Goal: Information Seeking & Learning: Learn about a topic

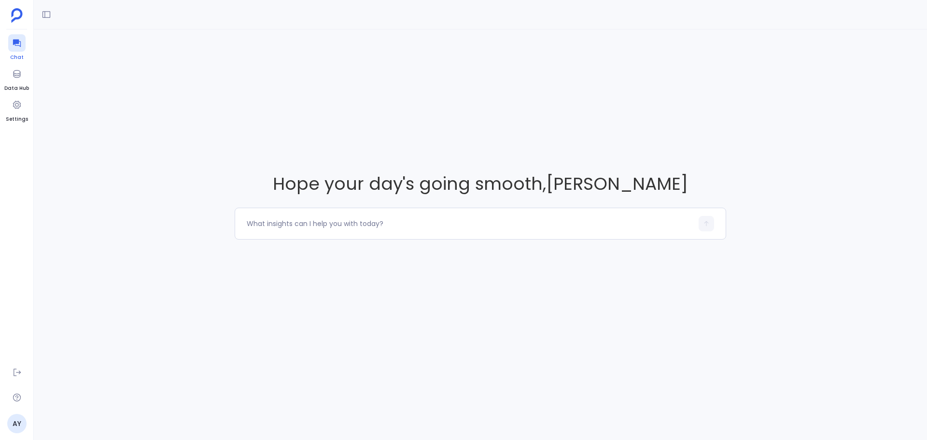
click at [16, 45] on icon at bounding box center [17, 43] width 10 height 10
click at [47, 15] on icon at bounding box center [47, 15] width 10 height 10
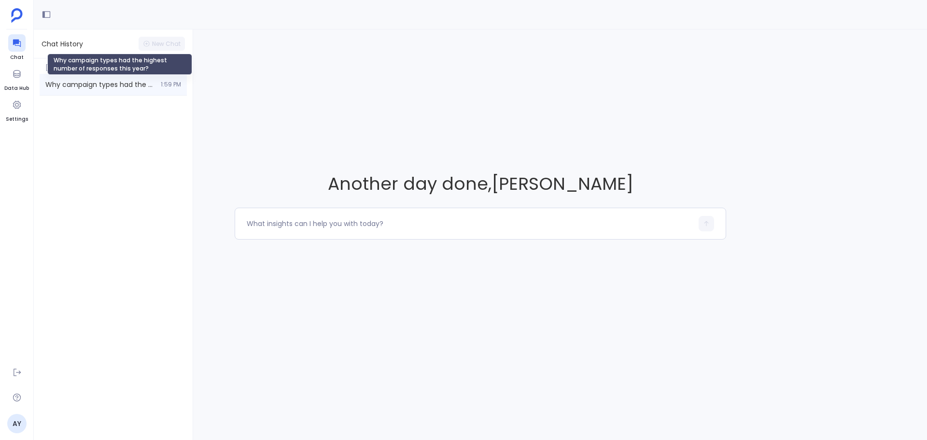
click at [104, 84] on span "Why campaign types had the highest number of responses this year?" at bounding box center [100, 85] width 110 height 10
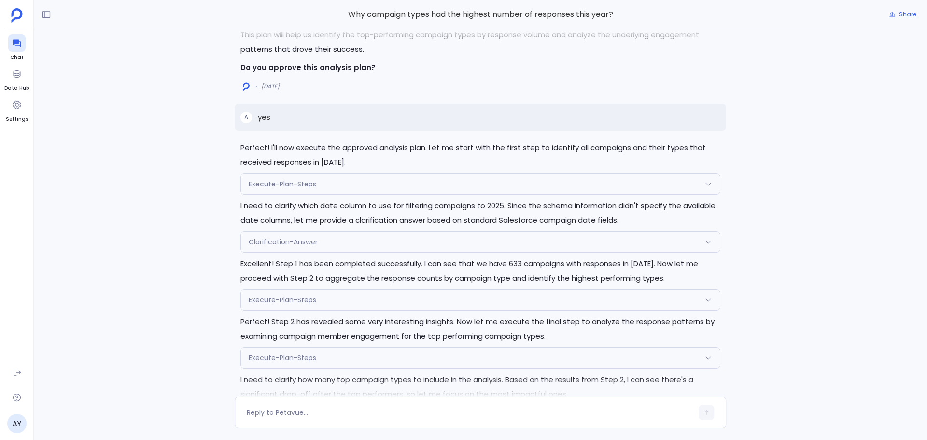
scroll to position [-942, 0]
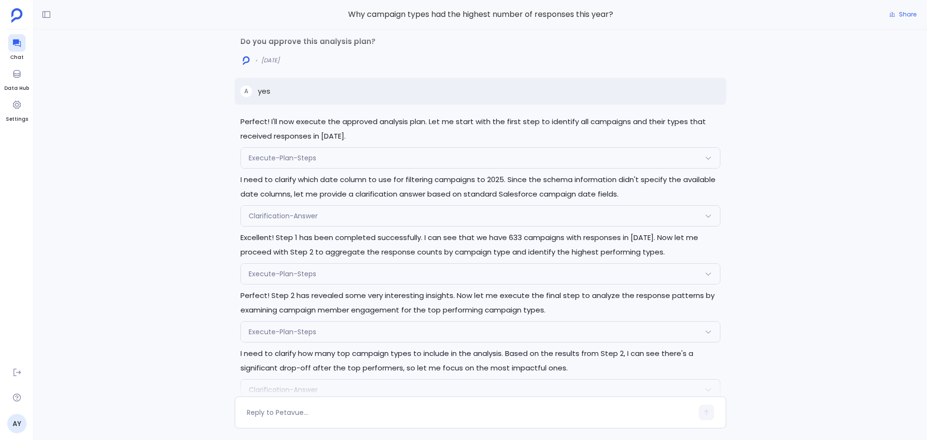
click at [165, 290] on div "Perfect! I'll now execute the approved analysis plan. Let me start with the fir…" at bounding box center [480, 212] width 893 height 367
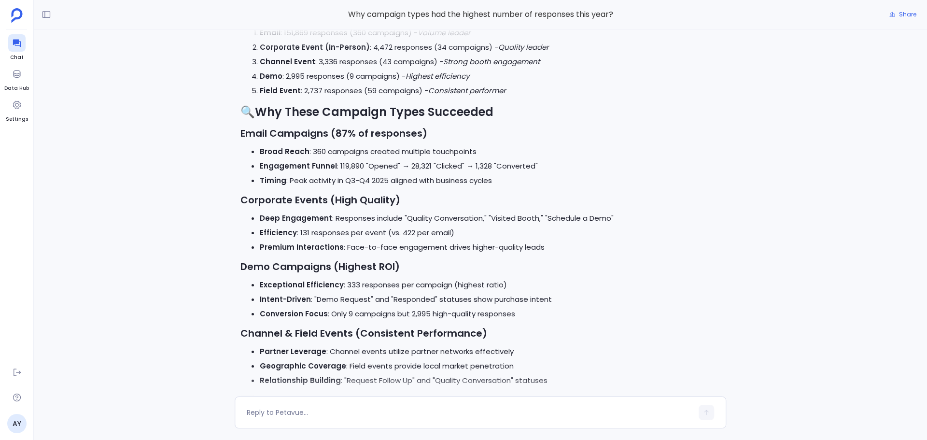
scroll to position [-308, 0]
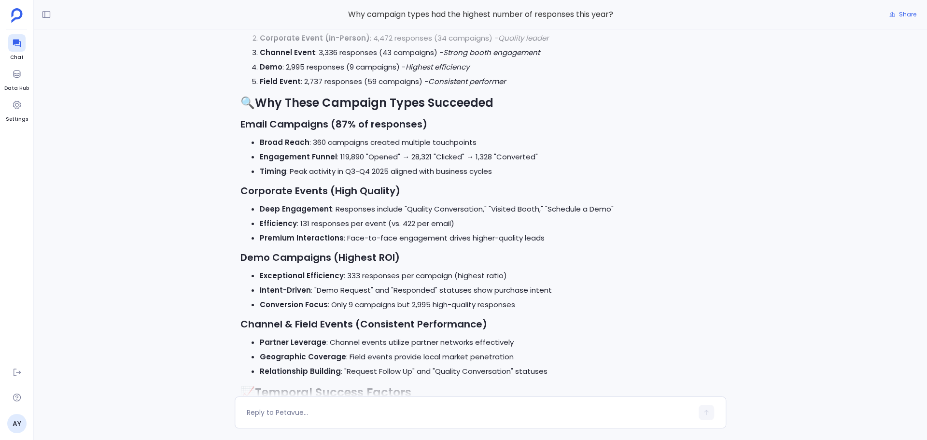
click at [186, 251] on div "Perfect! I'll now execute the approved analysis plan. Let me start with the fir…" at bounding box center [480, 212] width 893 height 367
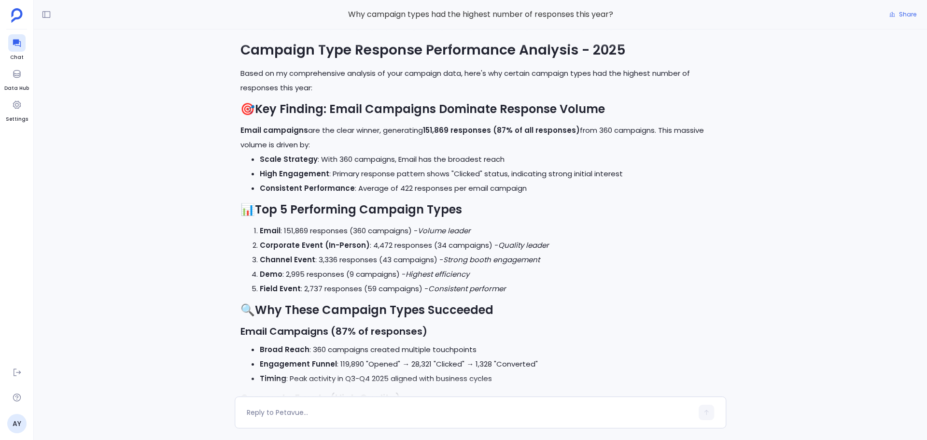
scroll to position [-510, 0]
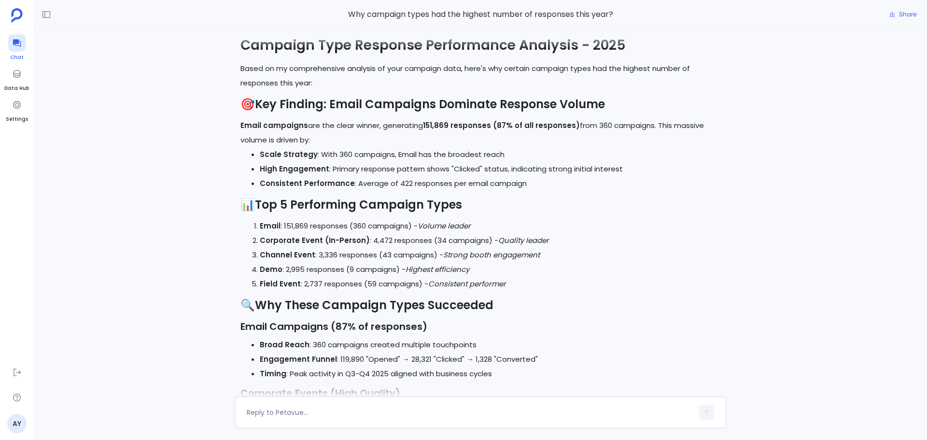
click at [18, 47] on icon at bounding box center [17, 43] width 10 height 10
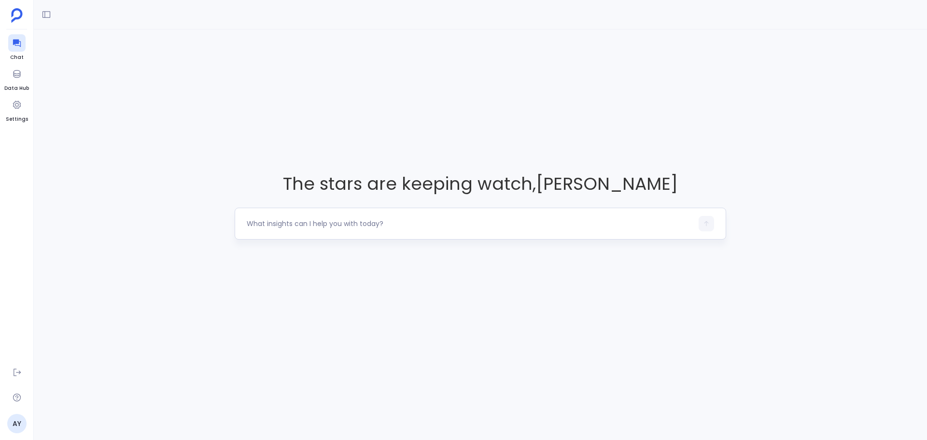
click at [299, 225] on textarea at bounding box center [470, 224] width 446 height 10
click at [345, 224] on textarea at bounding box center [470, 224] width 446 height 10
click at [359, 228] on textarea "Take the following campaign IDs and identify how many cam from North America, L…" at bounding box center [470, 224] width 446 height 10
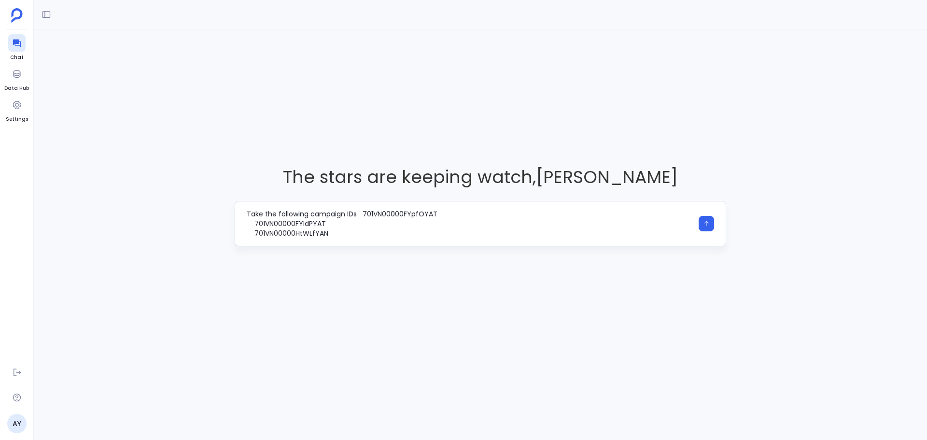
click at [254, 222] on textarea "Take the following campaign IDs 701VN00000FYpfOYAT 701VN00000FYldPYAT 701VN0000…" at bounding box center [470, 223] width 446 height 29
click at [254, 223] on textarea "Take the following campaign IDs 701VN00000FYpfOYAT,701VN00000FYldPYAT 701VN0000…" at bounding box center [470, 223] width 446 height 29
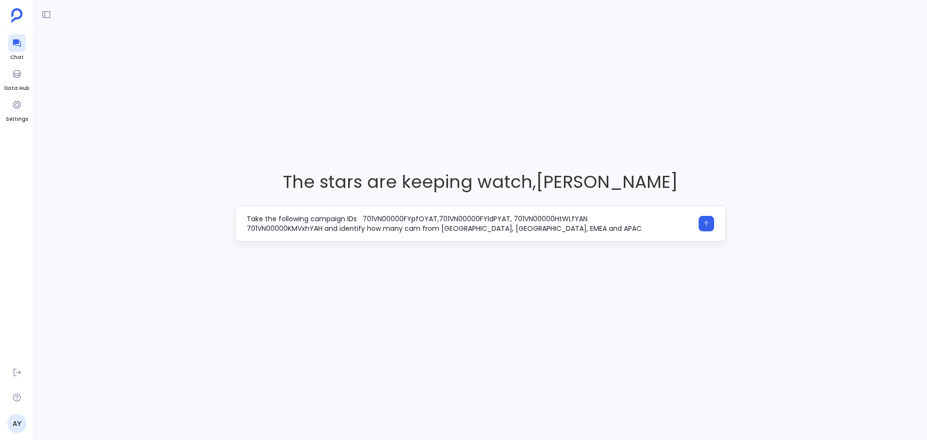
click at [248, 226] on textarea "Take the following campaign IDs 701VN00000FYpfOYAT,701VN00000FYldPYAT, 701VN000…" at bounding box center [470, 223] width 446 height 19
type textarea "Take the following campaign IDs 701VN00000FYpfOYAT,701VN00000FYldPYAT, 701VN000…"
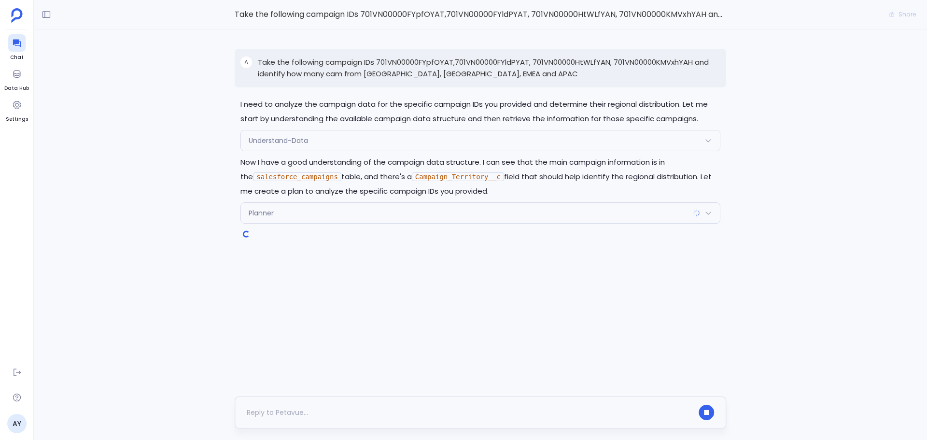
click at [310, 415] on div at bounding box center [470, 411] width 446 height 15
click at [318, 210] on div "Planner" at bounding box center [480, 213] width 479 height 20
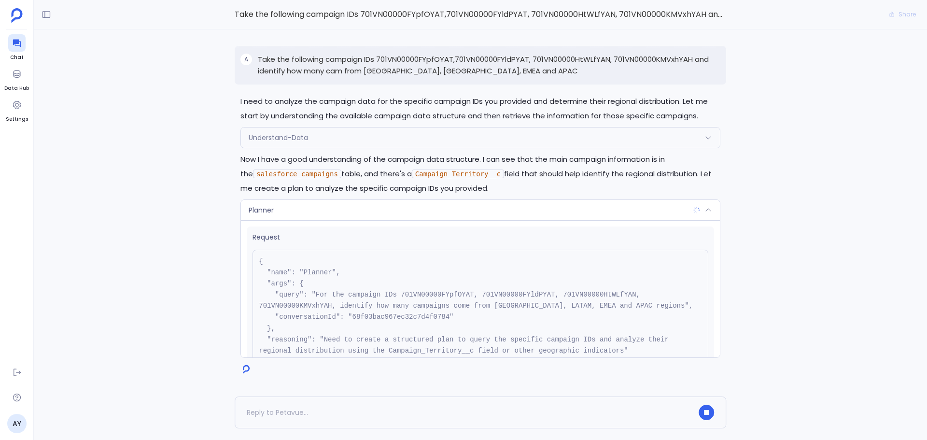
click at [316, 210] on div "Planner" at bounding box center [480, 210] width 479 height 20
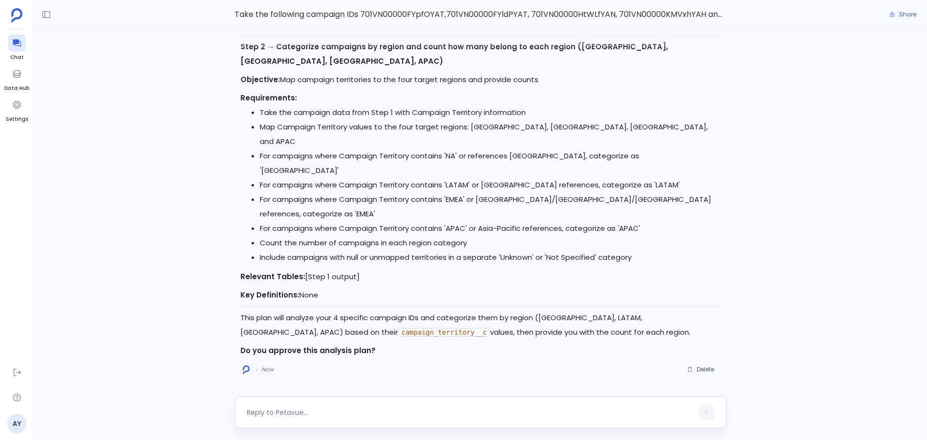
click at [337, 408] on textarea at bounding box center [470, 412] width 446 height 10
type textarea "No, use the lead or contacts country to determine the region"
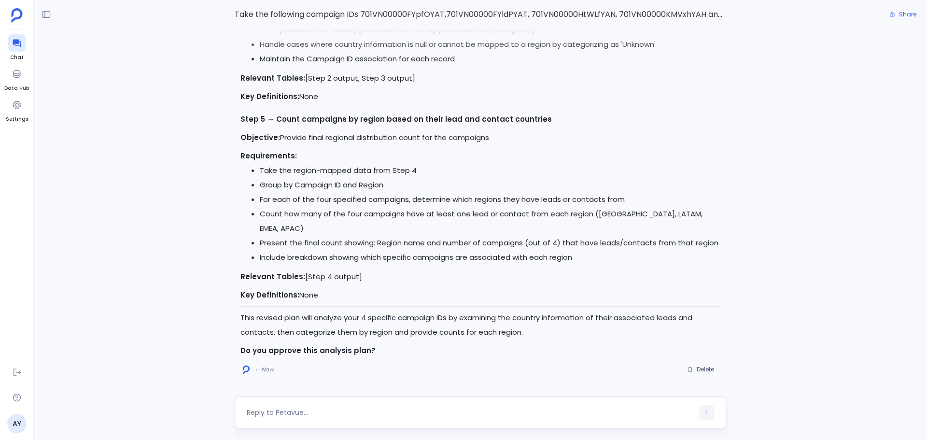
click at [284, 409] on textarea at bounding box center [470, 412] width 446 height 10
type textarea "yes"
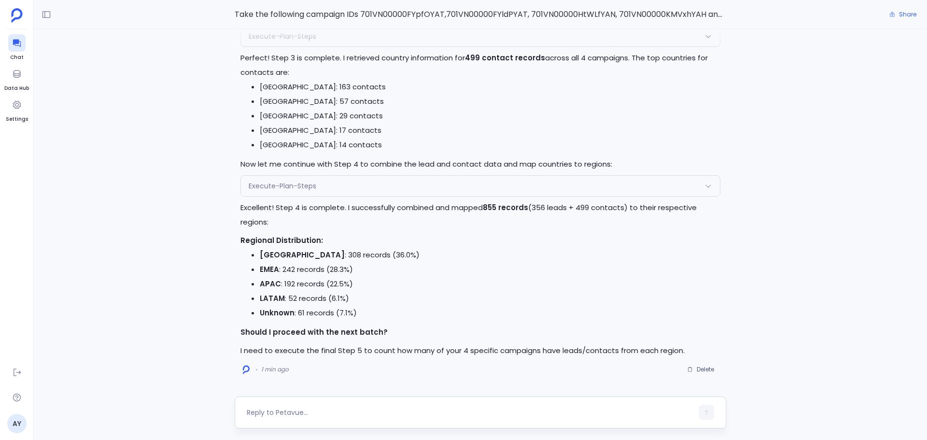
click at [356, 409] on textarea at bounding box center [470, 412] width 446 height 10
type textarea "yes"
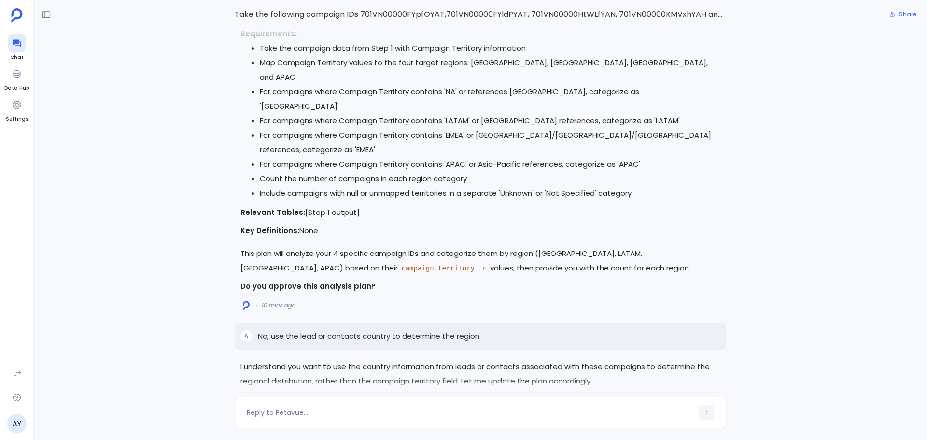
scroll to position [-2986, 0]
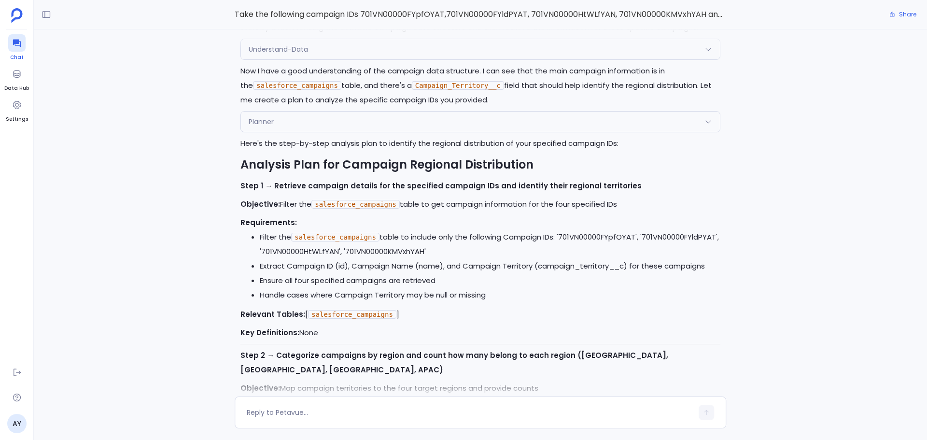
click at [21, 43] on icon at bounding box center [17, 43] width 10 height 10
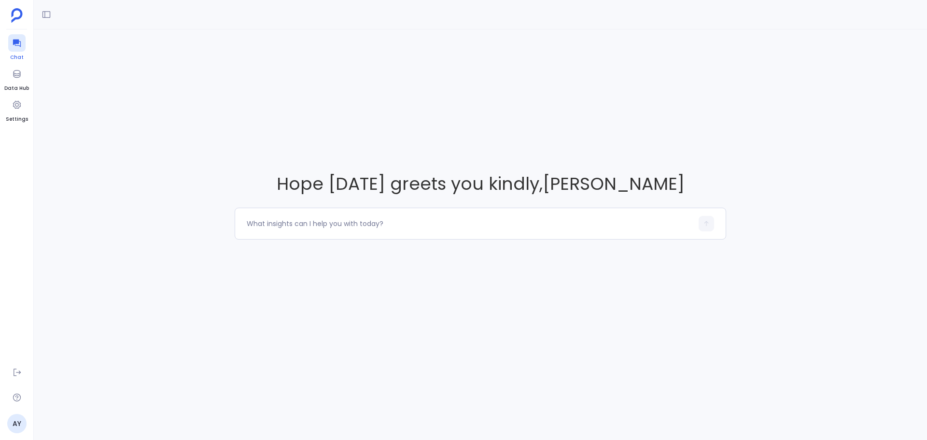
click at [21, 43] on icon at bounding box center [17, 43] width 10 height 10
click at [11, 45] on div at bounding box center [16, 42] width 17 height 17
click at [53, 13] on button at bounding box center [46, 14] width 15 height 15
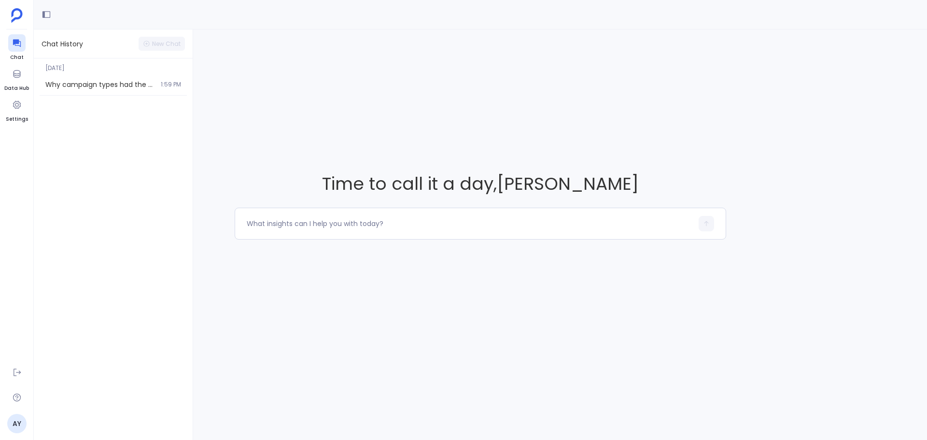
click at [119, 136] on div "Yesterday Why campaign types had the highest number of responses this year? 1:5…" at bounding box center [113, 248] width 159 height 381
click at [277, 134] on div "Time to call it a day , Amy Yuan" at bounding box center [480, 205] width 893 height 352
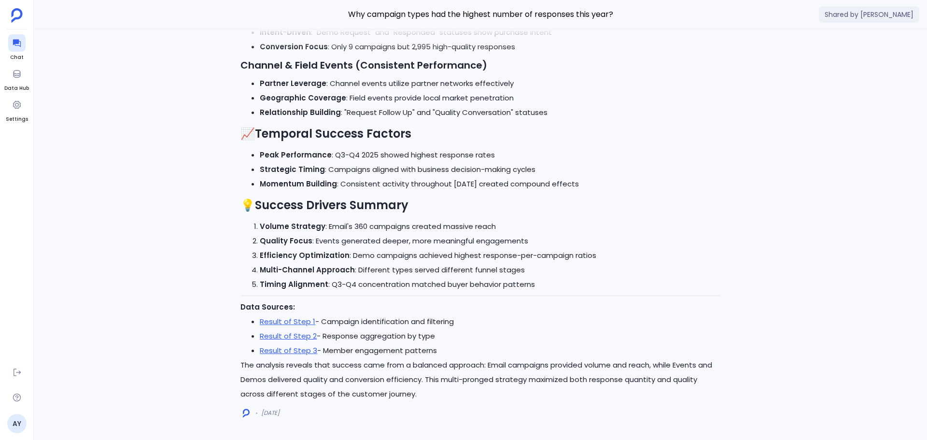
scroll to position [-841, 0]
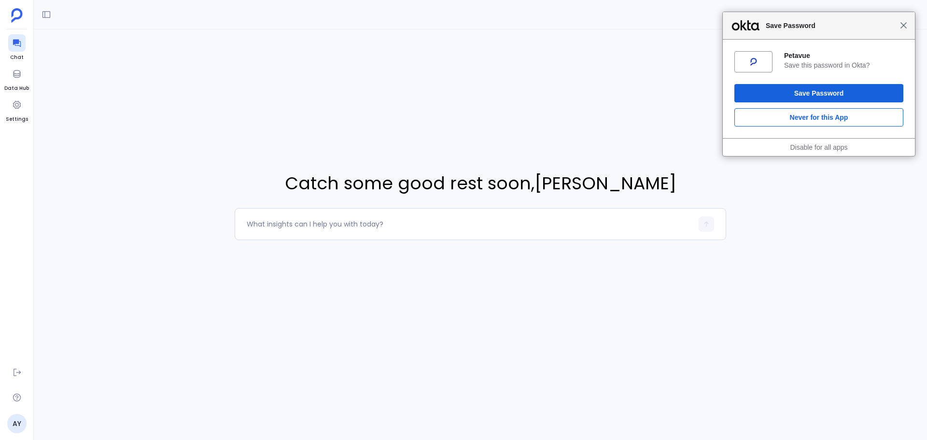
click at [902, 28] on span "Close" at bounding box center [903, 25] width 7 height 7
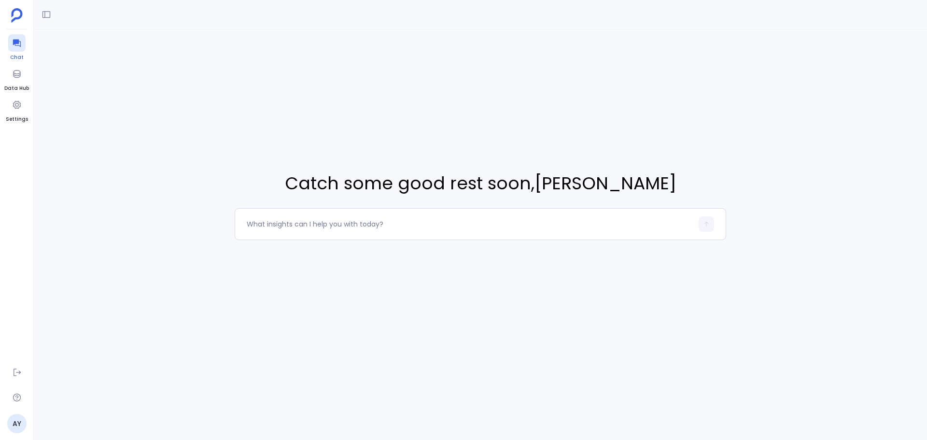
click at [23, 43] on div at bounding box center [16, 42] width 17 height 17
click at [11, 43] on div at bounding box center [16, 42] width 17 height 17
click at [44, 14] on icon at bounding box center [46, 14] width 8 height 7
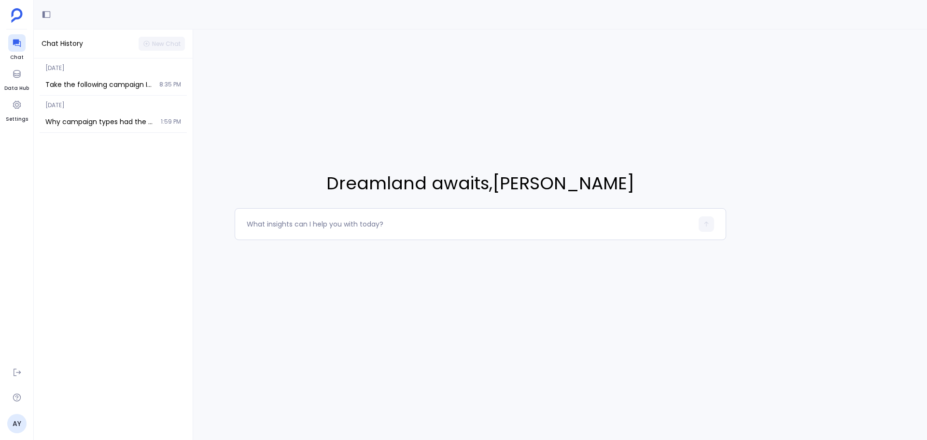
click at [280, 133] on div "Dreamland awaits , Amy Yuan" at bounding box center [480, 205] width 893 height 352
click at [304, 222] on textarea at bounding box center [470, 224] width 446 height 10
click at [17, 43] on icon at bounding box center [17, 44] width 8 height 8
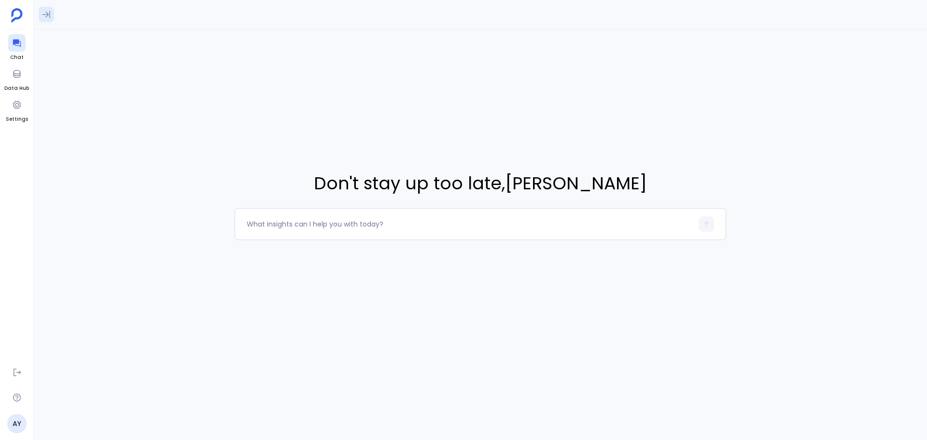
click at [51, 8] on button at bounding box center [46, 14] width 15 height 15
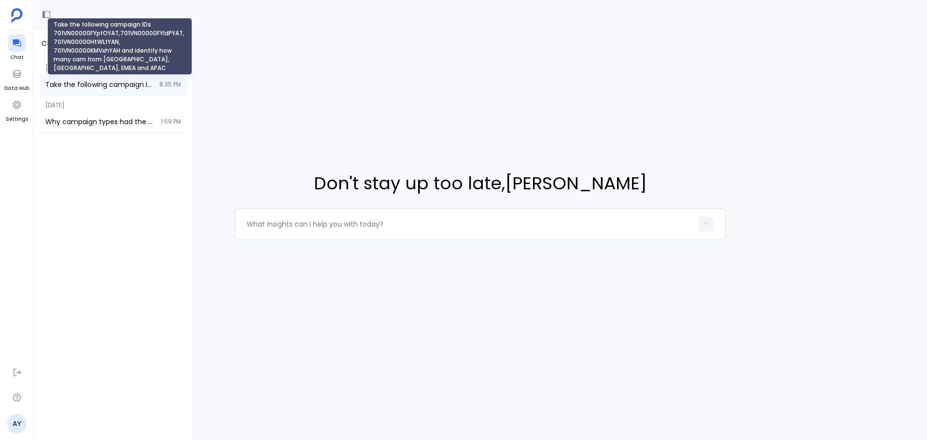
click at [74, 82] on span "Take the following campaign IDs 701VN00000FYpfOYAT,701VN00000FYldPYAT, 701VN000…" at bounding box center [99, 85] width 108 height 10
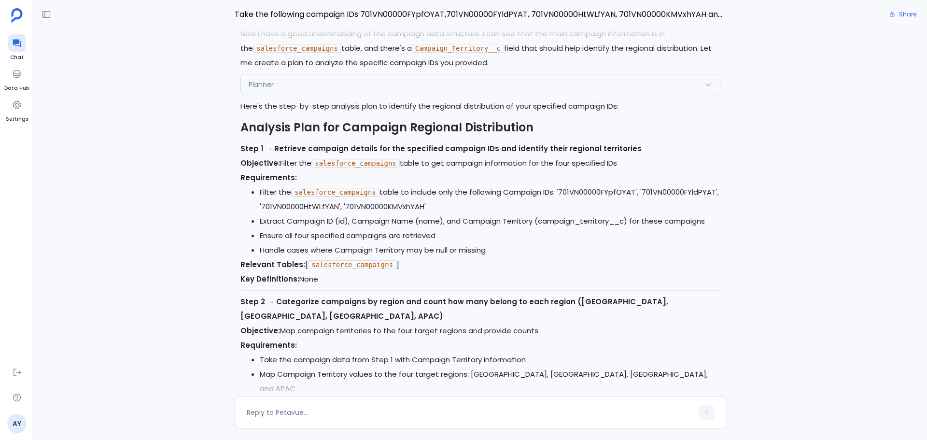
scroll to position [-2823, 0]
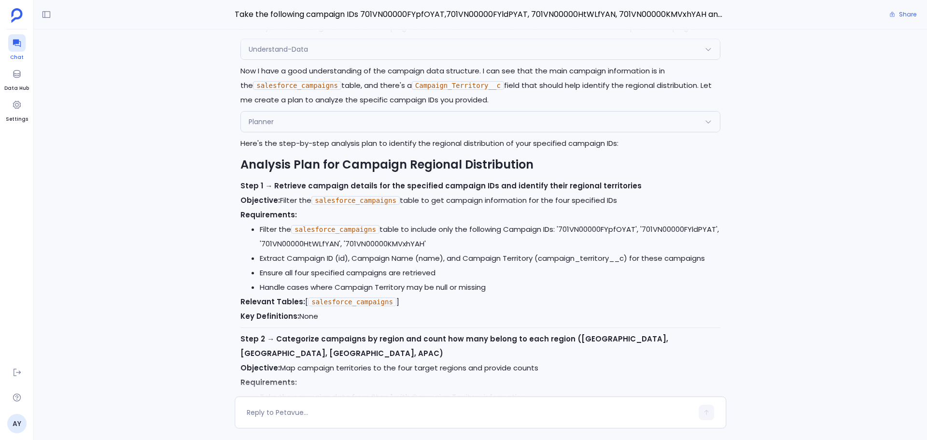
click at [17, 42] on icon at bounding box center [17, 44] width 8 height 8
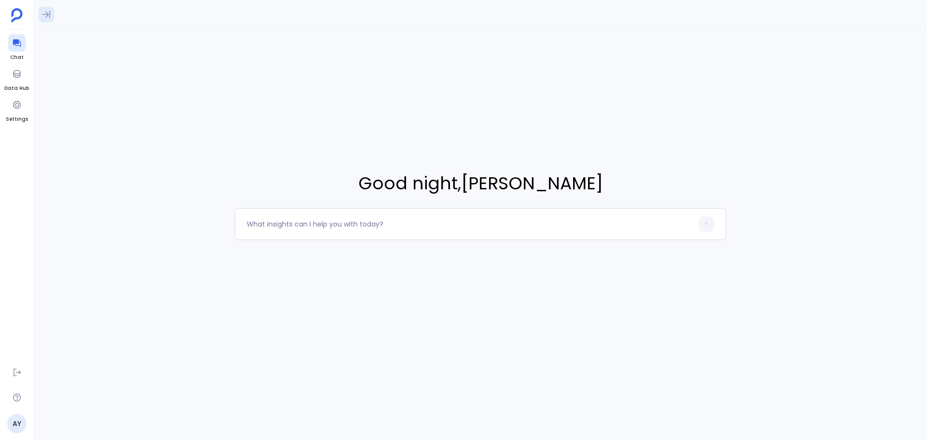
click at [47, 11] on icon at bounding box center [47, 15] width 10 height 10
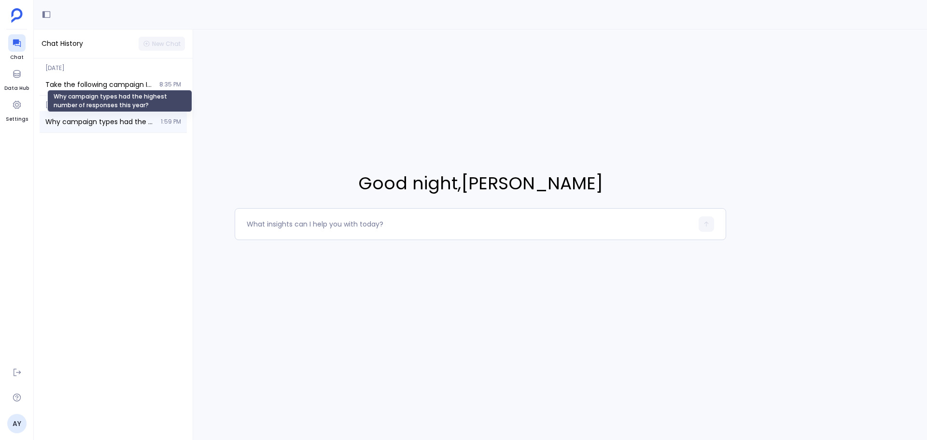
click at [75, 120] on span "Why campaign types had the highest number of responses this year?" at bounding box center [100, 122] width 110 height 10
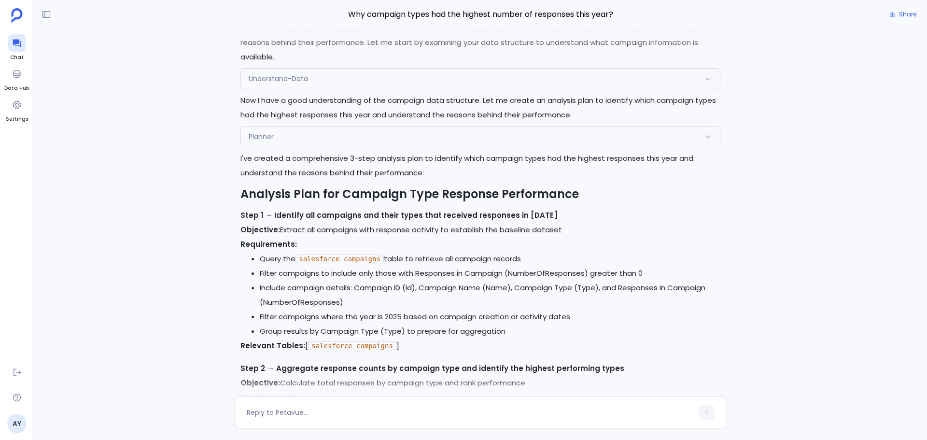
scroll to position [-1677, 0]
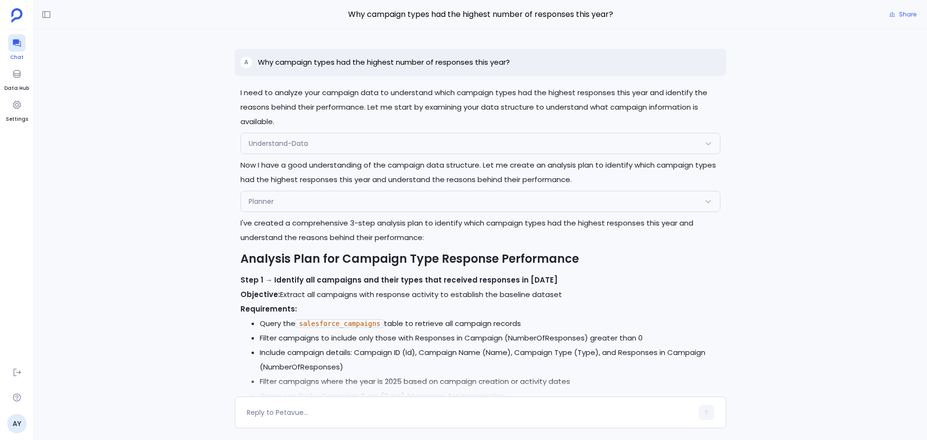
click at [15, 42] on icon at bounding box center [17, 44] width 8 height 8
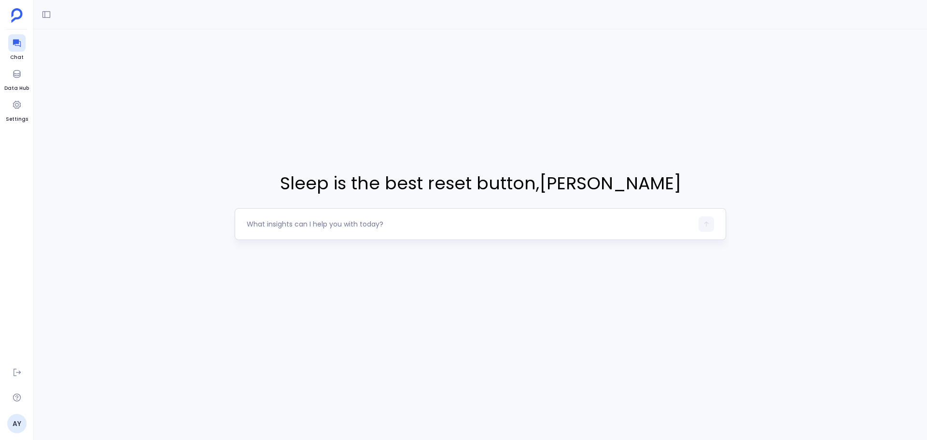
click at [317, 225] on textarea at bounding box center [470, 224] width 446 height 10
click at [295, 222] on textarea at bounding box center [470, 224] width 446 height 10
type textarea "Analyze pipeline contribution that has been influence by marketing this year. U…"
click at [15, 45] on icon at bounding box center [17, 44] width 8 height 8
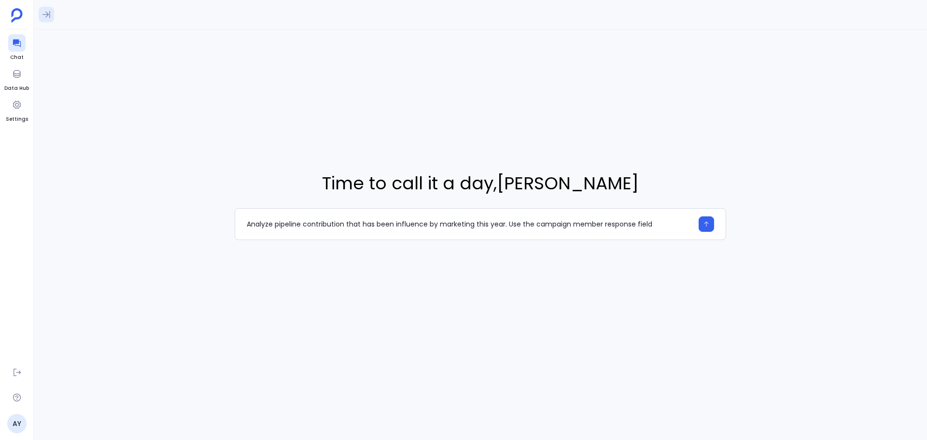
click at [48, 14] on icon at bounding box center [46, 14] width 8 height 7
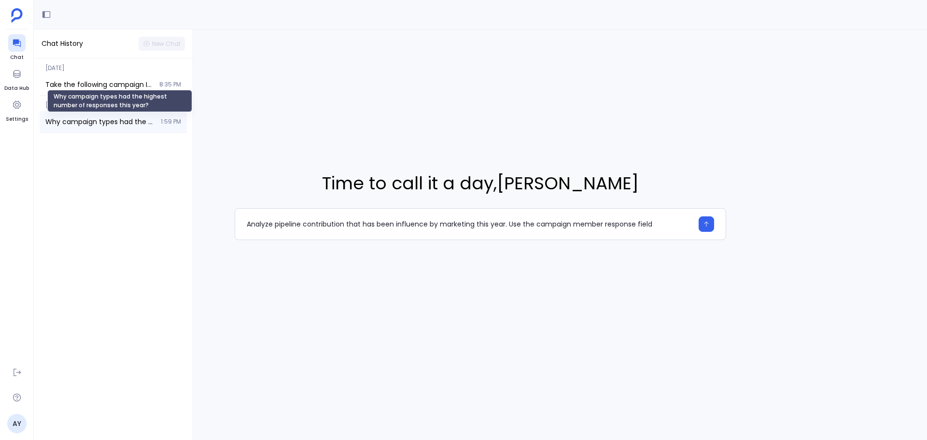
click at [82, 122] on span "Why campaign types had the highest number of responses this year?" at bounding box center [100, 122] width 110 height 10
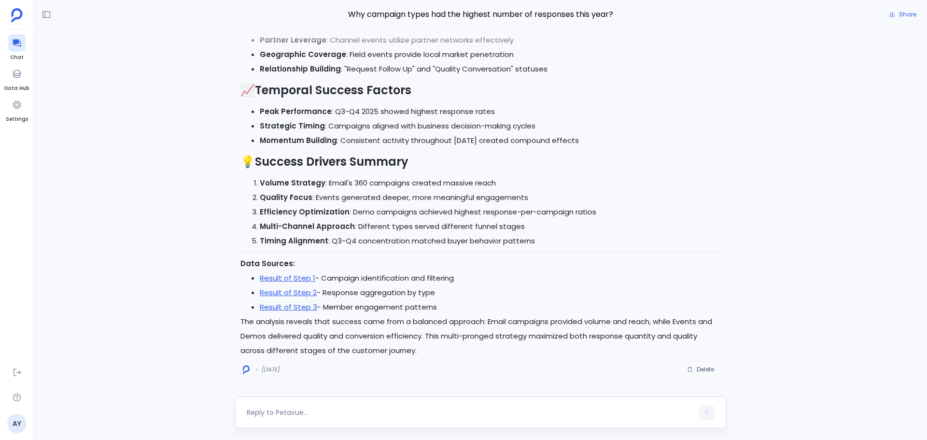
click at [317, 408] on textarea at bounding box center [470, 412] width 446 height 10
type textarea "Which campaigns this year have influenced the most pipeline"
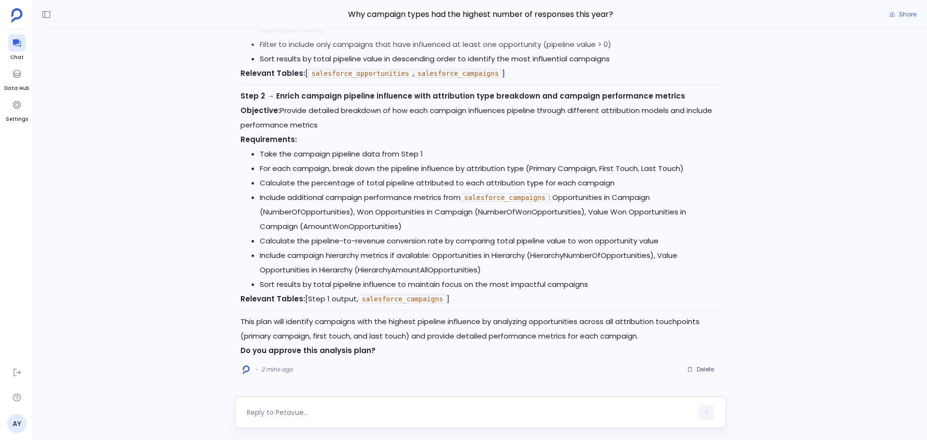
click at [275, 411] on textarea at bounding box center [470, 412] width 446 height 10
type textarea "no only analyze campaign member responses as influenced"
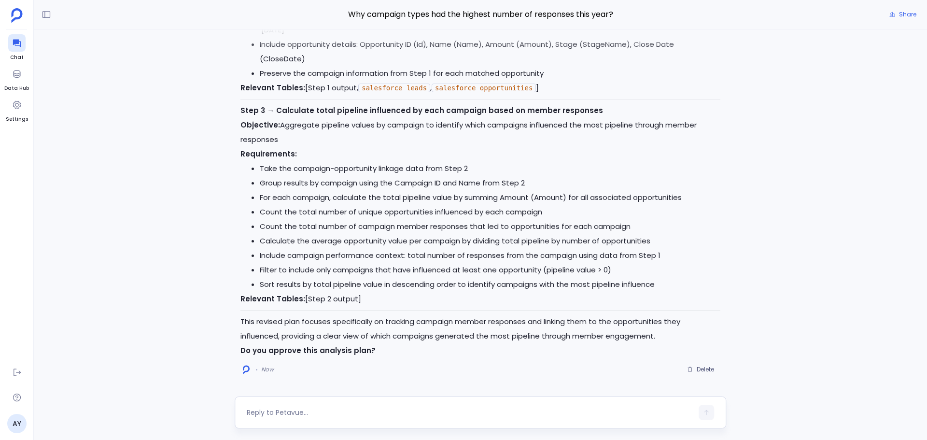
click at [306, 410] on textarea at bounding box center [470, 412] width 446 height 10
type textarea "yes"
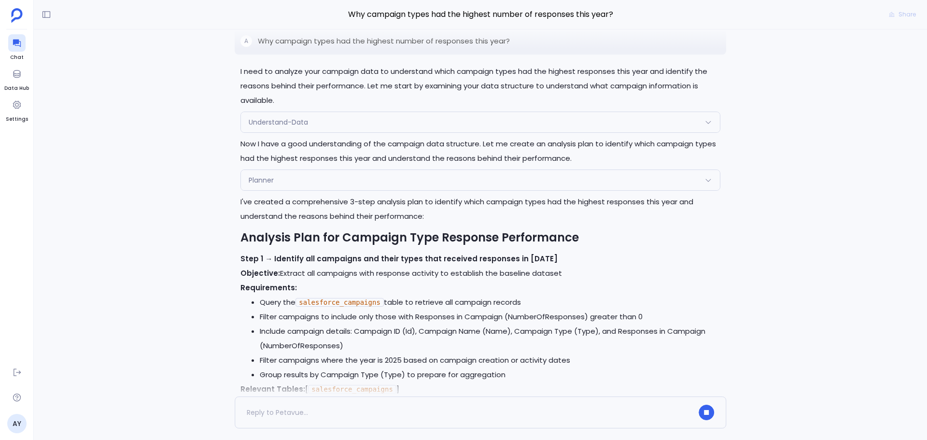
scroll to position [-3417, 0]
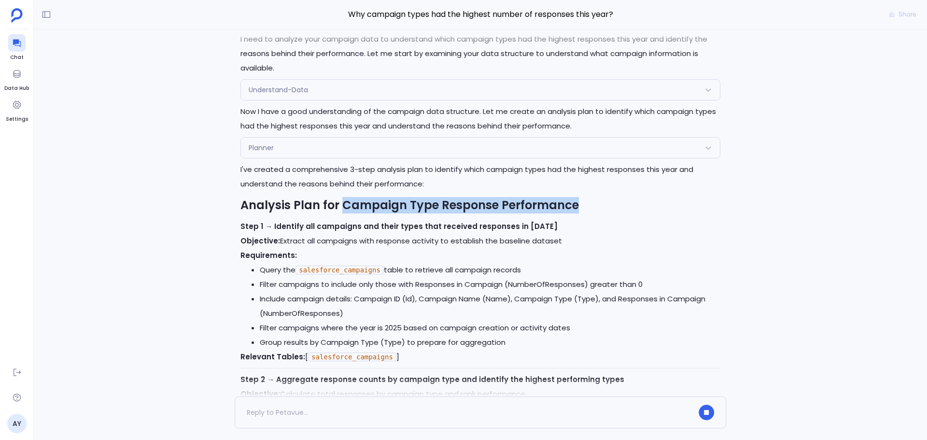
drag, startPoint x: 342, startPoint y: 209, endPoint x: 572, endPoint y: 206, distance: 230.2
click at [572, 206] on h2 "Analysis Plan for Campaign Type Response Performance" at bounding box center [480, 205] width 480 height 16
copy h2 "Campaign Type Response Performance"
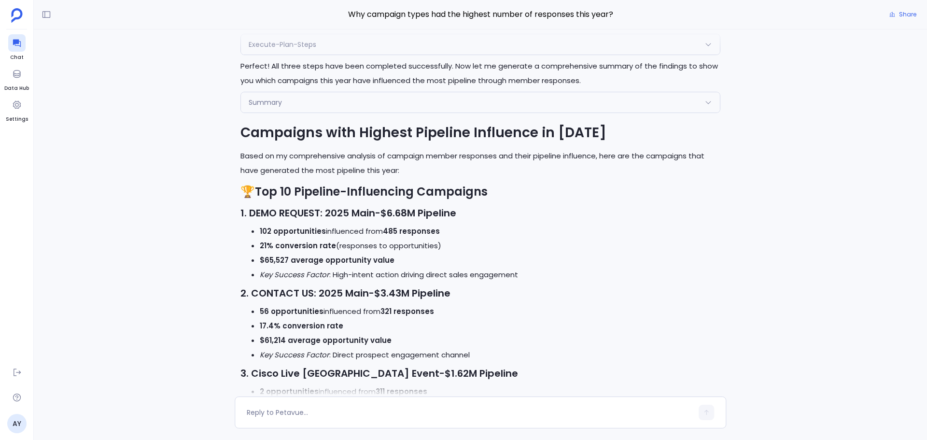
scroll to position [-928, 0]
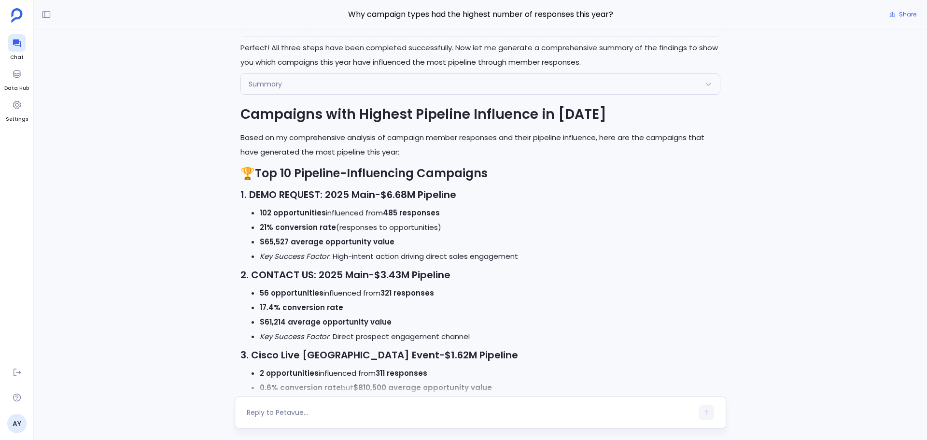
click at [275, 416] on textarea at bounding box center [470, 412] width 446 height 10
type textarea "go deeper and provide more interactive elements"
click at [707, 413] on icon "button" at bounding box center [706, 412] width 7 height 7
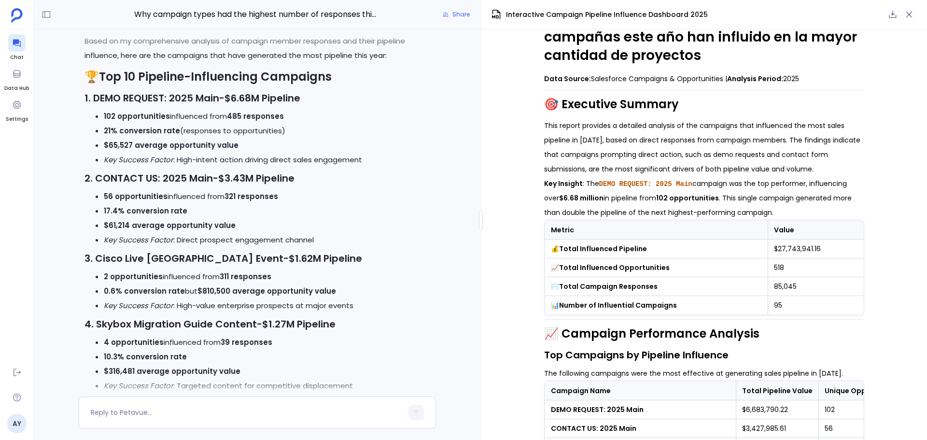
scroll to position [0, 0]
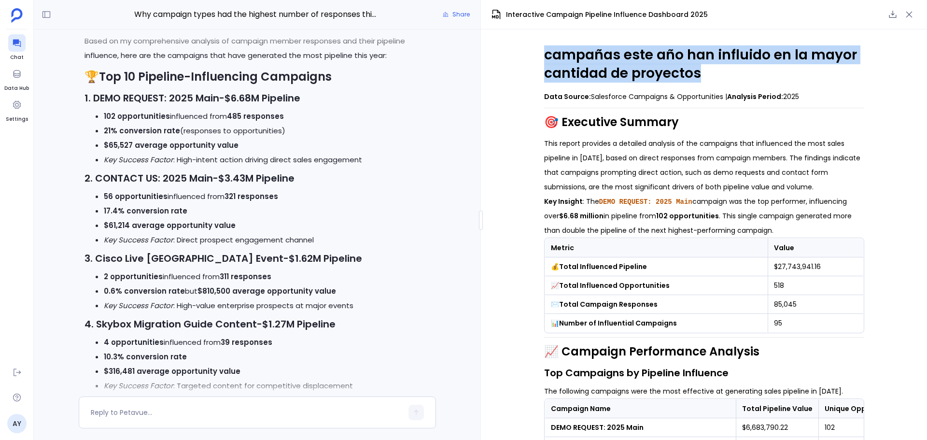
drag, startPoint x: 711, startPoint y: 73, endPoint x: 539, endPoint y: 58, distance: 173.0
click at [539, 58] on div "campañas este año han influido en la mayor cantidad de proyectos Data Source: S…" at bounding box center [704, 234] width 446 height 410
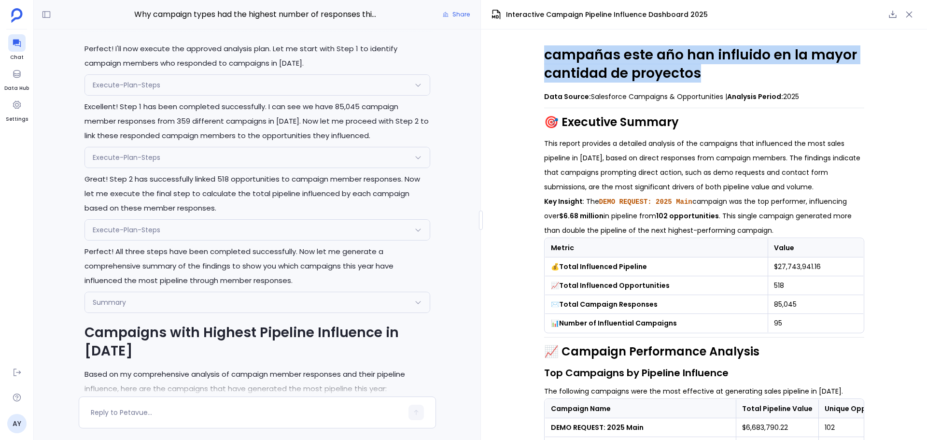
scroll to position [-1566, 0]
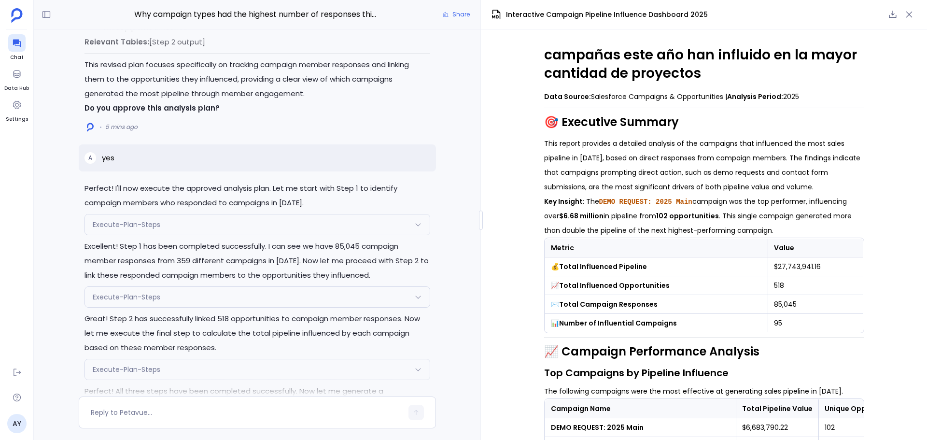
click at [519, 140] on div "campañas este año han influido en la mayor cantidad de proyectos Data Source: S…" at bounding box center [704, 234] width 446 height 410
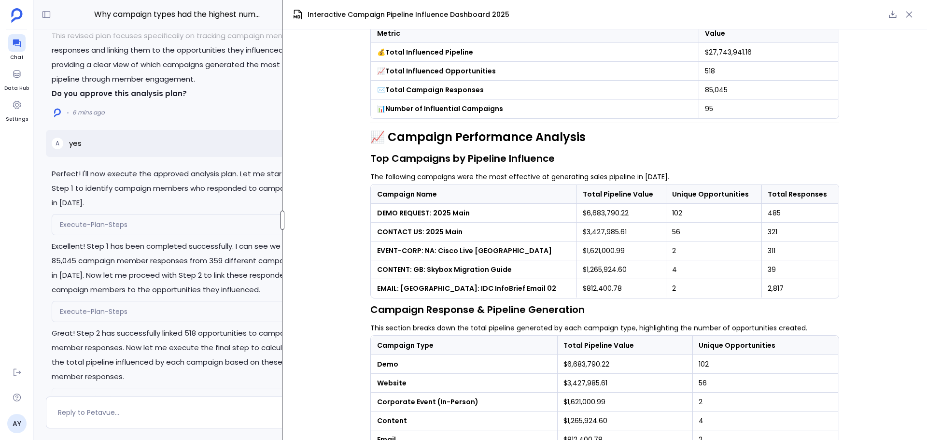
scroll to position [167, 0]
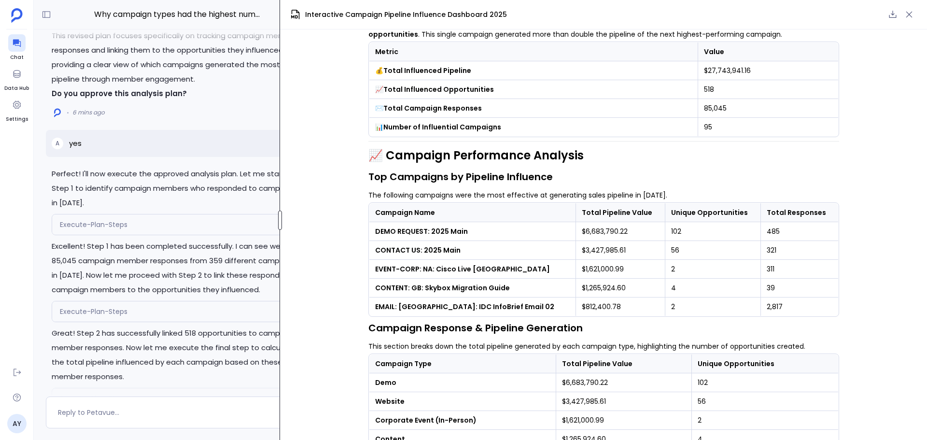
click at [280, 232] on div "Why campaign types had the highest number of responses this year? Share I'll cr…" at bounding box center [480, 220] width 893 height 440
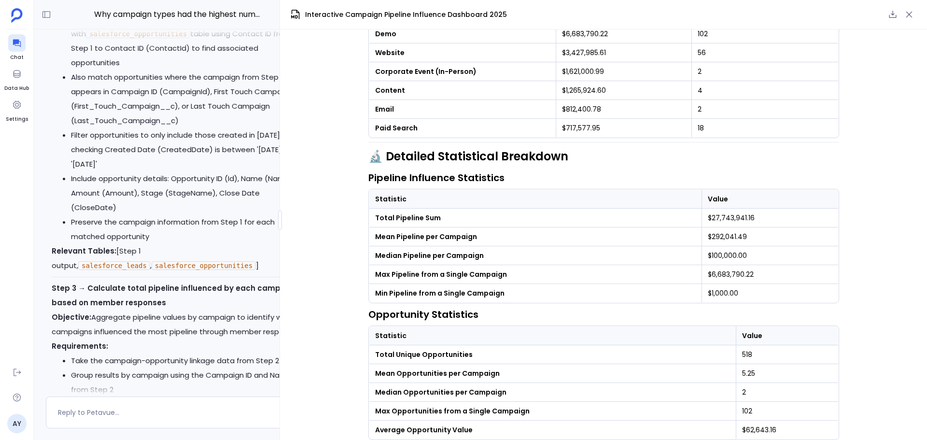
scroll to position [-2436, 0]
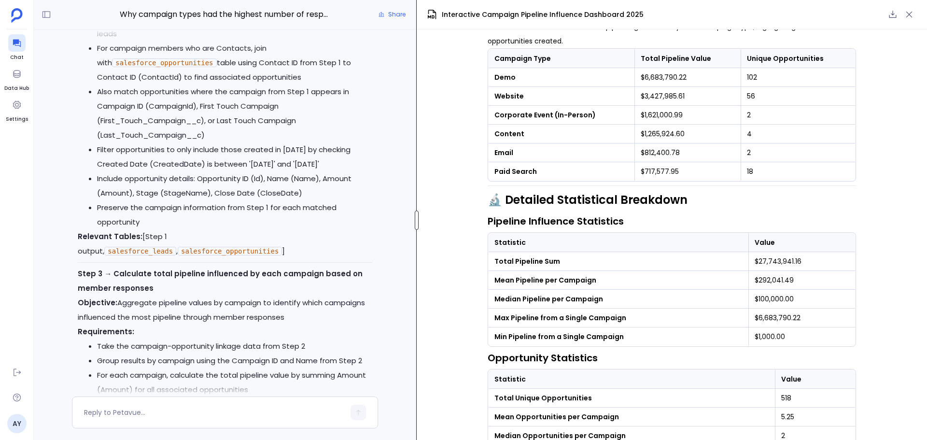
click at [418, 223] on div at bounding box center [417, 219] width 4 height 19
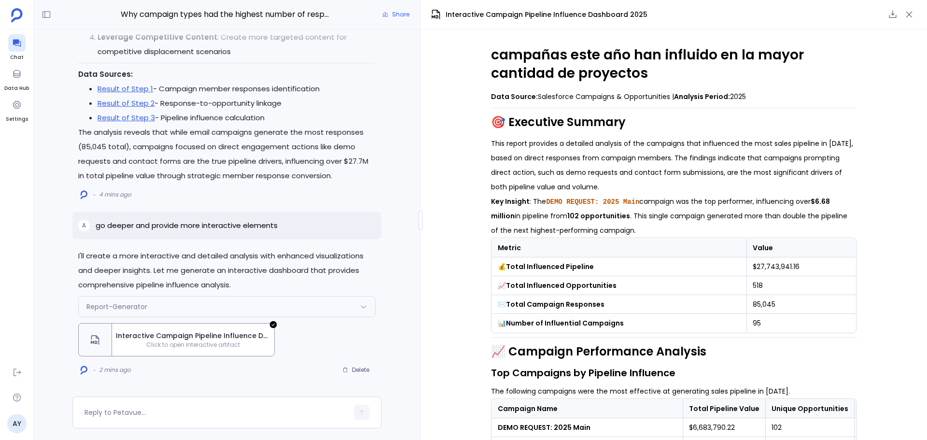
scroll to position [0, 0]
click at [17, 41] on icon at bounding box center [17, 44] width 8 height 8
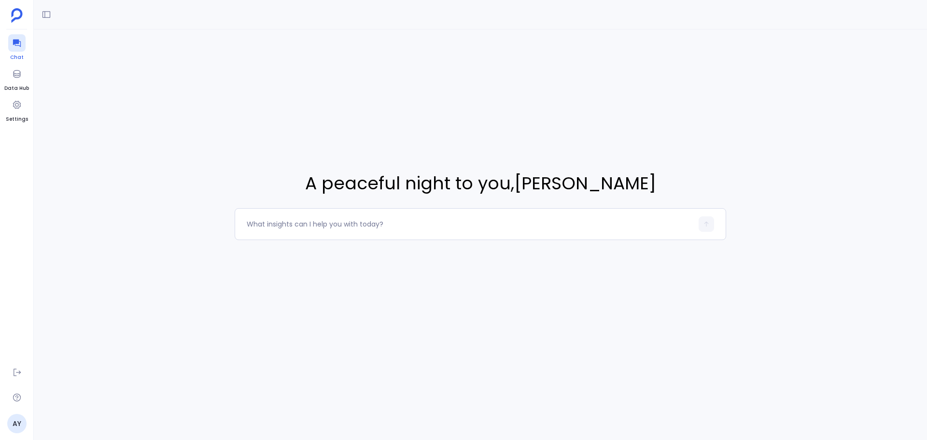
click at [16, 44] on icon at bounding box center [17, 43] width 10 height 10
click at [48, 18] on icon at bounding box center [47, 15] width 10 height 10
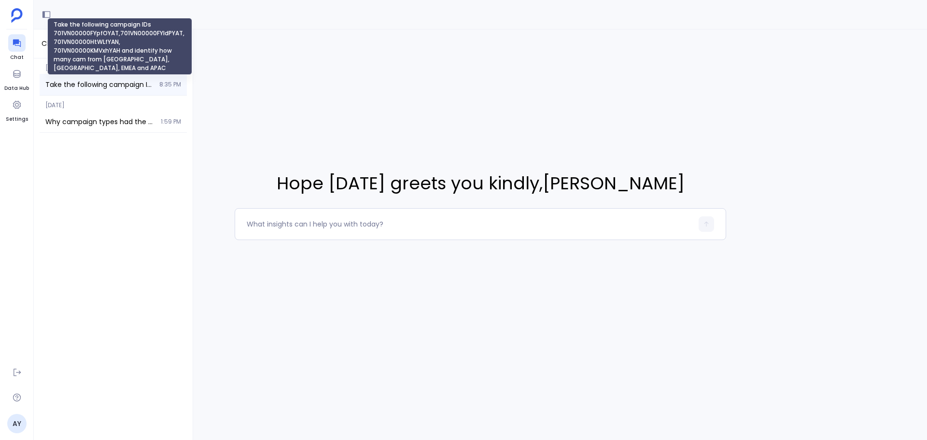
click at [99, 84] on span "Take the following campaign IDs 701VN00000FYpfOYAT,701VN00000FYldPYAT, 701VN000…" at bounding box center [99, 85] width 108 height 10
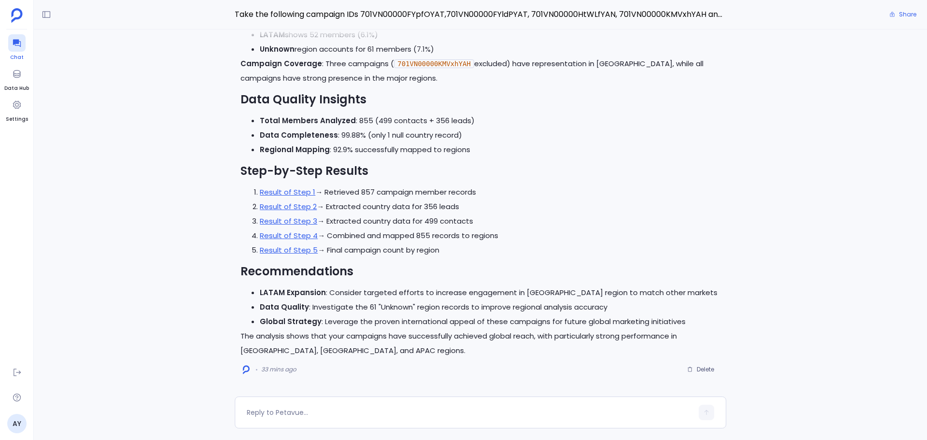
click at [16, 45] on icon at bounding box center [17, 44] width 8 height 8
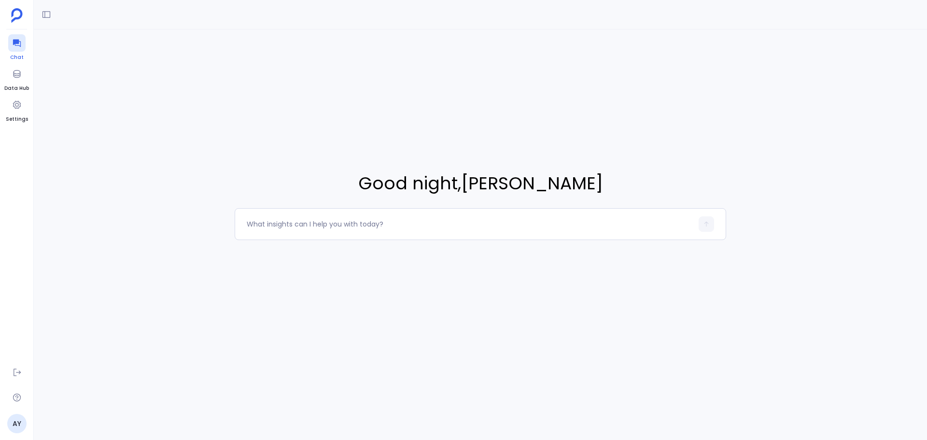
click at [22, 43] on div at bounding box center [16, 42] width 17 height 17
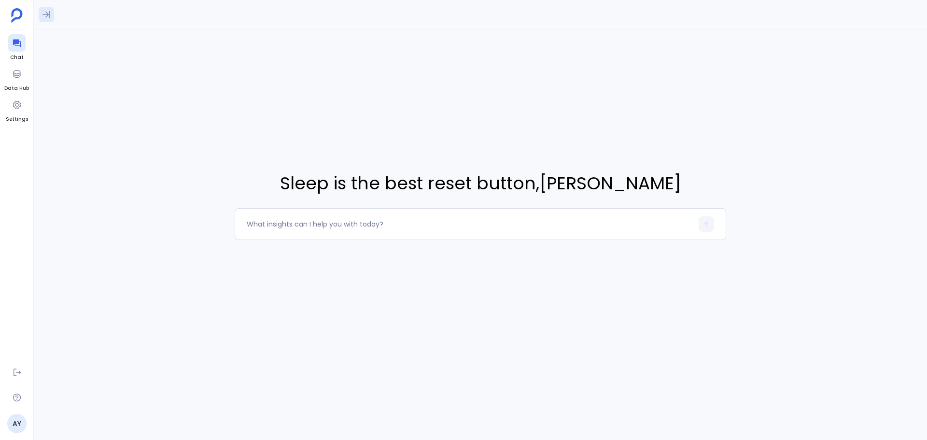
click at [48, 12] on icon at bounding box center [47, 15] width 10 height 10
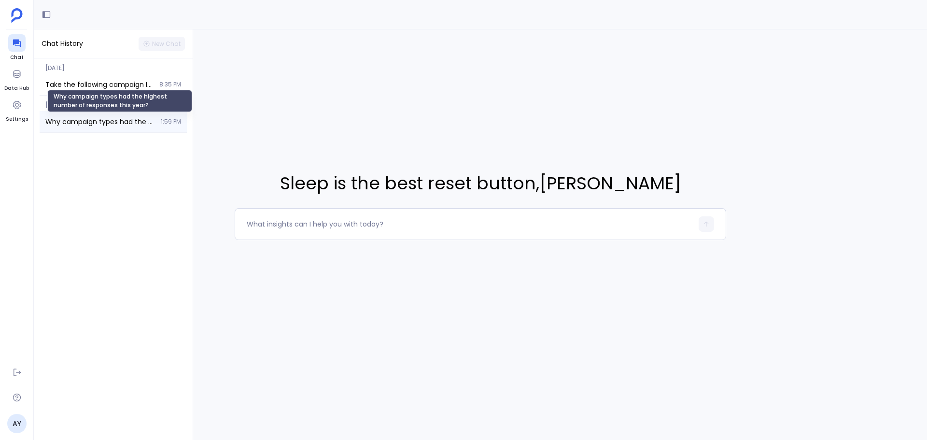
click at [71, 121] on span "Why campaign types had the highest number of responses this year?" at bounding box center [100, 122] width 110 height 10
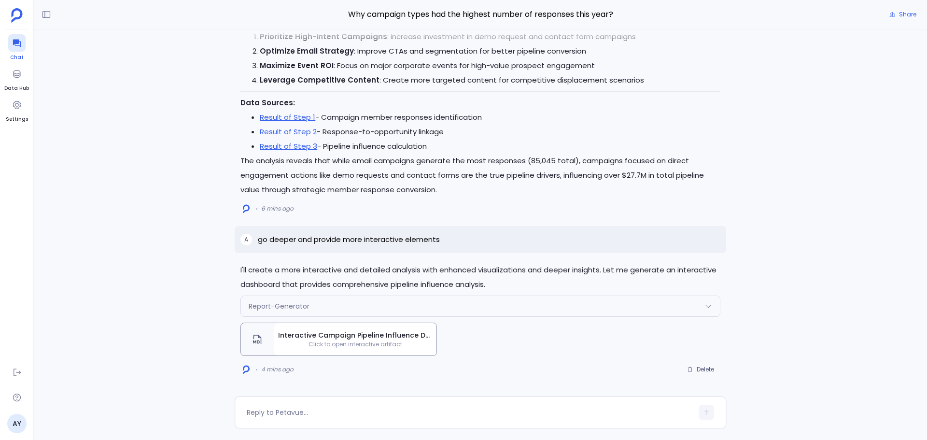
click at [10, 46] on div at bounding box center [16, 42] width 17 height 17
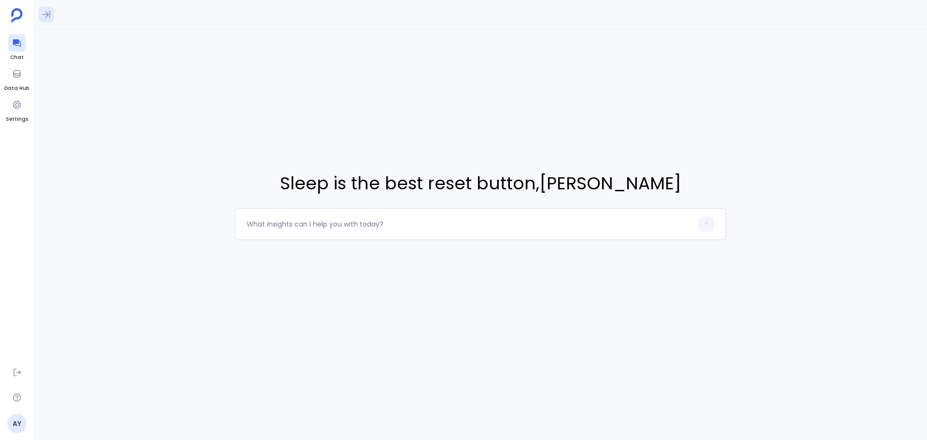
click at [48, 14] on icon at bounding box center [47, 15] width 10 height 10
drag, startPoint x: 82, startPoint y: 121, endPoint x: 105, endPoint y: 201, distance: 82.9
click at [105, 201] on div "Today Take the following campaign IDs 701VN00000FYpfOYAT,701VN00000FYldPYAT, 70…" at bounding box center [113, 248] width 159 height 381
click at [85, 80] on div "Take the following campaign IDs 701VN00000FYpfOYAT,701VN00000FYldPYAT, 701VN000…" at bounding box center [113, 84] width 147 height 21
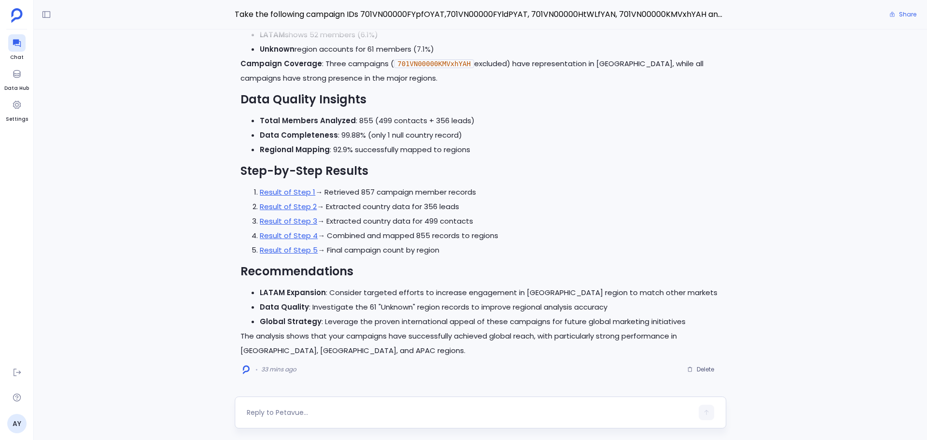
click at [310, 407] on textarea at bounding box center [470, 412] width 446 height 10
type textarea "go deeper and provide more interactive elements"
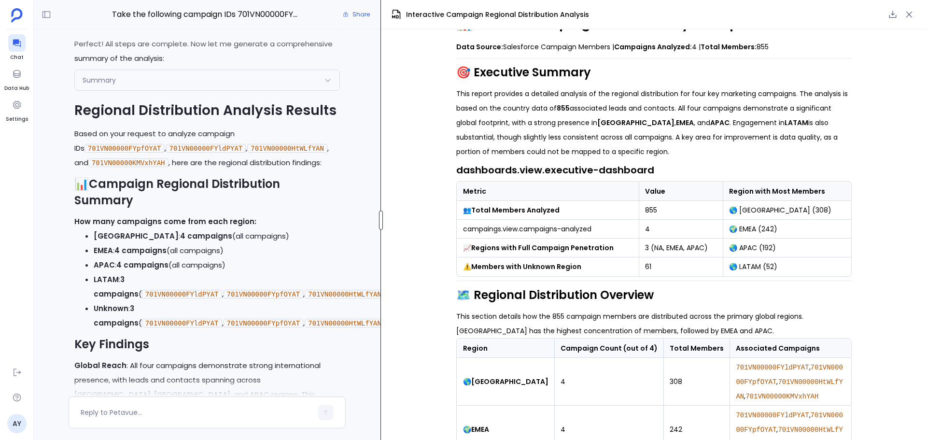
scroll to position [-741, 0]
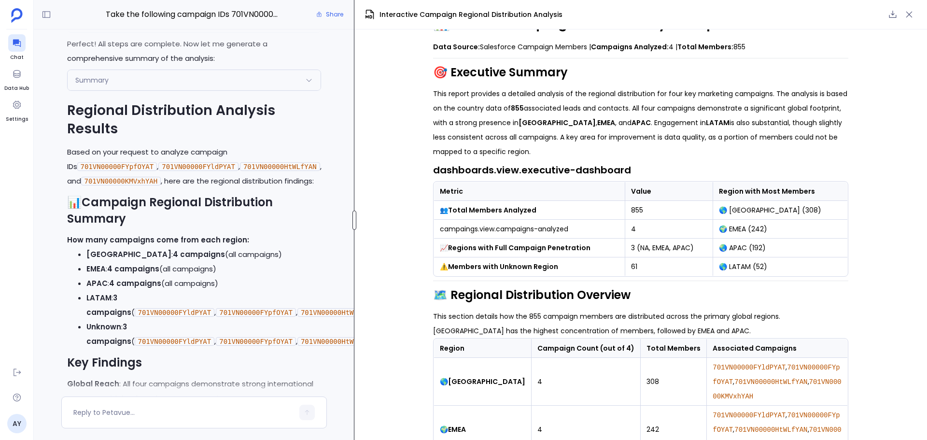
click at [354, 261] on div "Take the following campaign IDs 701VN00000FYpfOYAT,701VN00000FYldPYAT, 701VN000…" at bounding box center [480, 220] width 893 height 440
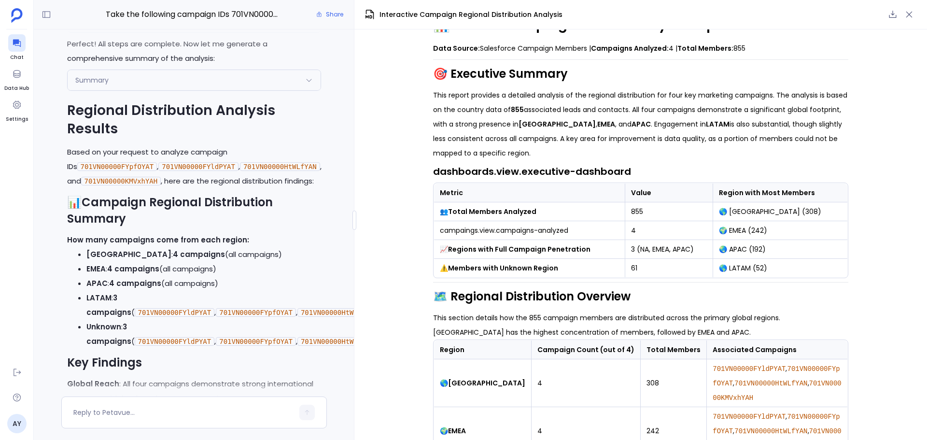
scroll to position [0, 0]
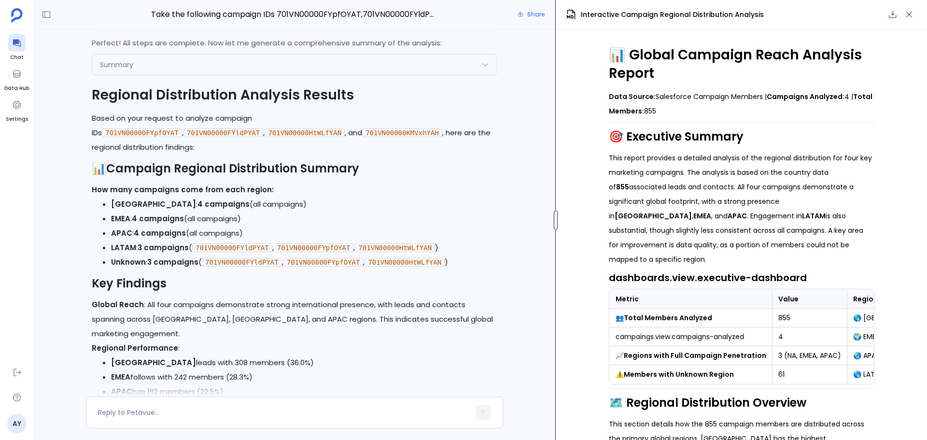
click at [556, 219] on div at bounding box center [556, 219] width 4 height 19
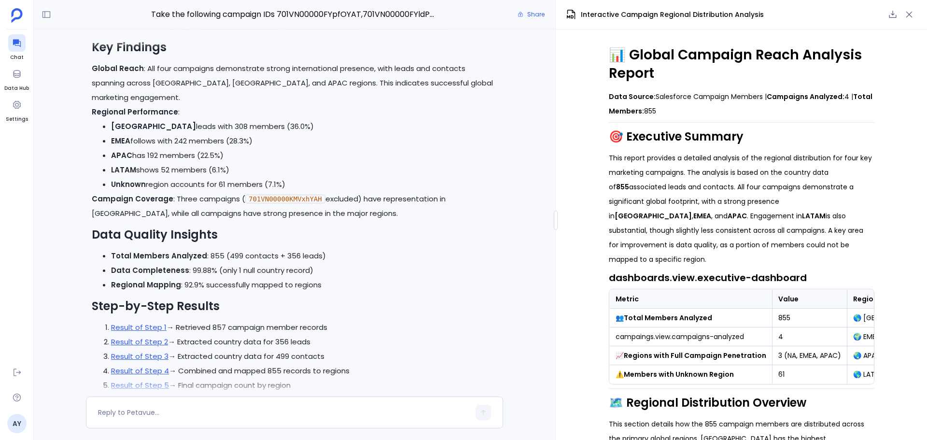
scroll to position [-329, 0]
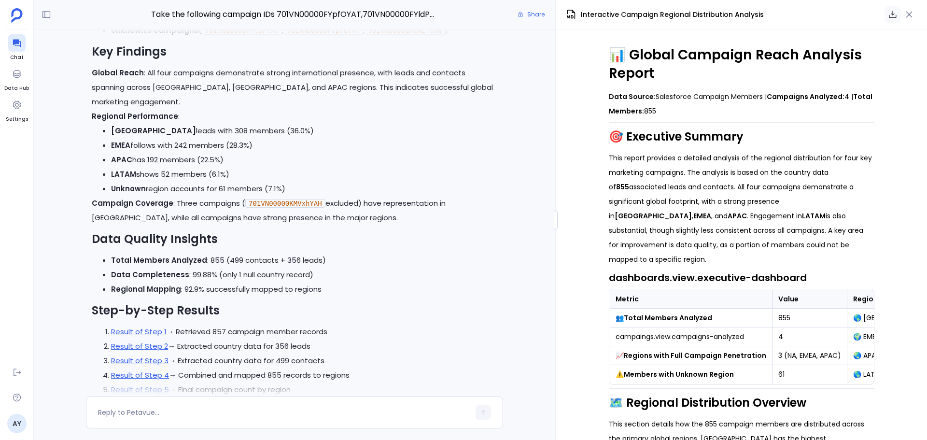
click at [892, 16] on icon "button" at bounding box center [892, 15] width 10 height 10
click at [536, 12] on span "Share" at bounding box center [535, 15] width 17 height 8
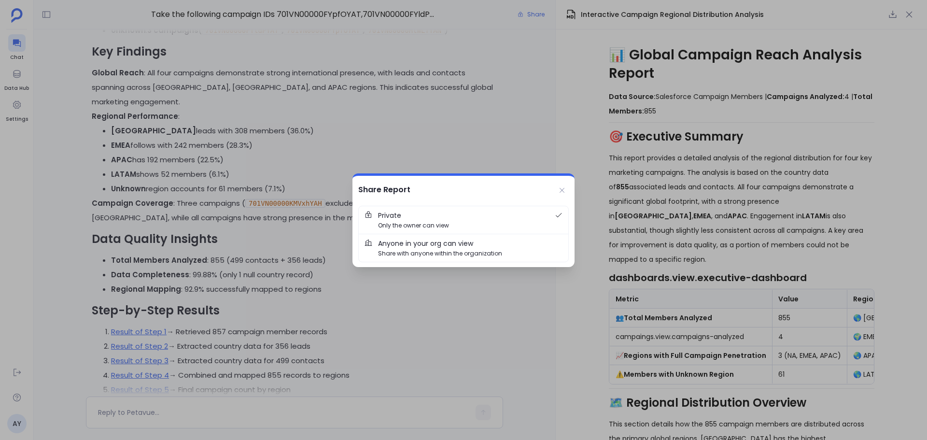
click at [454, 252] on span "Share with anyone within the organization" at bounding box center [440, 253] width 124 height 9
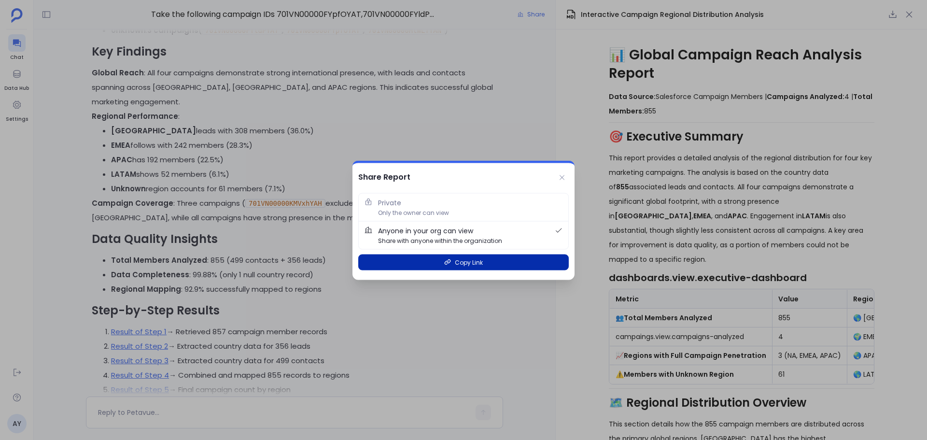
click at [453, 264] on button "Copy Link" at bounding box center [463, 262] width 210 height 16
drag, startPoint x: 564, startPoint y: 179, endPoint x: 545, endPoint y: 194, distance: 23.4
click at [564, 179] on icon at bounding box center [561, 177] width 5 height 5
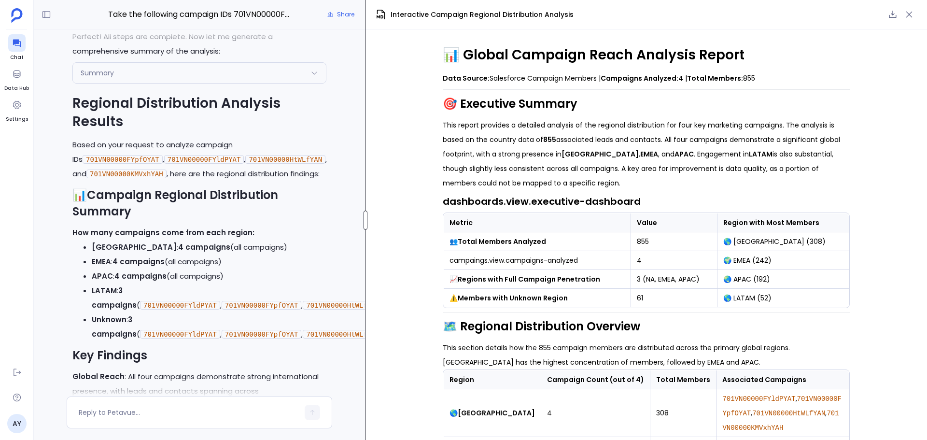
scroll to position [-767, 0]
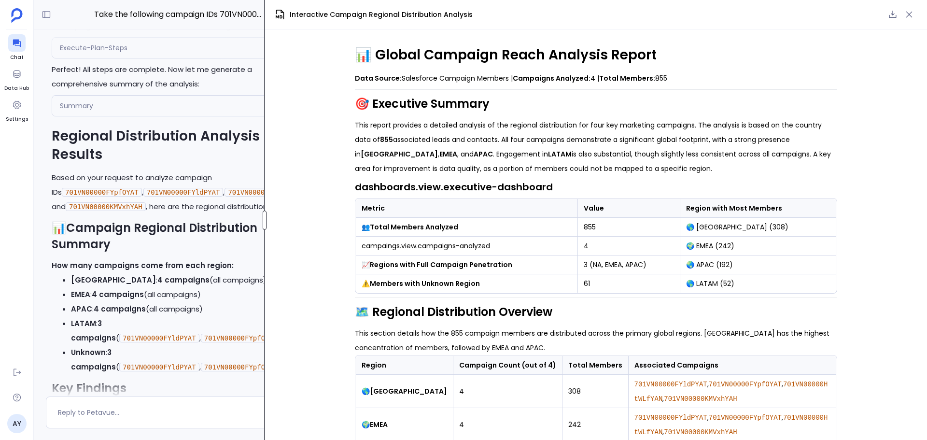
click at [252, 243] on div "Take the following campaign IDs 701VN00000FYpfOYAT,701VN00000FYldPYAT, 701VN000…" at bounding box center [480, 220] width 893 height 440
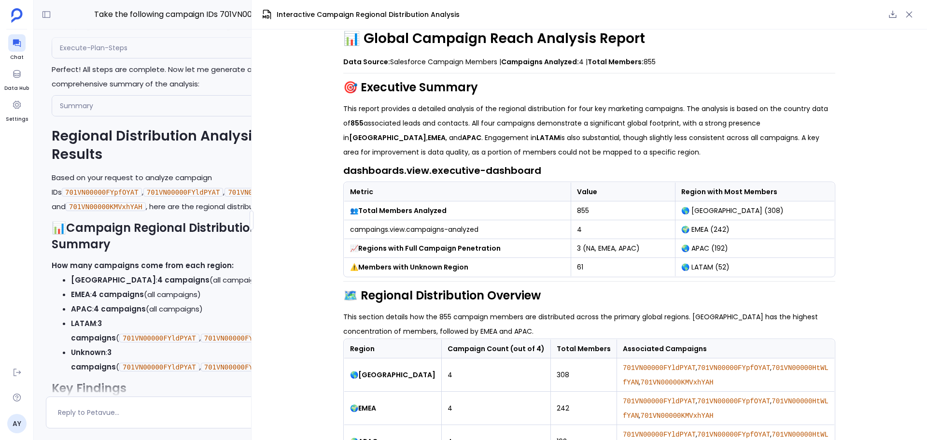
scroll to position [0, 0]
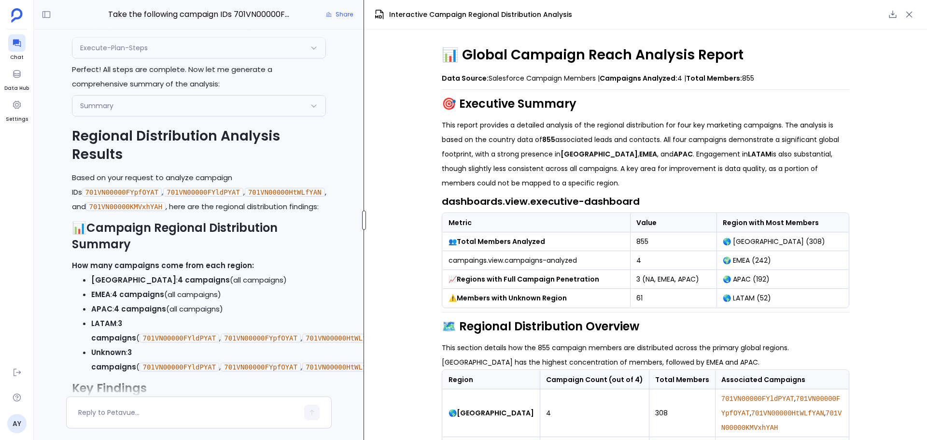
click at [364, 225] on div at bounding box center [364, 219] width 4 height 19
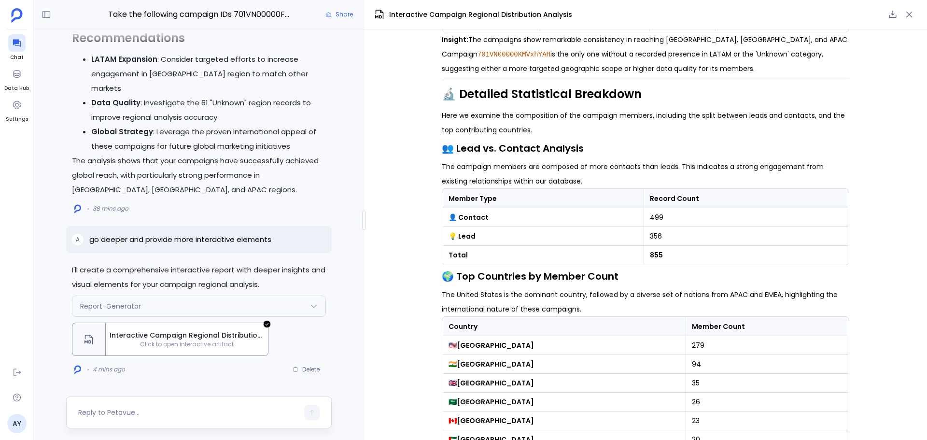
click at [128, 415] on textarea at bounding box center [188, 412] width 220 height 10
type textarea "For the demo request in the United states, can you break it down by state?"
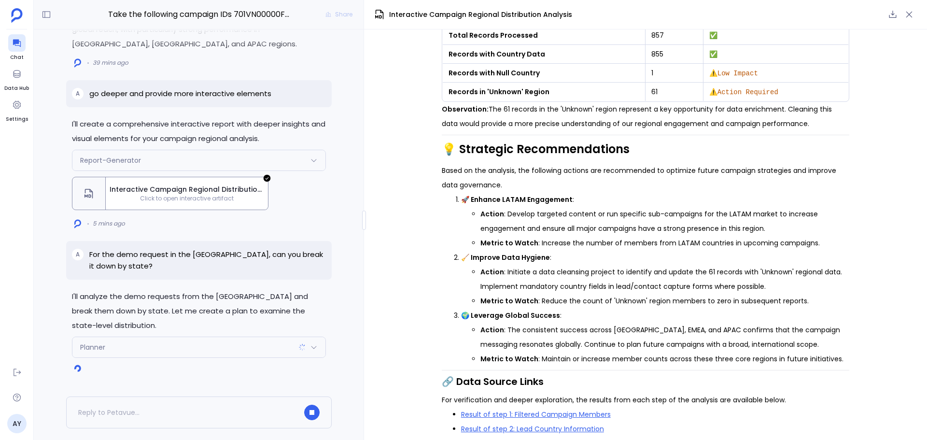
scroll to position [1152, 0]
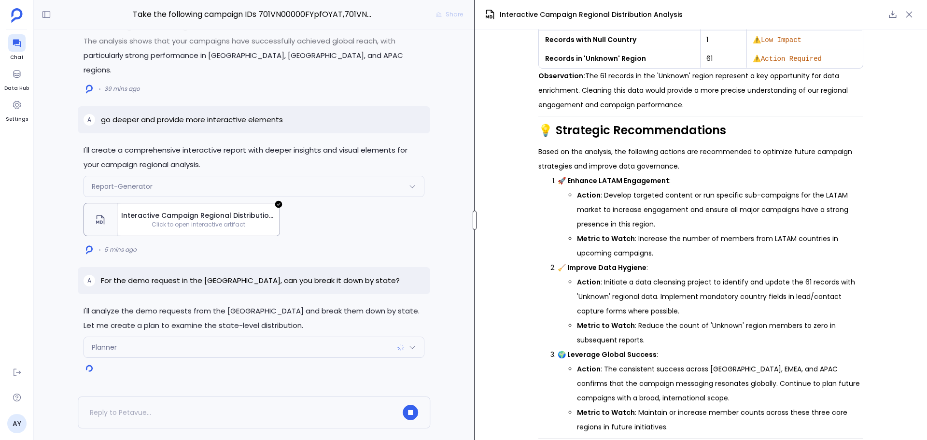
click at [476, 212] on div at bounding box center [474, 219] width 4 height 19
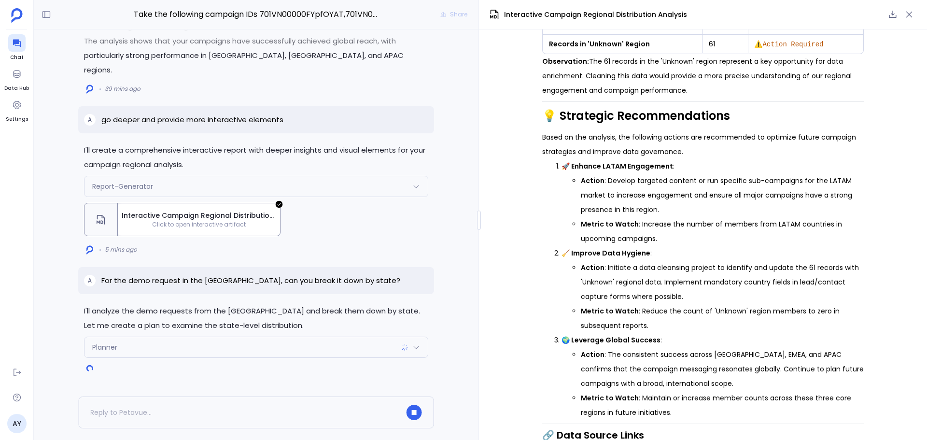
click at [496, 212] on div "📊 Global Campaign Reach Analysis Report Data Source: Salesforce Campaign Member…" at bounding box center [703, 234] width 448 height 410
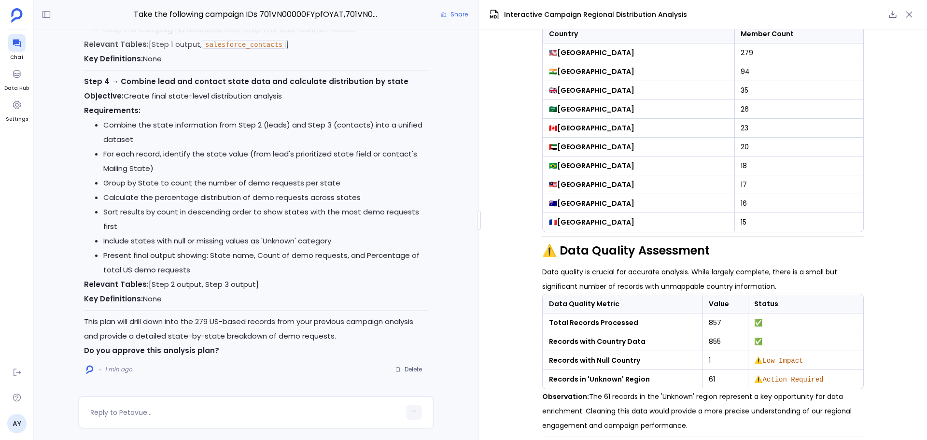
scroll to position [954, 0]
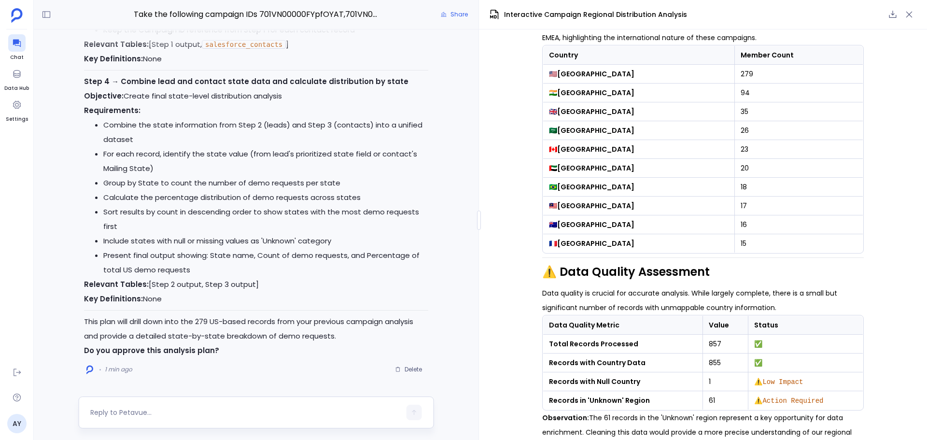
click at [191, 404] on div at bounding box center [256, 412] width 356 height 32
click at [155, 413] on textarea at bounding box center [245, 412] width 310 height 10
type textarea "yes"
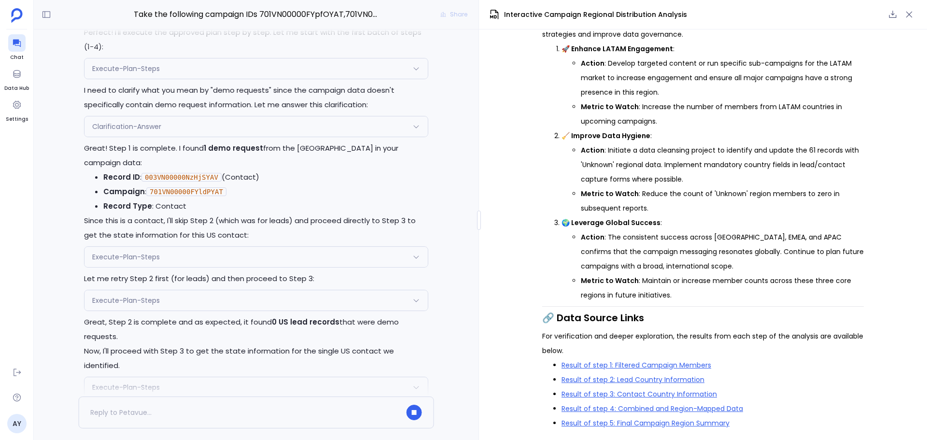
scroll to position [0, 0]
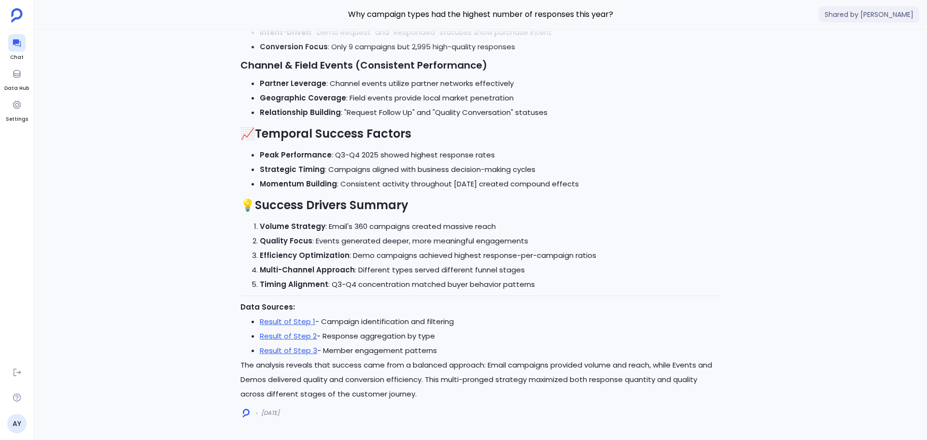
scroll to position [-841, 0]
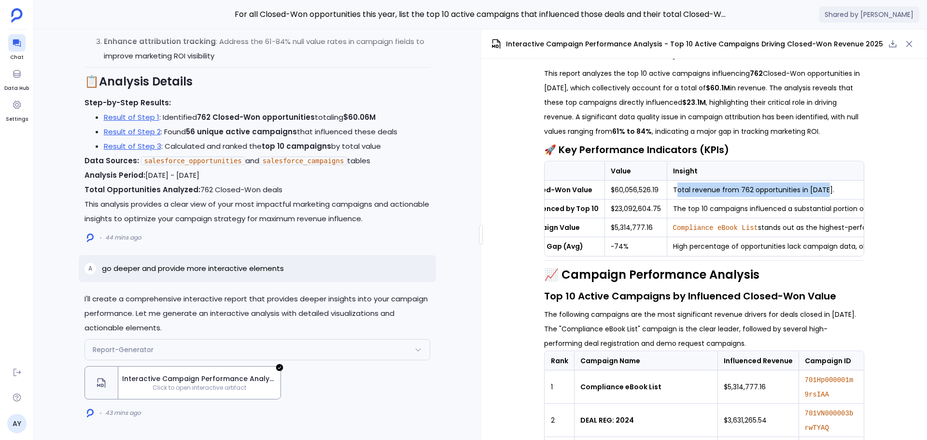
scroll to position [0, 154]
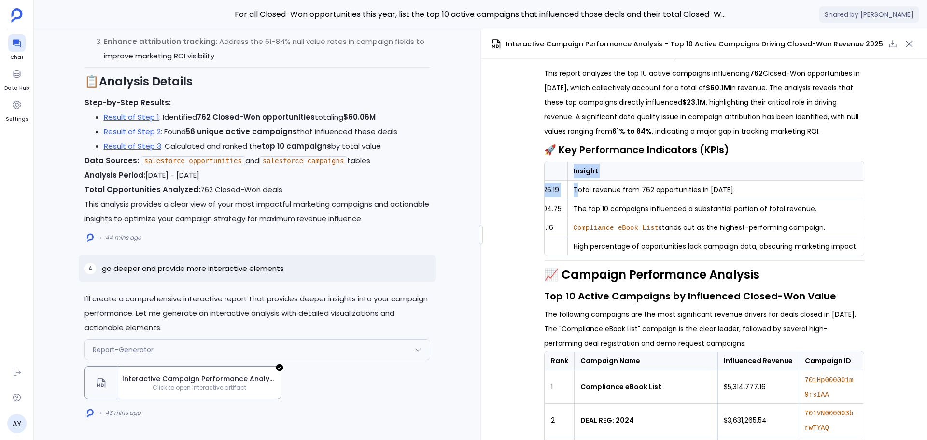
drag, startPoint x: 729, startPoint y: 204, endPoint x: 862, endPoint y: 202, distance: 133.2
click at [869, 202] on div "📊 Top 10 Influential Campaigns Report: 2025 Closed-Won Opportunities Data Sourc…" at bounding box center [704, 249] width 446 height 381
click at [855, 199] on td "Total revenue from 762 opportunities in 2025." at bounding box center [715, 189] width 296 height 19
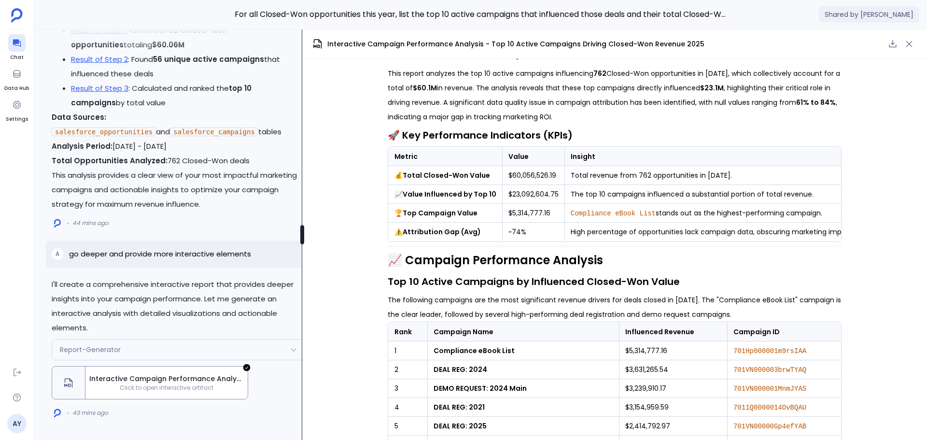
click at [256, 172] on div "I'll create a comprehensive interactive report that provides deeper insights in…" at bounding box center [480, 234] width 893 height 410
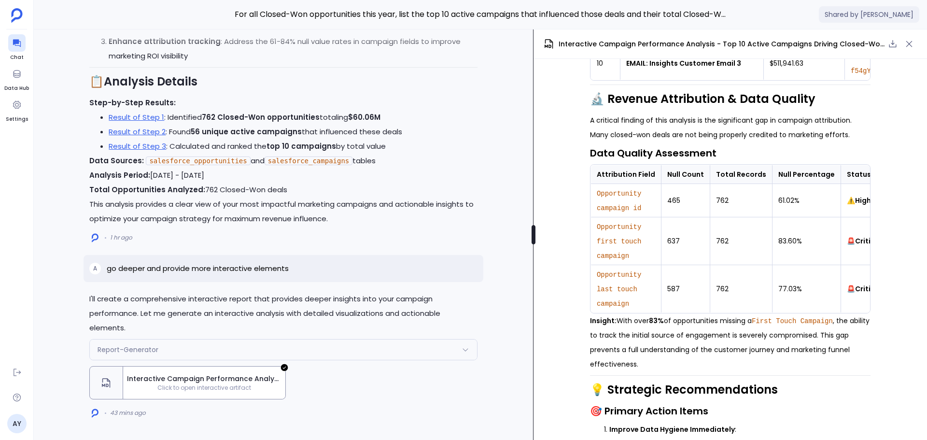
scroll to position [799, 0]
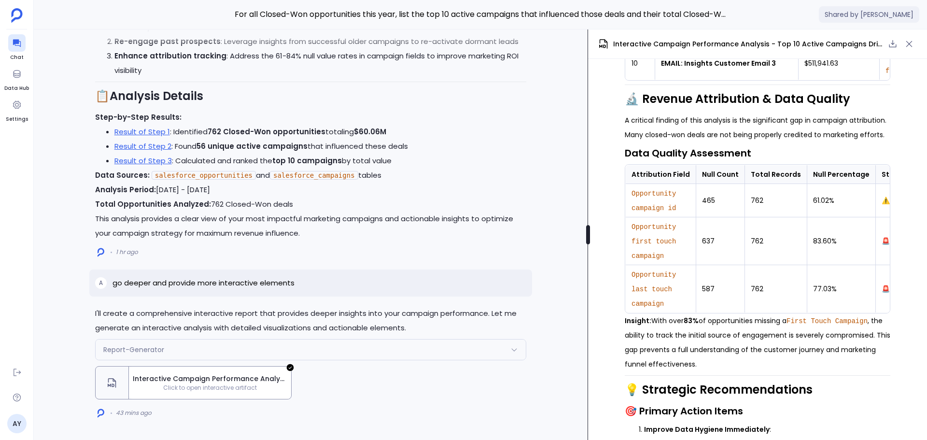
click at [590, 226] on div at bounding box center [588, 234] width 4 height 19
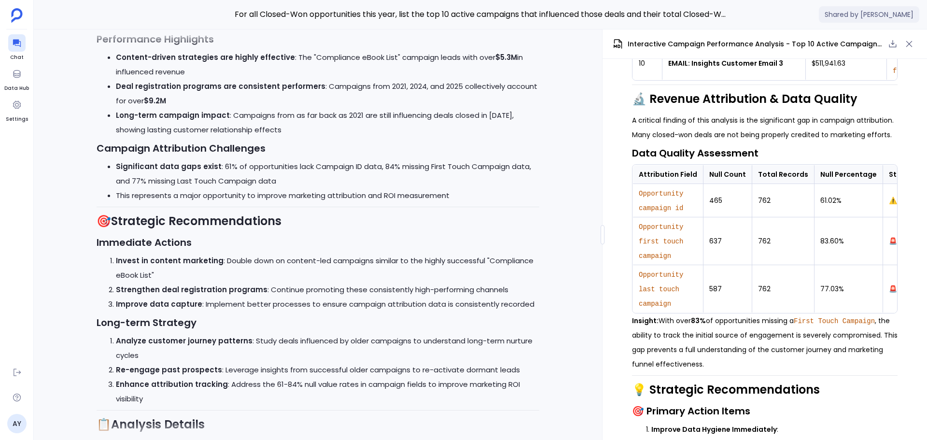
scroll to position [0, 0]
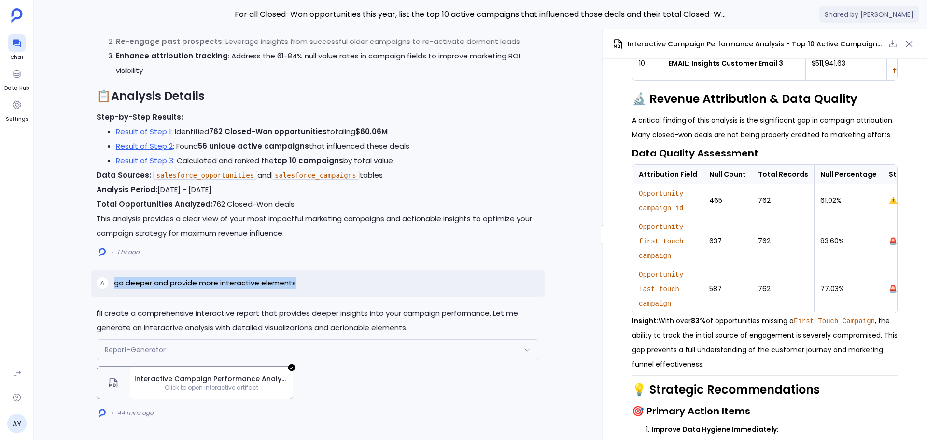
drag, startPoint x: 303, startPoint y: 285, endPoint x: 116, endPoint y: 290, distance: 187.3
click at [116, 290] on div "A go deeper and provide more interactive elements" at bounding box center [318, 282] width 455 height 27
copy p "go deeper and provide more interactive elements"
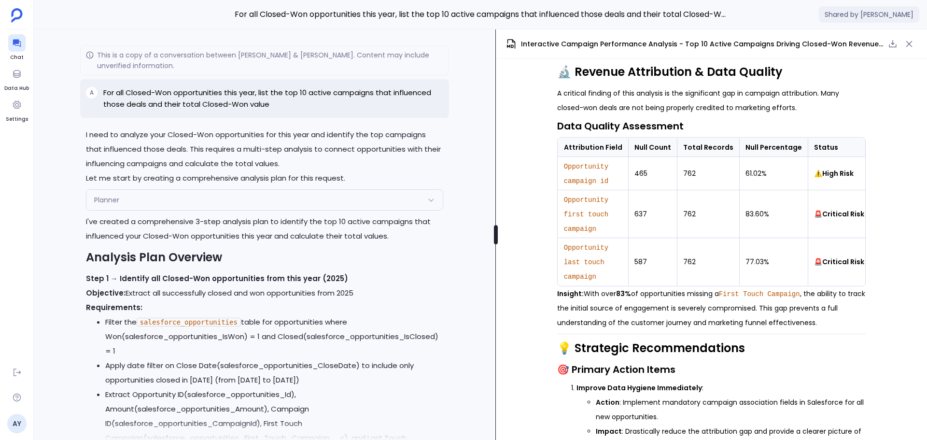
scroll to position [733, 0]
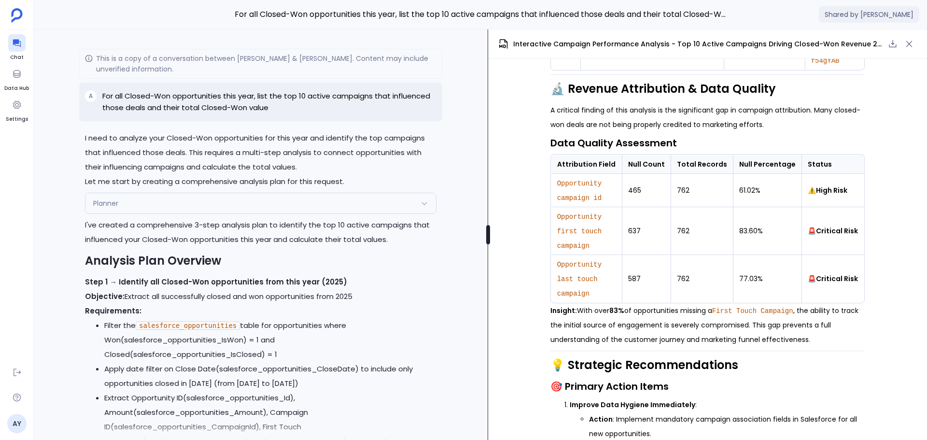
click at [489, 242] on div at bounding box center [488, 234] width 4 height 19
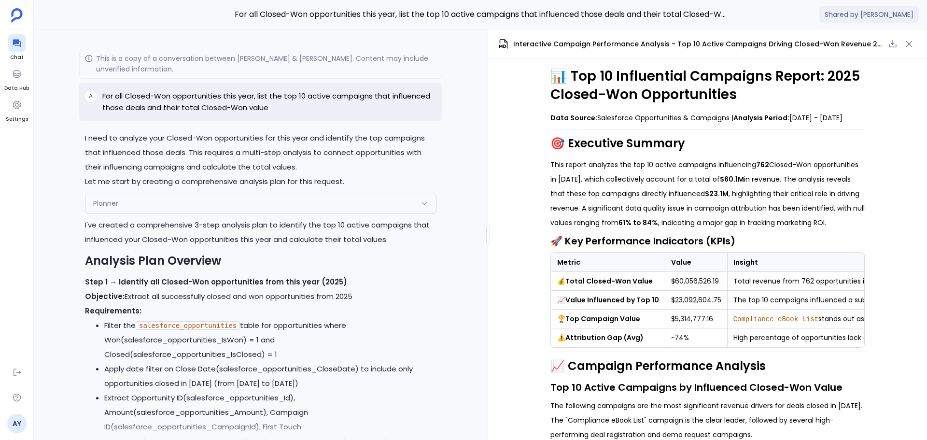
scroll to position [0, 0]
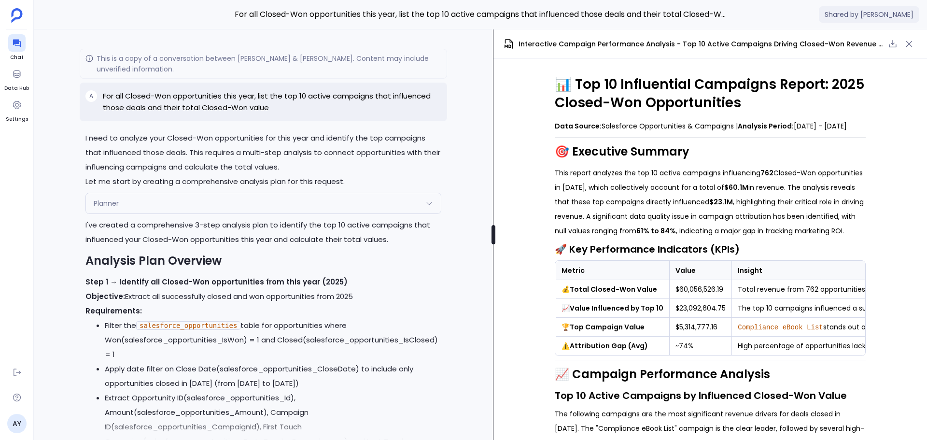
click at [491, 237] on div at bounding box center [493, 234] width 4 height 19
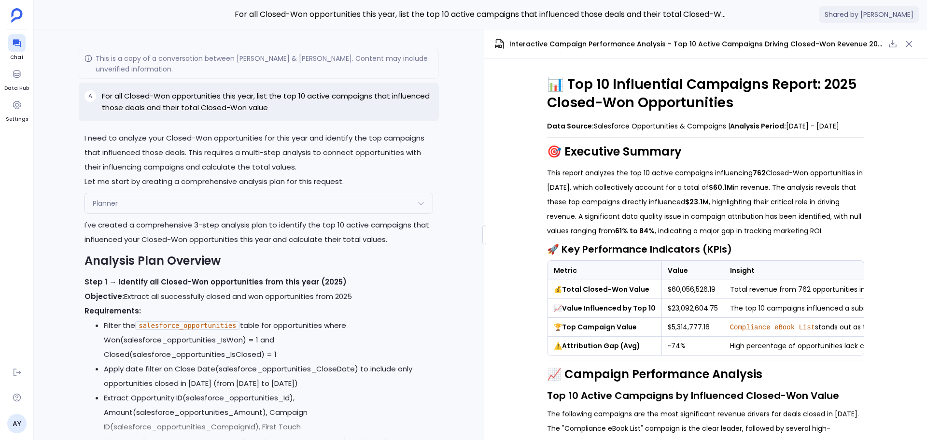
scroll to position [-2243, 0]
click at [441, 127] on div "I'll create a comprehensive interactive report that provides deeper insights in…" at bounding box center [259, 234] width 450 height 410
click at [16, 42] on icon at bounding box center [17, 44] width 8 height 8
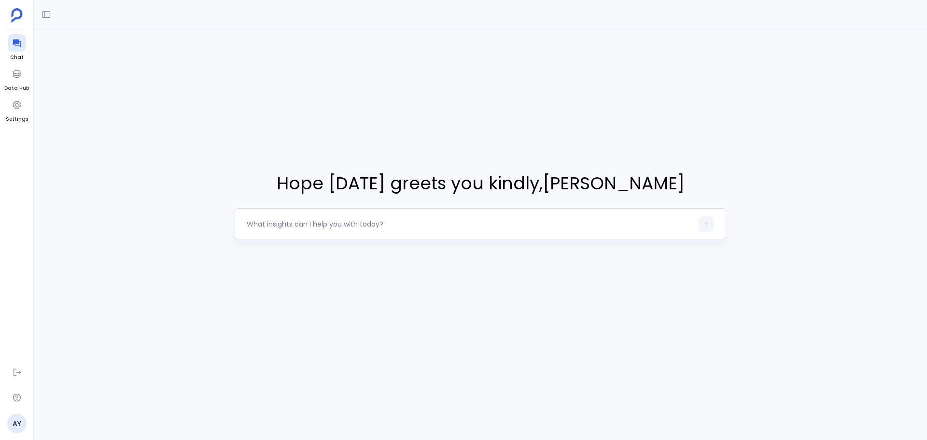
click at [369, 224] on textarea at bounding box center [470, 224] width 446 height 10
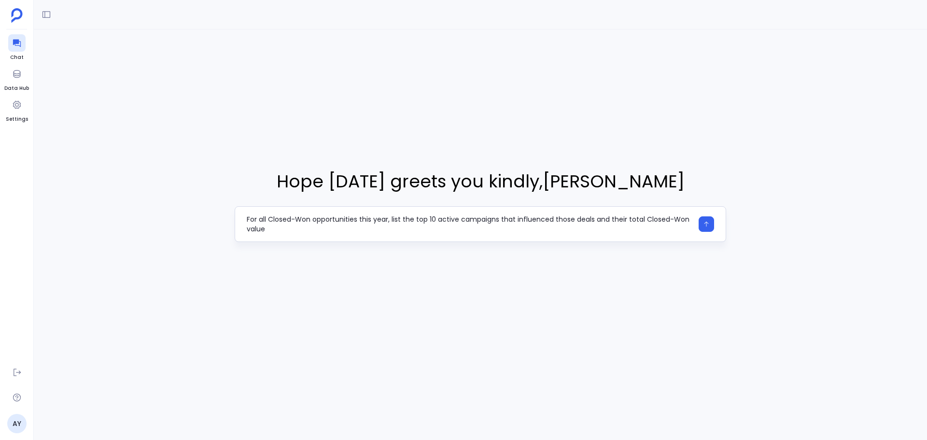
click at [429, 219] on textarea "For all Closed-Won opportunities this year, list the top 10 active campaigns th…" at bounding box center [470, 223] width 446 height 19
type textarea "For all Closed-Won opportunities this year, list the top active campaigns that …"
click at [703, 221] on icon "button" at bounding box center [706, 224] width 7 height 7
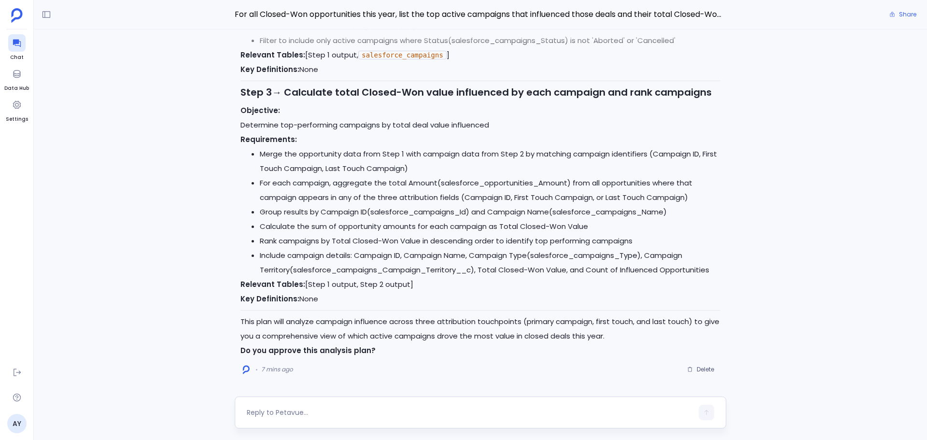
click at [339, 413] on textarea at bounding box center [470, 412] width 446 height 10
type textarea "No, use campaign member responses"
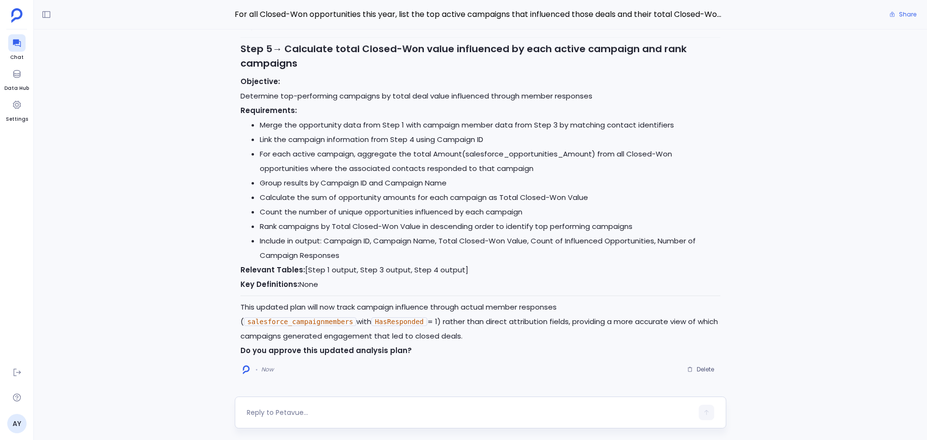
click at [322, 415] on textarea at bounding box center [470, 412] width 446 height 10
type textarea "yes"
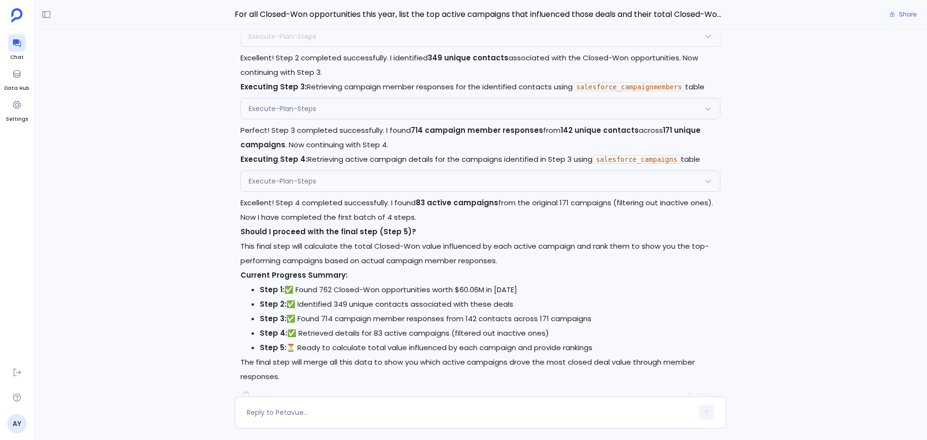
scroll to position [-78, 0]
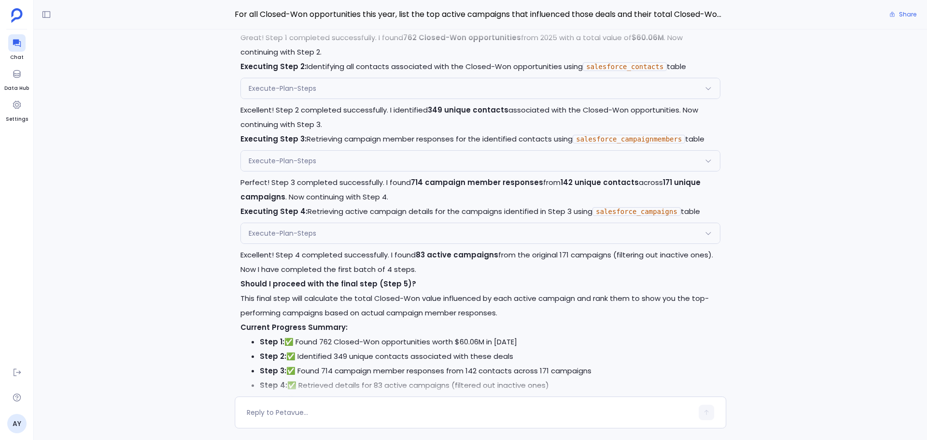
click at [419, 240] on div "Execute-Plan-Steps" at bounding box center [480, 233] width 479 height 20
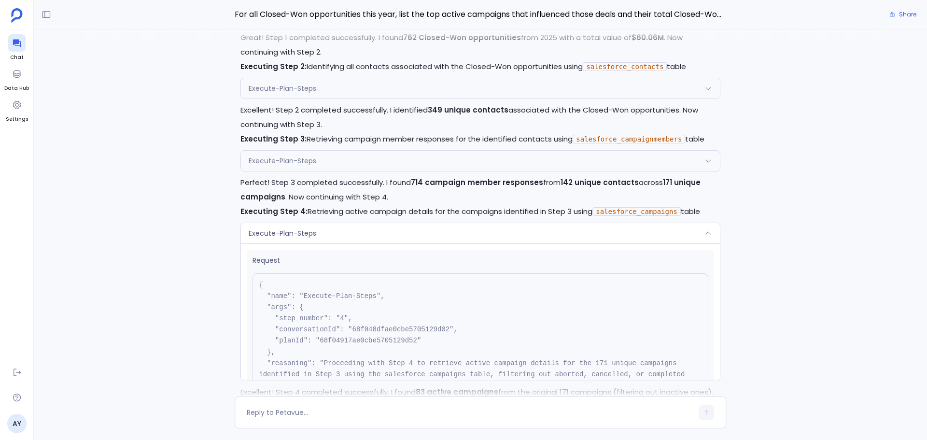
click at [422, 239] on div "Execute-Plan-Steps" at bounding box center [480, 233] width 479 height 20
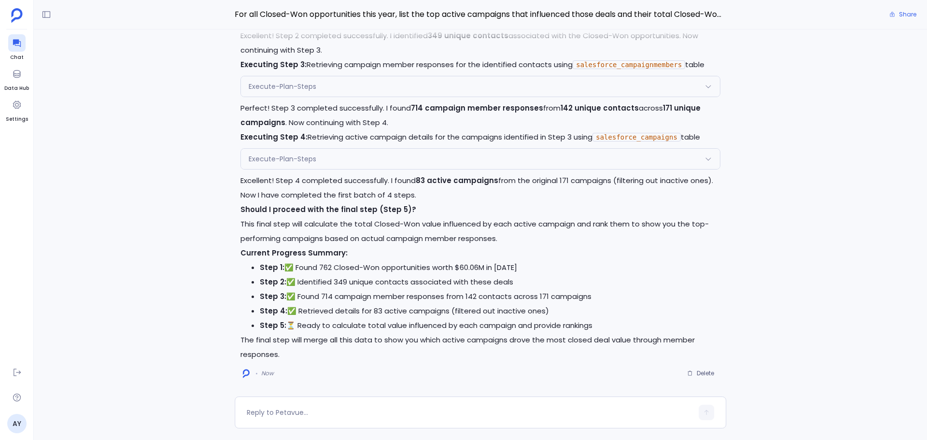
scroll to position [0, 0]
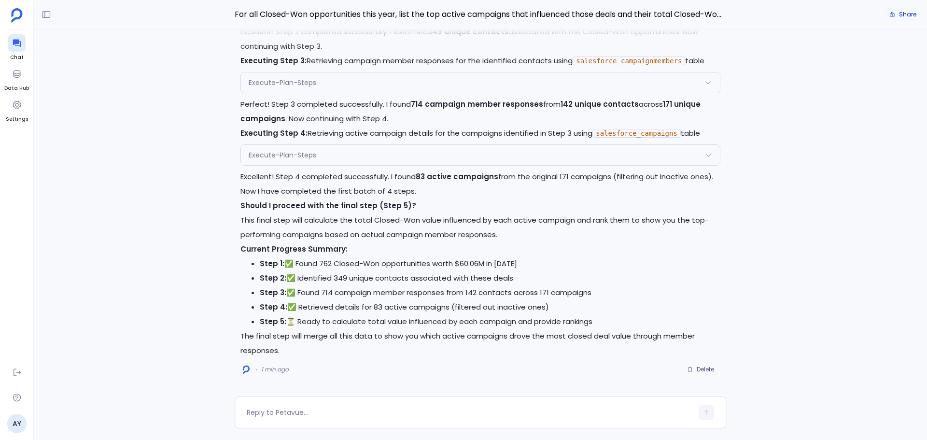
click at [896, 13] on button "Share" at bounding box center [902, 15] width 39 height 14
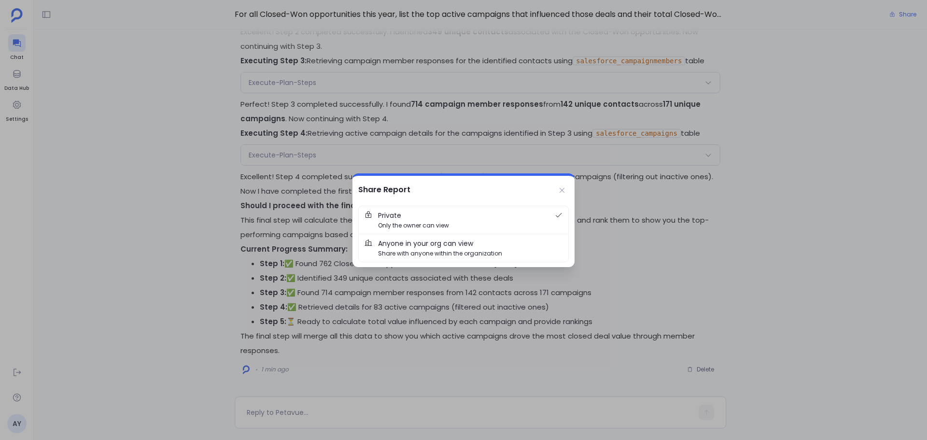
click at [457, 251] on span "Share with anyone within the organization" at bounding box center [440, 253] width 124 height 9
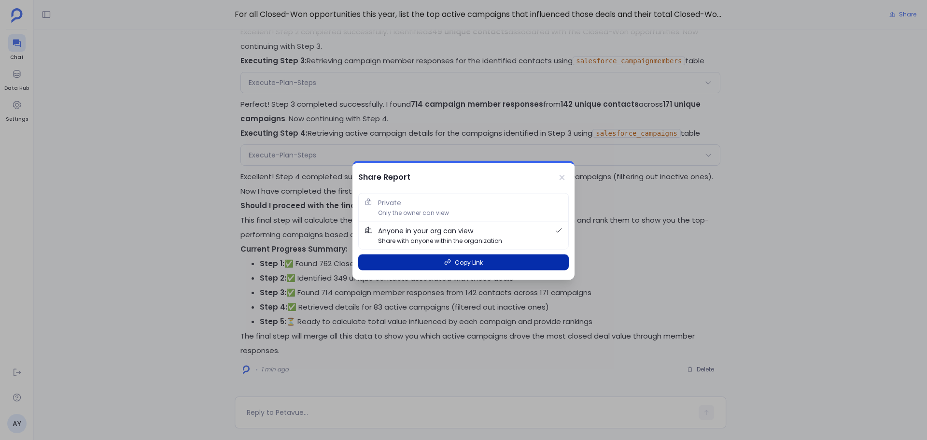
click at [504, 267] on button "Copy Link" at bounding box center [463, 262] width 210 height 16
click at [560, 175] on icon at bounding box center [562, 177] width 8 height 8
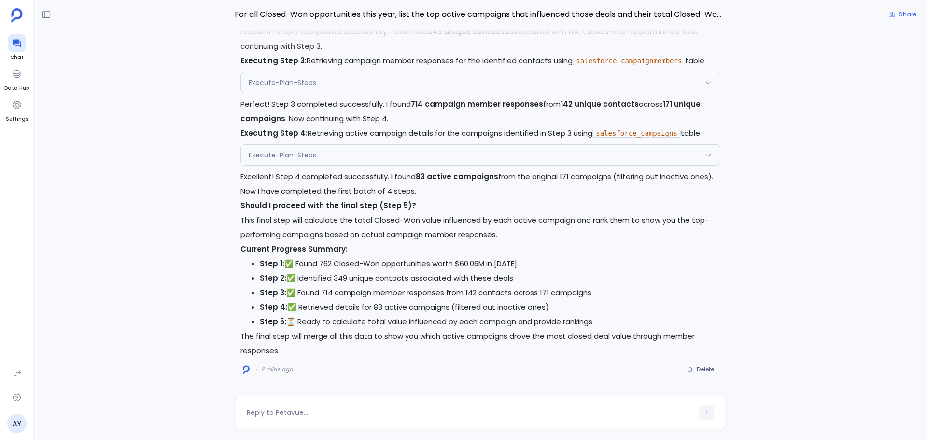
click at [552, 256] on li "Step 1: ✅ Found 762 Closed-Won opportunities worth $60.06M in 2025" at bounding box center [490, 263] width 460 height 14
click at [264, 367] on span "2 mins ago" at bounding box center [277, 369] width 32 height 8
click at [352, 411] on textarea at bounding box center [470, 412] width 446 height 10
type textarea "yes"
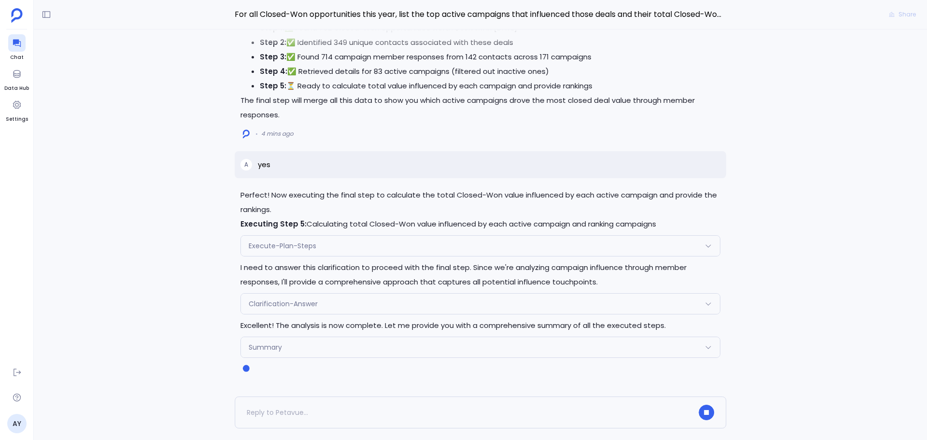
click at [318, 303] on div "Clarification-Answer" at bounding box center [480, 303] width 479 height 20
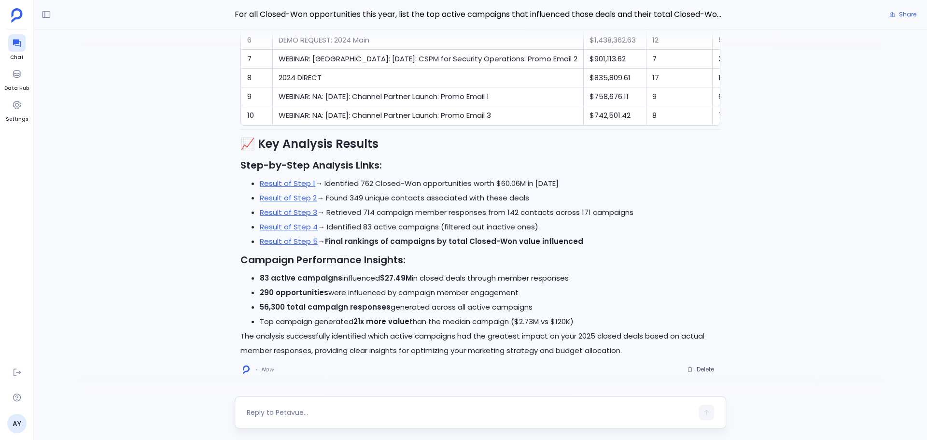
click at [312, 414] on textarea at bounding box center [470, 412] width 446 height 10
type textarea "go deeper and provide more interactive elements"
click at [703, 411] on icon "button" at bounding box center [706, 412] width 7 height 7
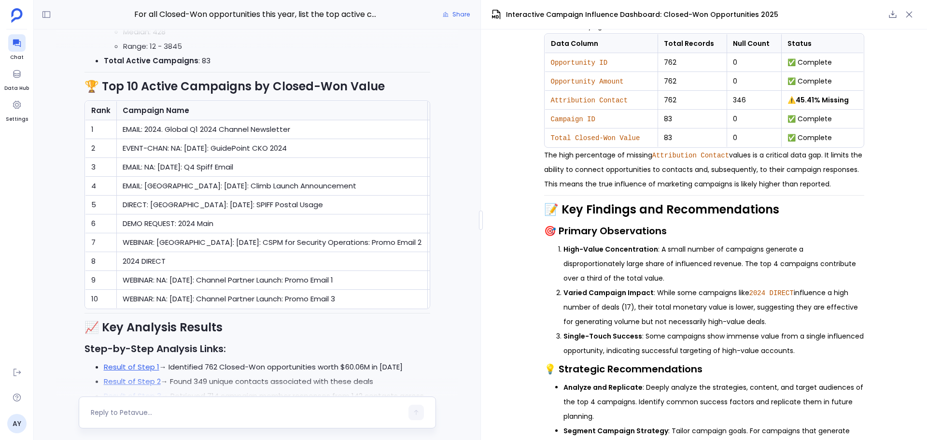
scroll to position [1284, 0]
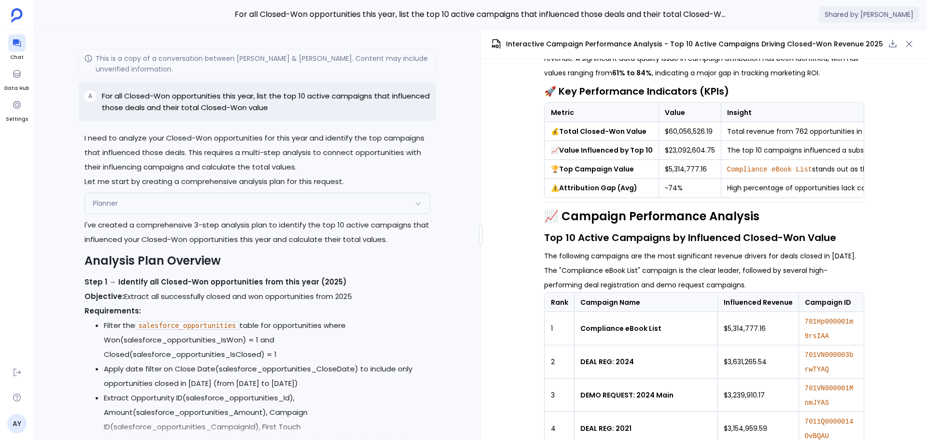
scroll to position [-2243, 0]
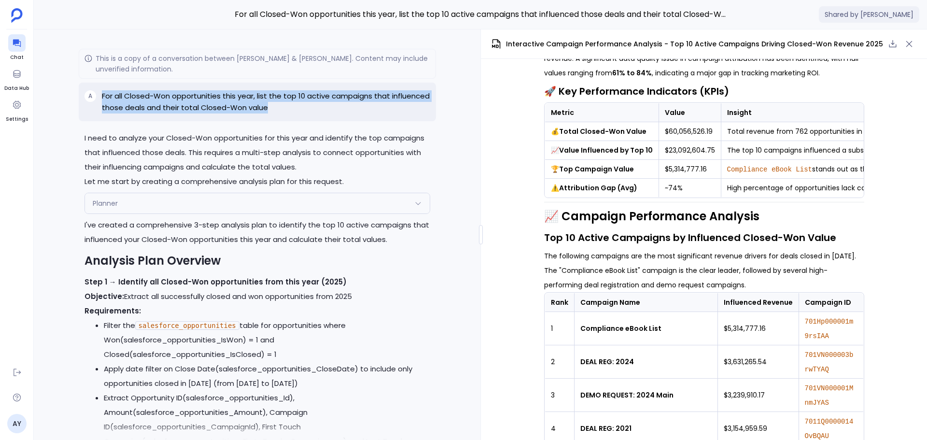
drag, startPoint x: 287, startPoint y: 108, endPoint x: 101, endPoint y: 97, distance: 186.1
click at [101, 97] on div "A For all Closed-Won opportunities this year, list the top 10 active campaigns …" at bounding box center [257, 102] width 357 height 39
copy p "For all Closed-Won opportunities this year, list the top 10 active campaigns th…"
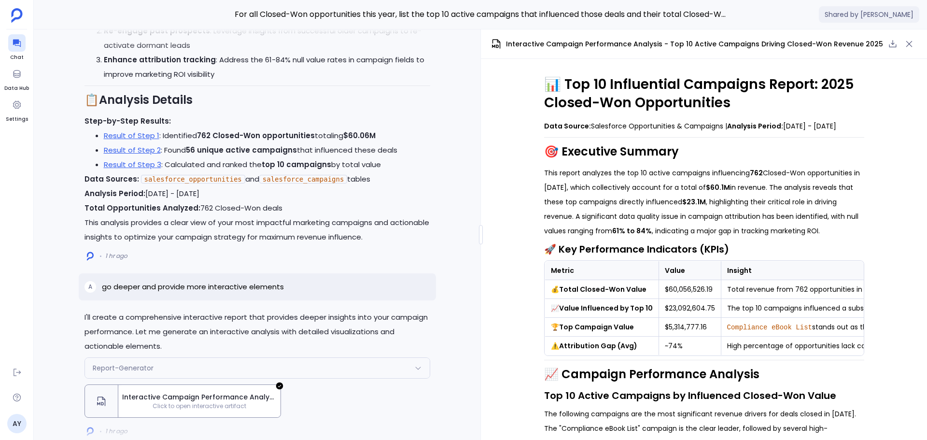
scroll to position [0, 0]
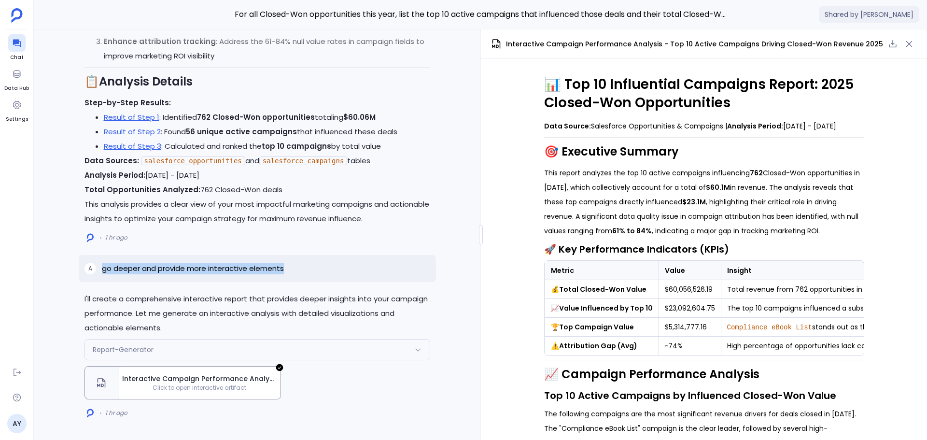
drag, startPoint x: 295, startPoint y: 267, endPoint x: 102, endPoint y: 267, distance: 193.0
click at [102, 267] on div "A go deeper and provide more interactive elements" at bounding box center [257, 268] width 357 height 27
copy p "go deeper and provide more interactive elements"
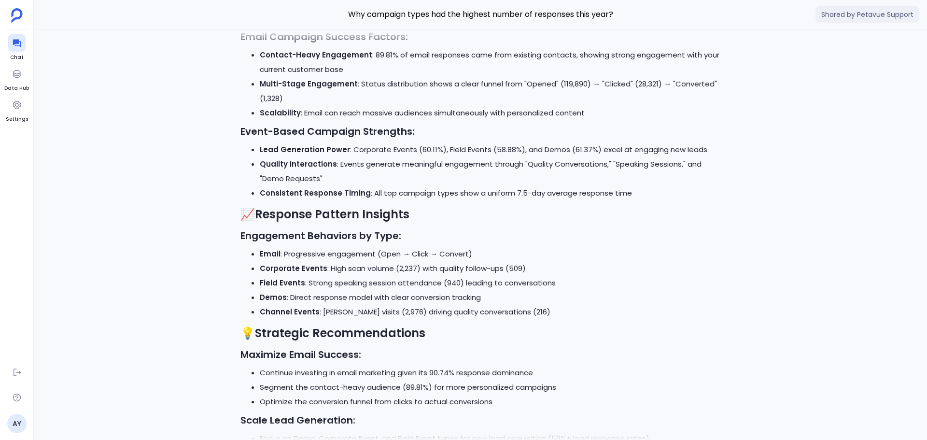
scroll to position [-237, 0]
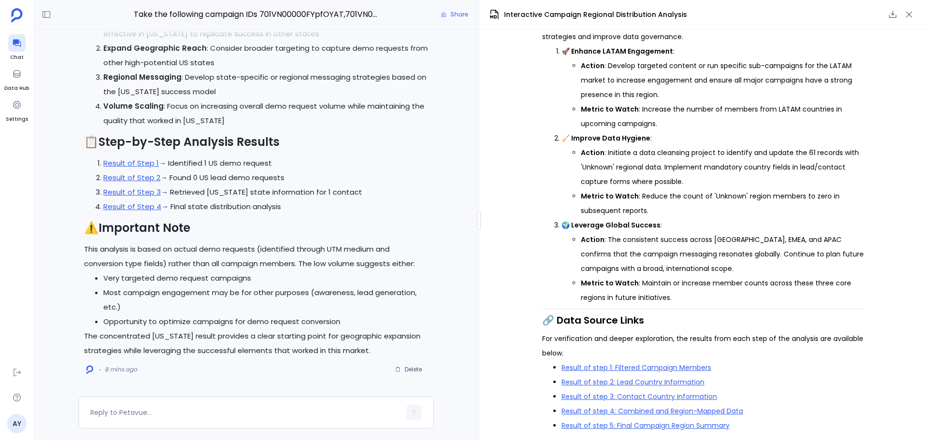
scroll to position [1432, 0]
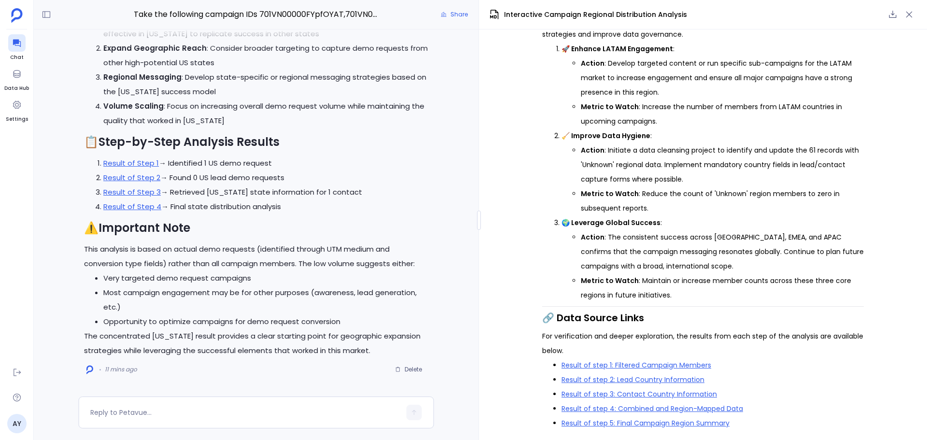
click at [686, 138] on p "🧹 Improve Data Hygiene :" at bounding box center [712, 135] width 302 height 14
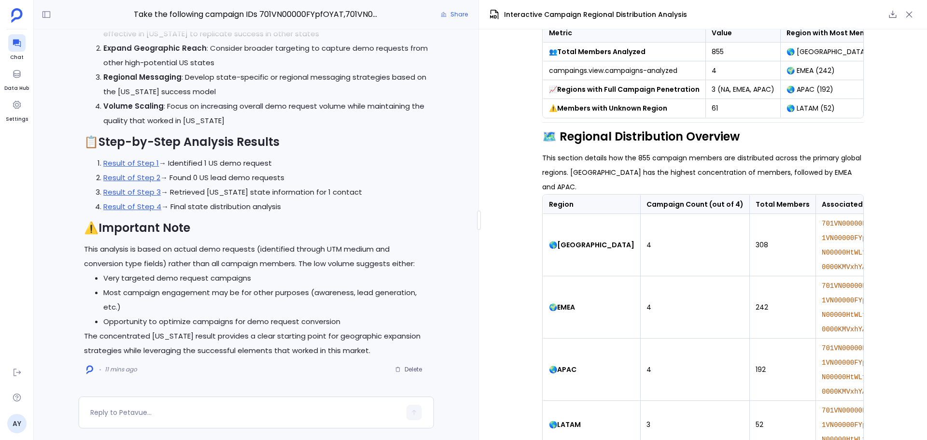
scroll to position [0, 0]
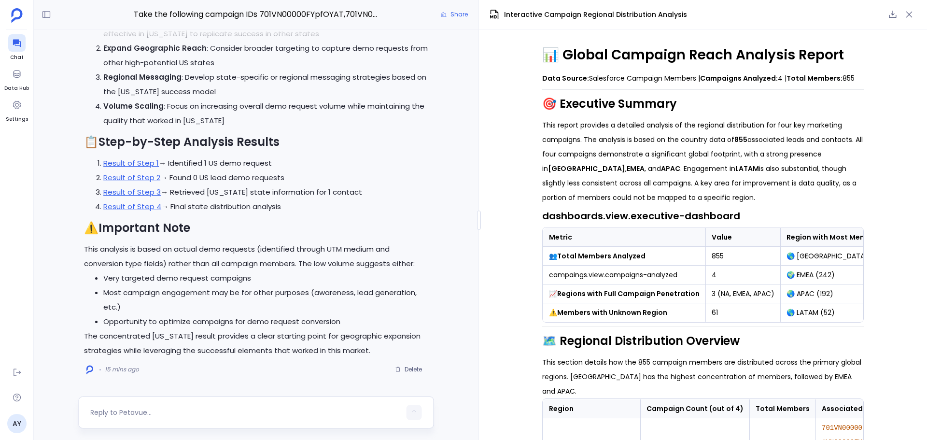
click at [219, 402] on div at bounding box center [256, 412] width 356 height 32
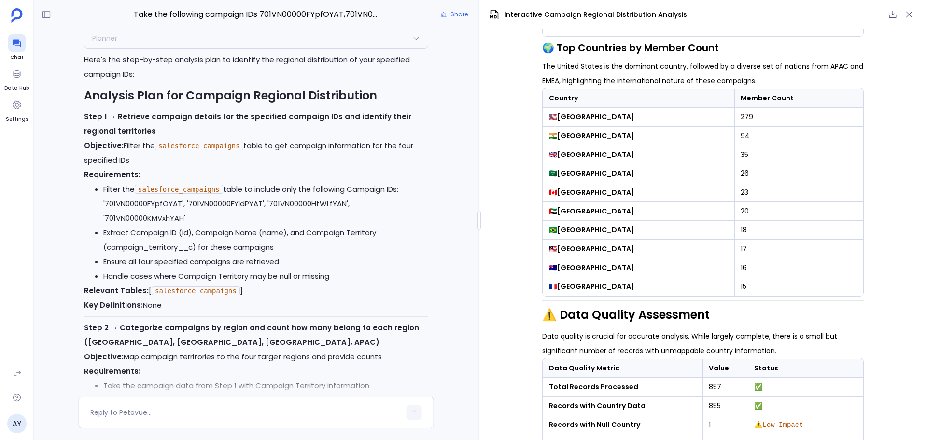
scroll to position [931, 0]
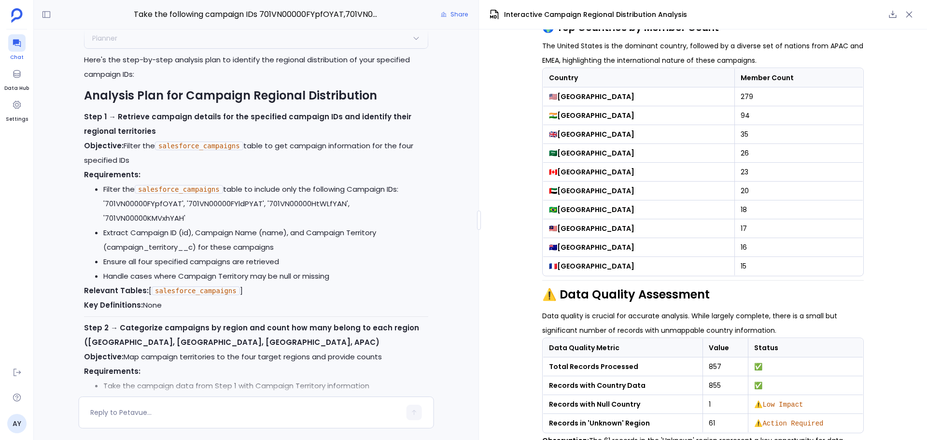
click at [19, 45] on icon at bounding box center [17, 43] width 10 height 10
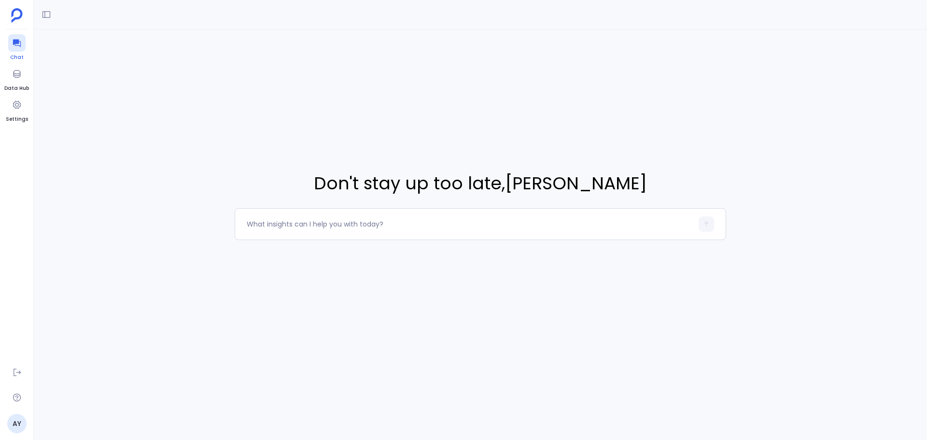
click at [18, 42] on icon at bounding box center [17, 44] width 8 height 8
click at [50, 13] on icon at bounding box center [46, 14] width 8 height 7
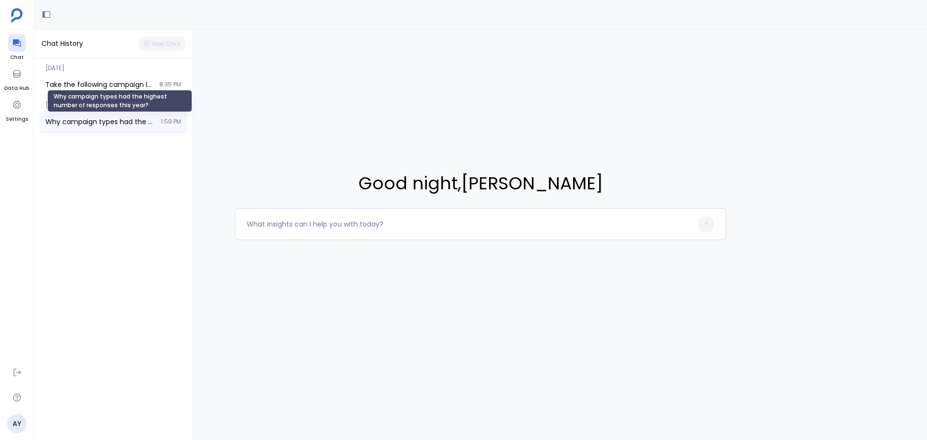
click at [92, 124] on span "Why campaign types had the highest number of responses this year?" at bounding box center [100, 122] width 110 height 10
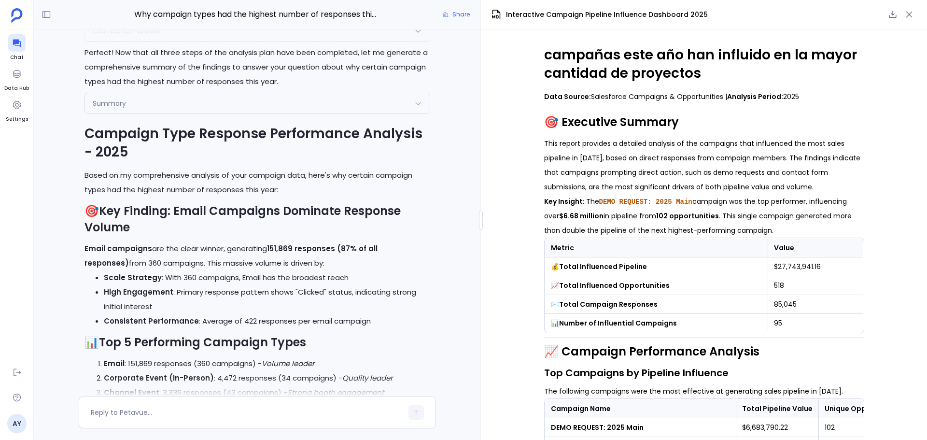
scroll to position [-4573, 0]
click at [447, 15] on icon "button" at bounding box center [446, 15] width 6 height 6
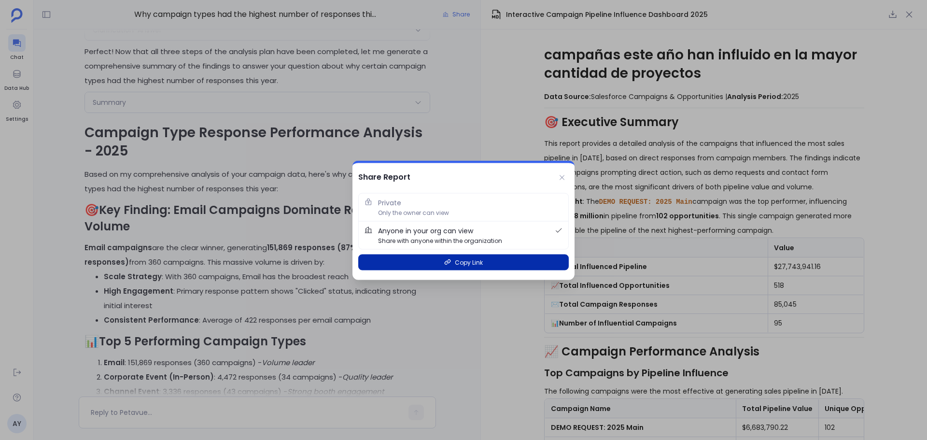
click at [440, 260] on button "Copy Link" at bounding box center [463, 262] width 210 height 16
click at [560, 177] on icon at bounding box center [562, 177] width 8 height 8
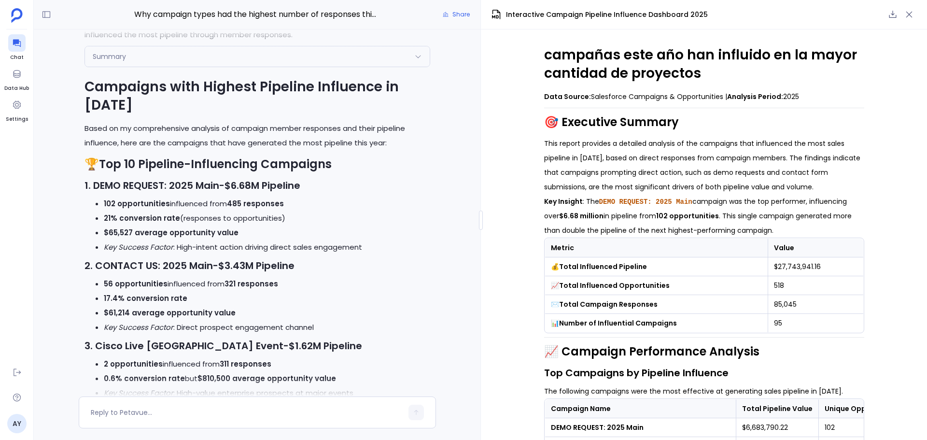
scroll to position [-1182, 0]
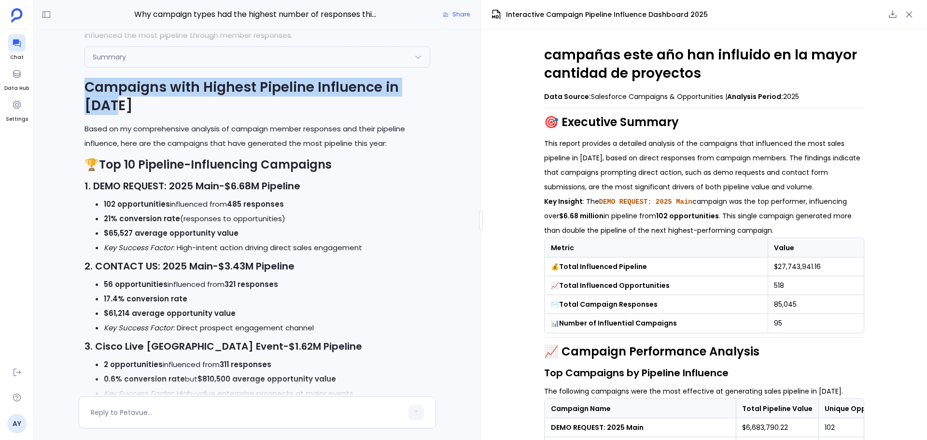
drag, startPoint x: 86, startPoint y: 84, endPoint x: 177, endPoint y: 100, distance: 91.6
click at [177, 100] on h1 "Campaigns with Highest Pipeline Influence in 2025" at bounding box center [257, 96] width 346 height 37
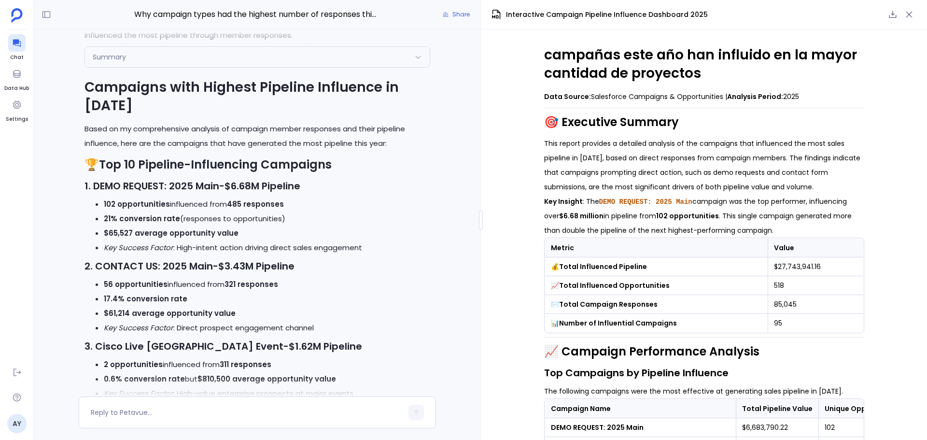
drag, startPoint x: 169, startPoint y: 255, endPoint x: 167, endPoint y: 279, distance: 23.8
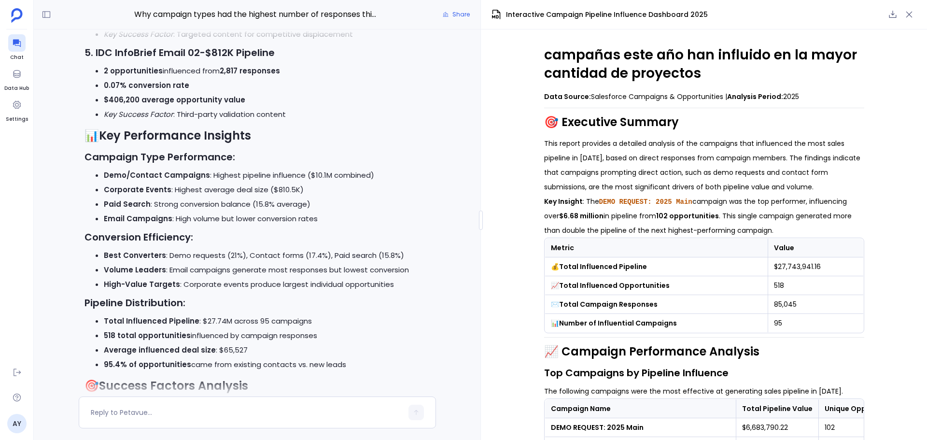
scroll to position [-742, 0]
drag, startPoint x: 103, startPoint y: 253, endPoint x: 162, endPoint y: 256, distance: 58.9
click at [162, 256] on li "Best Converters : Demo requests (21%), Contact forms (17.4%), Paid search (15.8…" at bounding box center [267, 254] width 326 height 14
copy strong "Best Converters"
click at [205, 281] on li "High-Value Targets : Corporate events produce largest individual opportunities" at bounding box center [267, 283] width 326 height 14
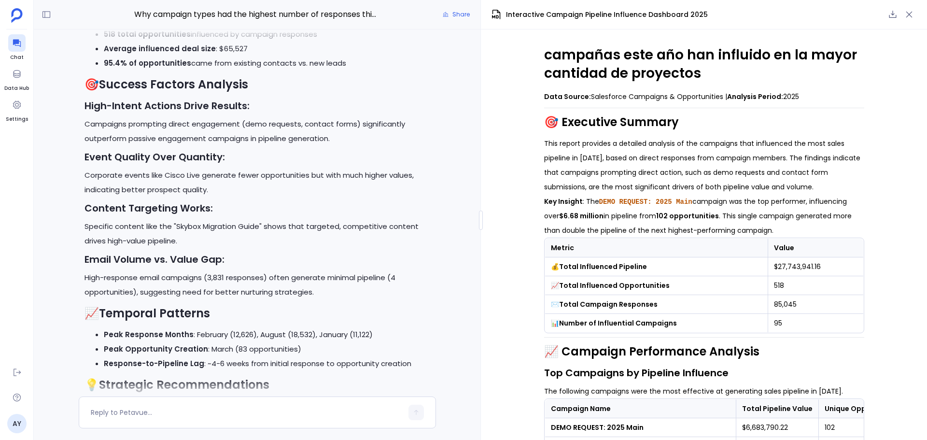
scroll to position [-435, 0]
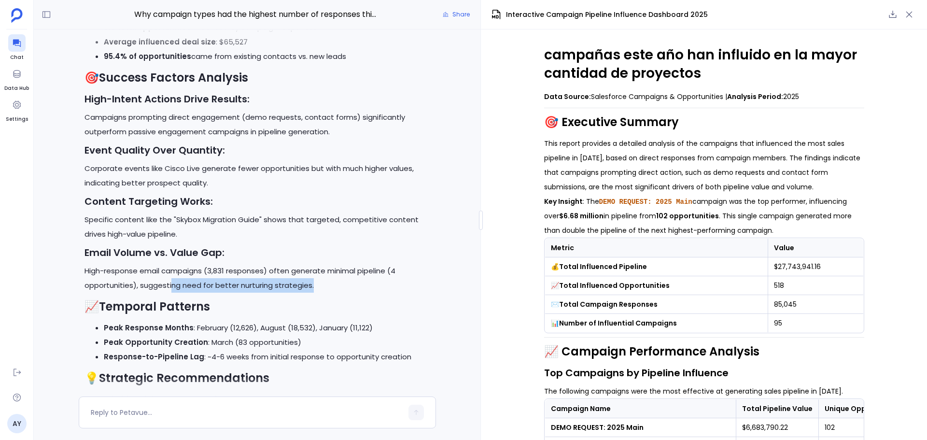
drag, startPoint x: 172, startPoint y: 289, endPoint x: 314, endPoint y: 287, distance: 142.4
click at [314, 287] on p "High-response email campaigns (3,831 responses) often generate minimal pipeline…" at bounding box center [257, 277] width 346 height 29
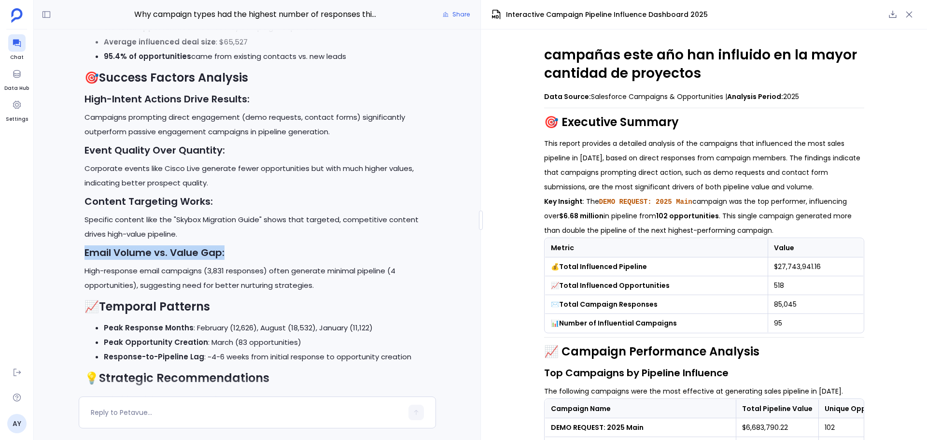
drag, startPoint x: 83, startPoint y: 249, endPoint x: 233, endPoint y: 254, distance: 150.1
copy strong "Email Volume vs. Value Gap:"
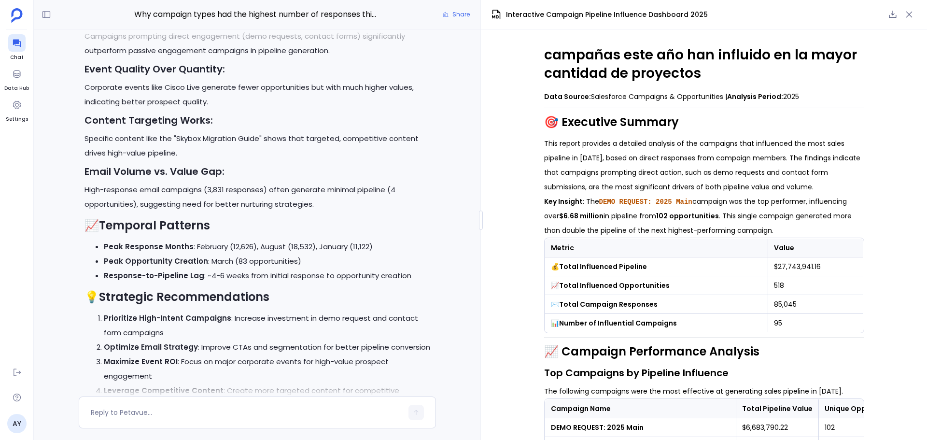
scroll to position [-345, 0]
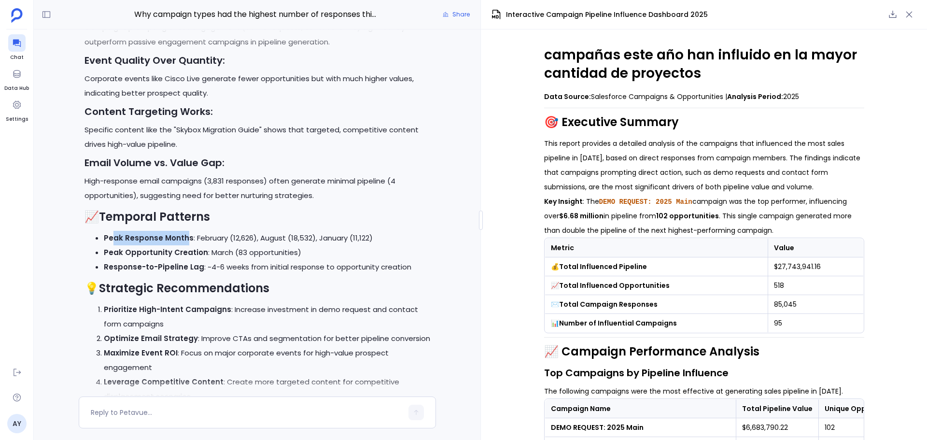
drag, startPoint x: 186, startPoint y: 237, endPoint x: 111, endPoint y: 235, distance: 74.8
click at [111, 235] on strong "Peak Response Months" at bounding box center [149, 238] width 90 height 10
drag, startPoint x: 104, startPoint y: 237, endPoint x: 188, endPoint y: 237, distance: 84.5
click at [188, 237] on li "Peak Response Months : February (12,626), August (18,532), January (11,122)" at bounding box center [267, 238] width 326 height 14
copy strong "Peak Response Months"
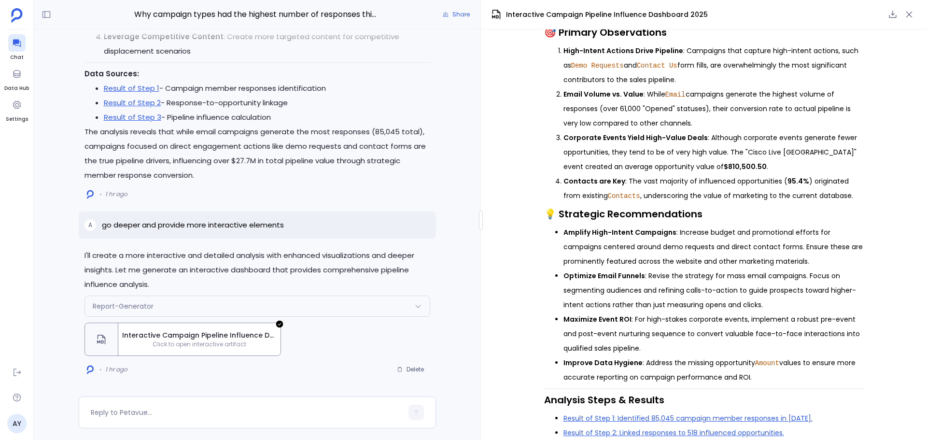
scroll to position [1283, 0]
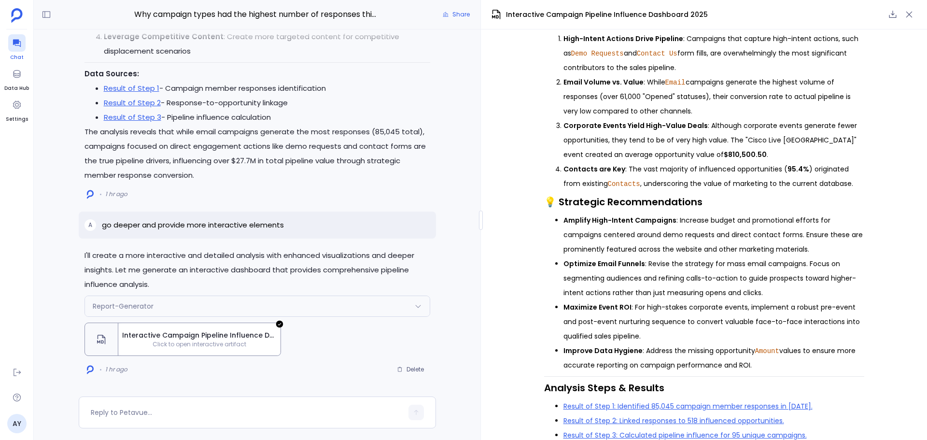
click at [18, 40] on icon at bounding box center [17, 44] width 8 height 8
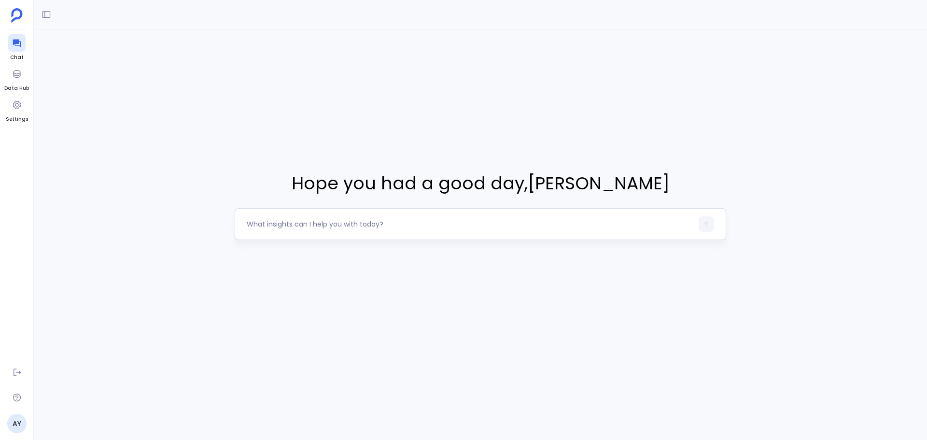
click at [291, 230] on div at bounding box center [470, 223] width 446 height 15
click at [303, 224] on textarea at bounding box center [470, 224] width 446 height 10
type textarea "A"
type textarea "For all closed won opportunities this year, show me a breakdown by territory an…"
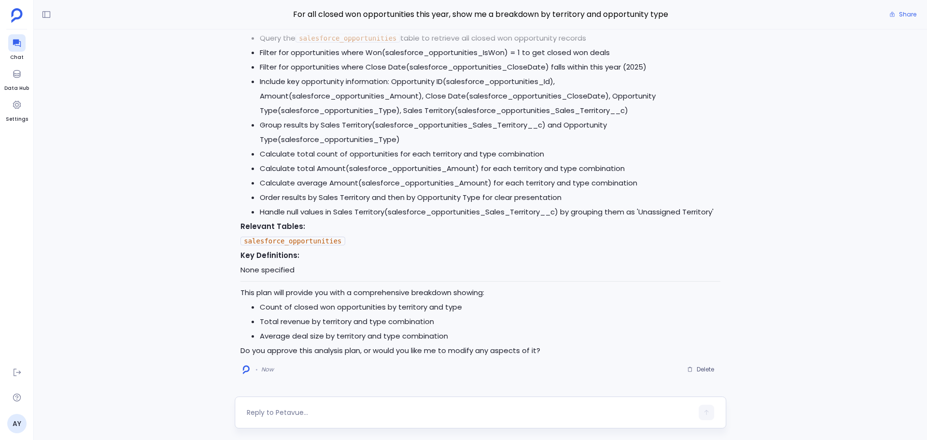
click at [314, 404] on div at bounding box center [470, 411] width 446 height 15
click at [288, 408] on textarea at bounding box center [470, 412] width 446 height 10
type textarea "yes"
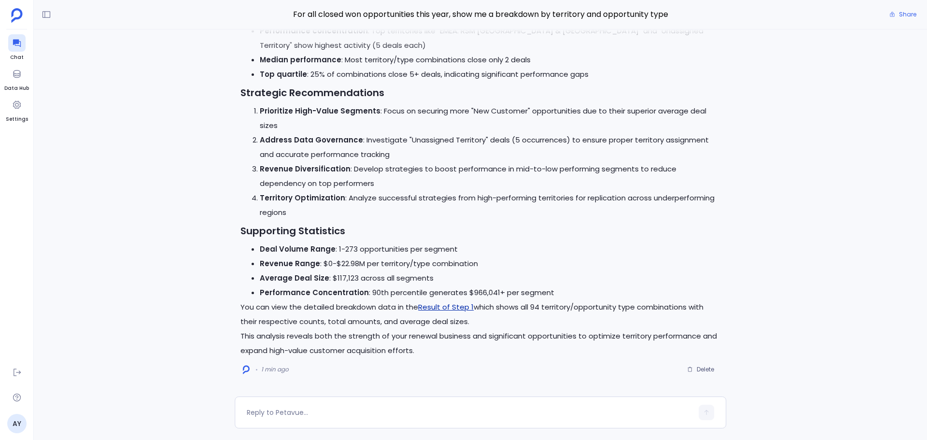
click at [443, 306] on link "Result of Step 1" at bounding box center [445, 307] width 55 height 10
click at [302, 408] on textarea at bounding box center [470, 412] width 446 height 10
type textarea "Peak Response Months"
drag, startPoint x: 335, startPoint y: 411, endPoint x: 173, endPoint y: 408, distance: 161.7
click at [174, 408] on div "Peak Response Months" at bounding box center [480, 412] width 893 height 32
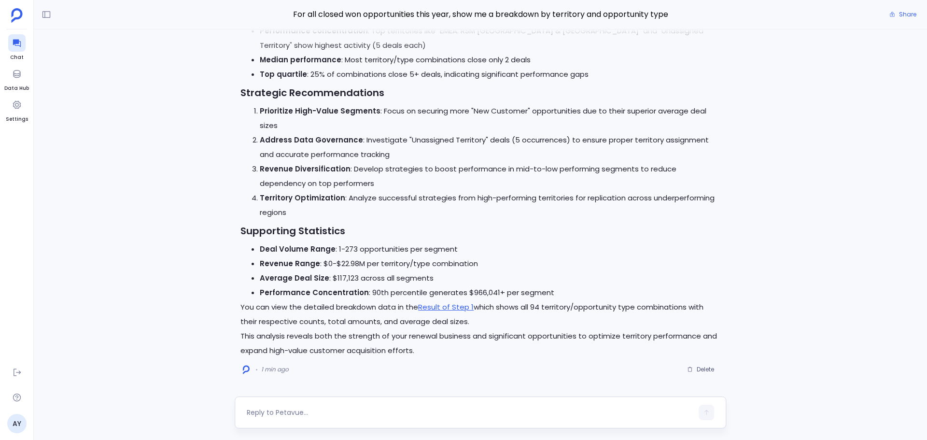
click at [285, 408] on textarea at bounding box center [470, 412] width 446 height 10
type textarea "go deeper and provide more interactive elements"
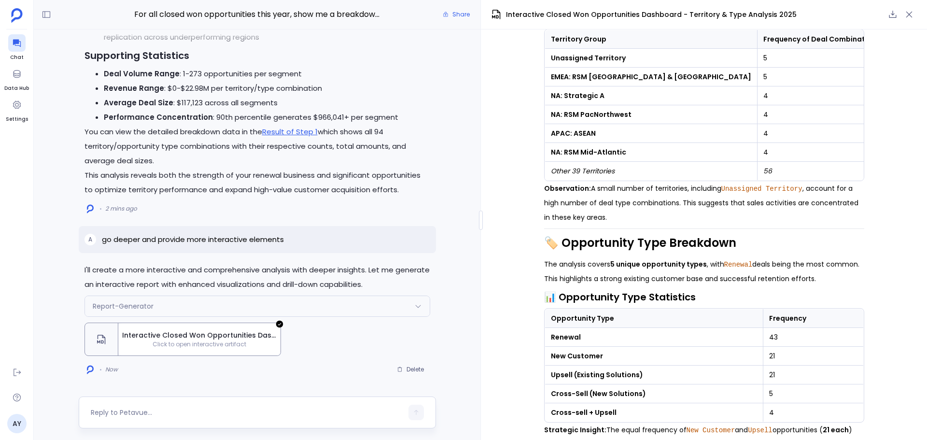
scroll to position [533, 0]
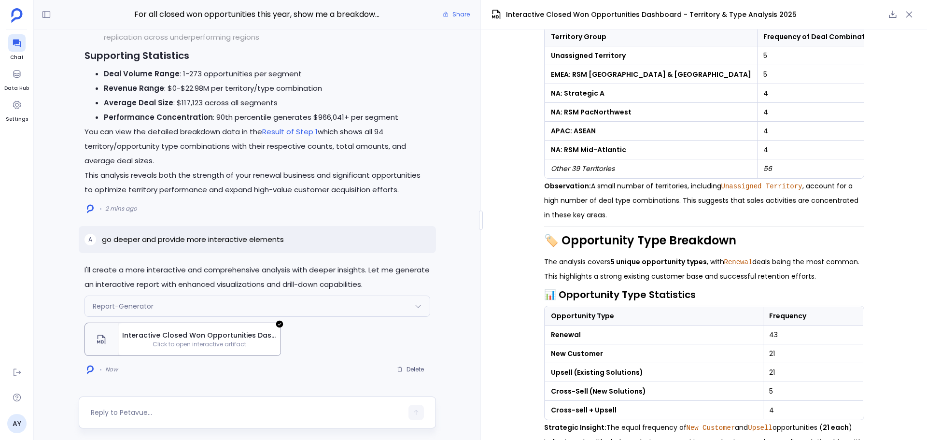
click at [252, 414] on textarea at bounding box center [247, 412] width 312 height 10
type textarea "run the analysis again but do no include renewals"
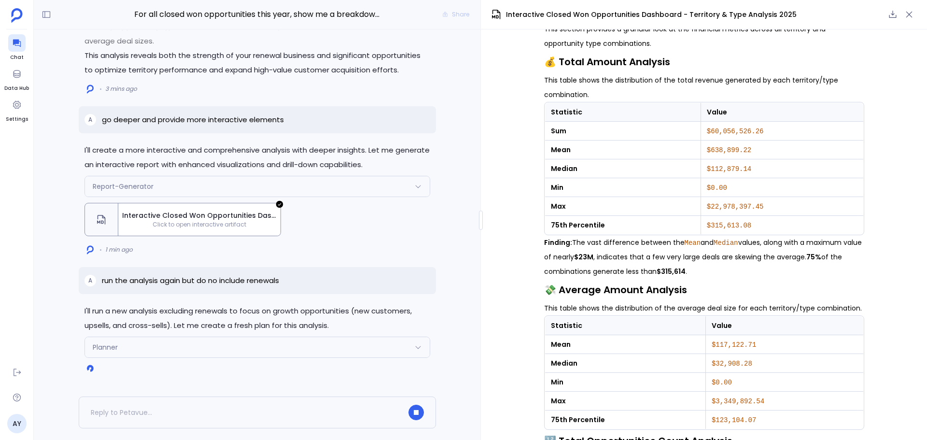
scroll to position [1011, 0]
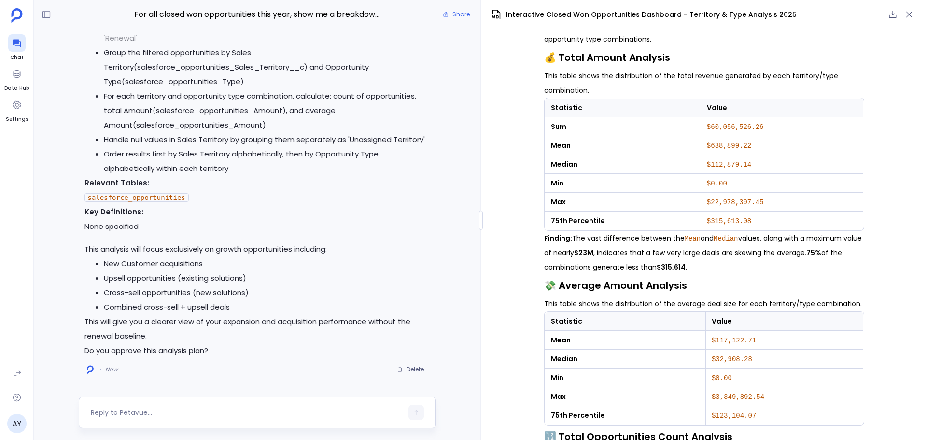
click at [172, 413] on textarea at bounding box center [247, 412] width 312 height 10
type textarea "yes"
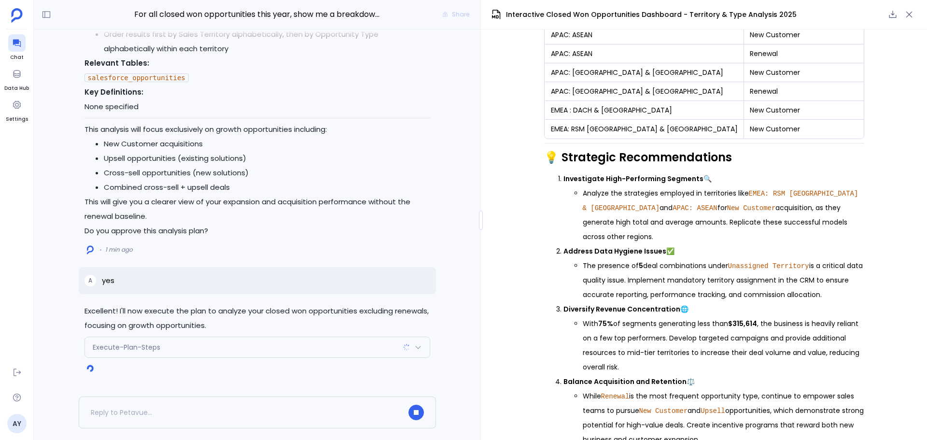
scroll to position [1768, 0]
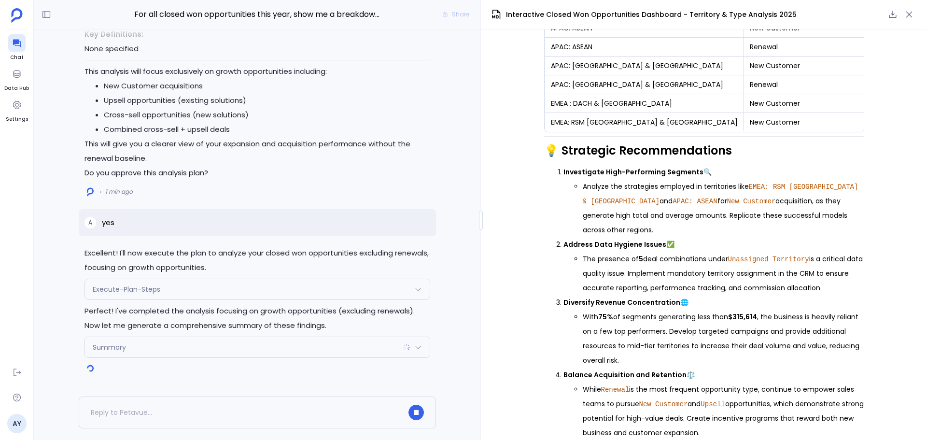
click at [720, 350] on li "With 75% of segments generating less than $315,614 , the business is heavily re…" at bounding box center [722, 338] width 281 height 58
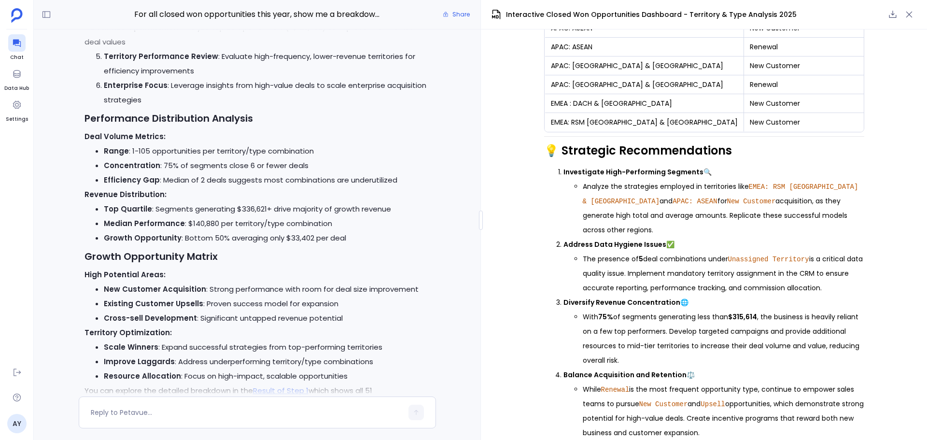
scroll to position [0, 0]
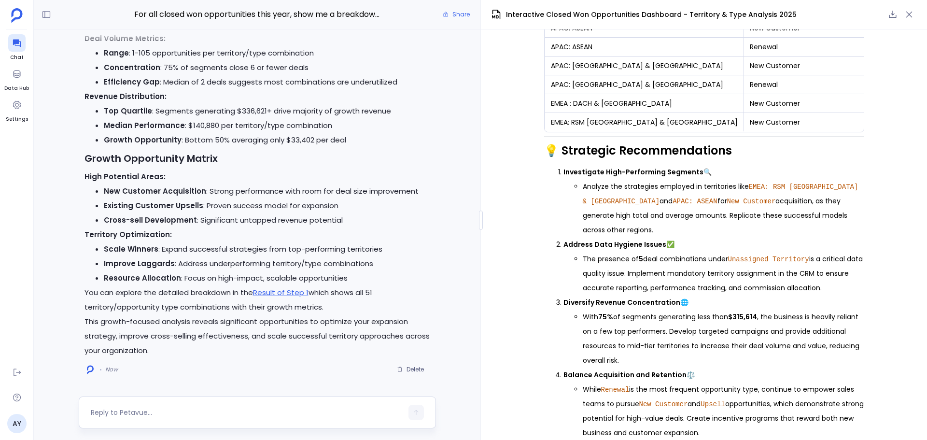
click at [198, 411] on textarea at bounding box center [247, 412] width 312 height 10
type textarea "go deeper and provide more interactive elements"
click at [416, 406] on button "button" at bounding box center [415, 411] width 15 height 15
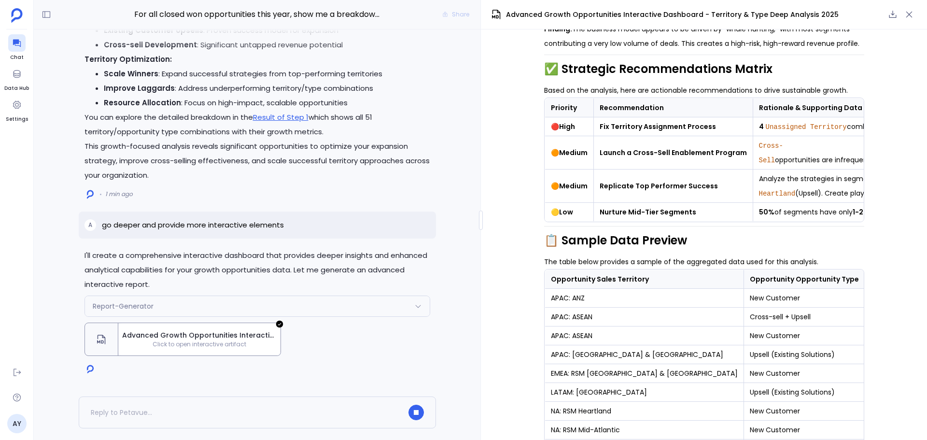
scroll to position [1430, 0]
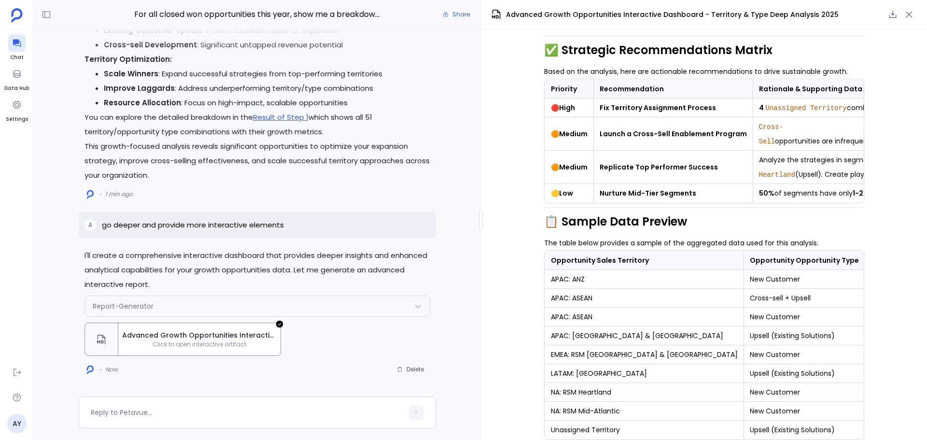
click at [220, 336] on span "Advanced Growth Opportunities Interactive Dashboard - Territory & Type Deep Ana…" at bounding box center [199, 335] width 154 height 10
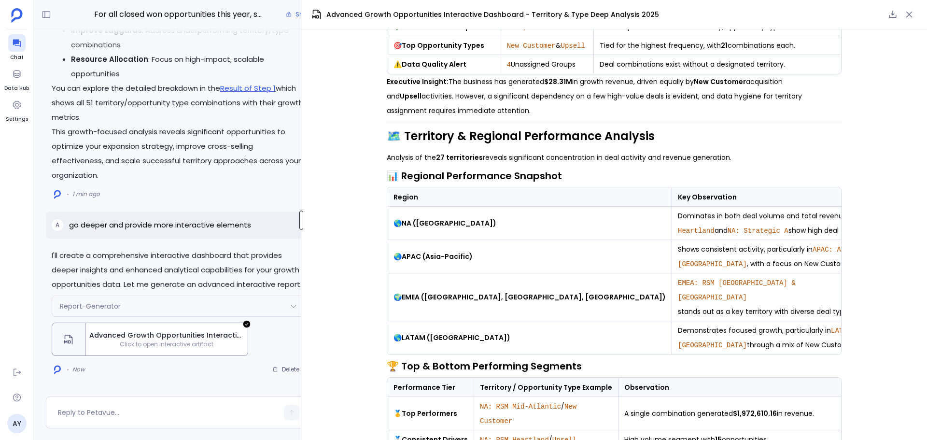
scroll to position [177, 0]
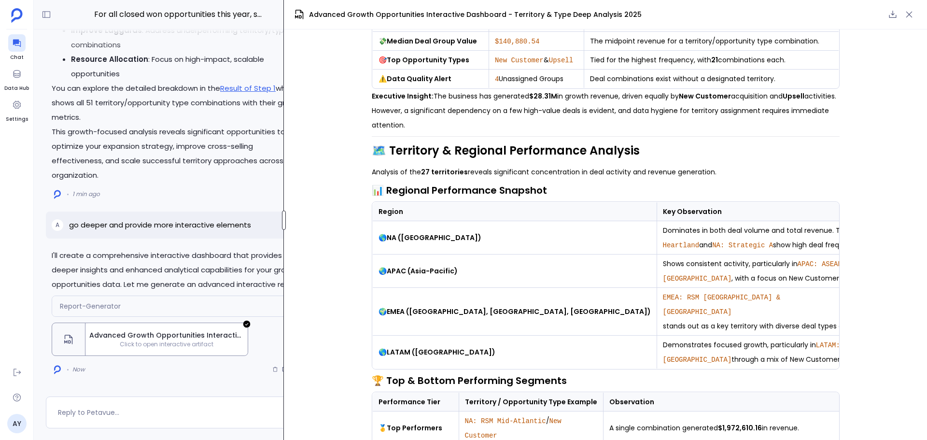
click at [284, 226] on div at bounding box center [284, 219] width 4 height 19
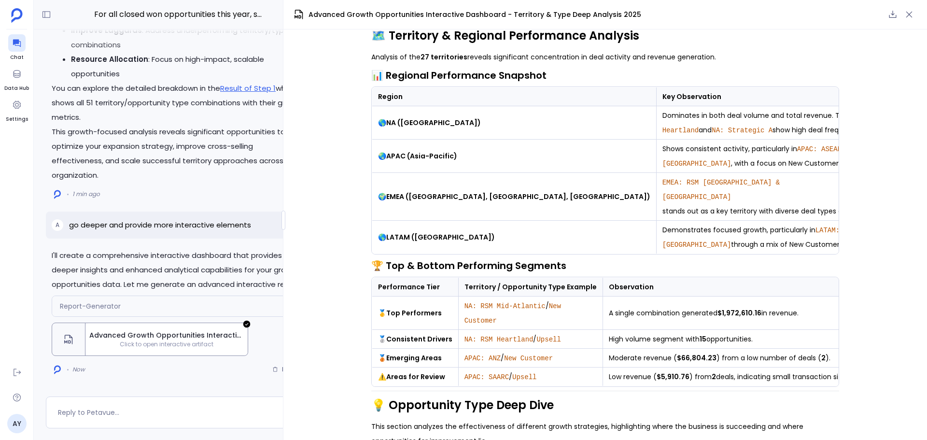
scroll to position [304, 0]
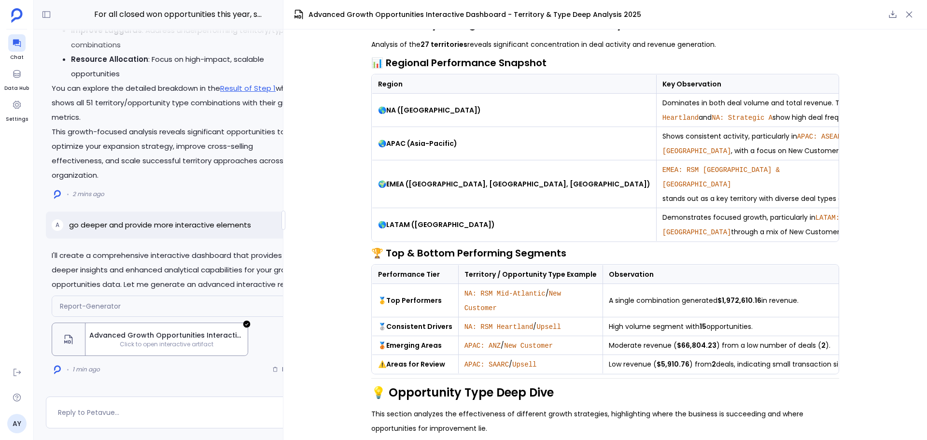
drag, startPoint x: 693, startPoint y: 277, endPoint x: 805, endPoint y: 277, distance: 112.4
click at [805, 284] on td "A single combination generated $1,972,610.16 in revenue." at bounding box center [729, 300] width 254 height 33
click at [757, 286] on td "A single combination generated $1,972,610.16 in revenue." at bounding box center [729, 300] width 254 height 33
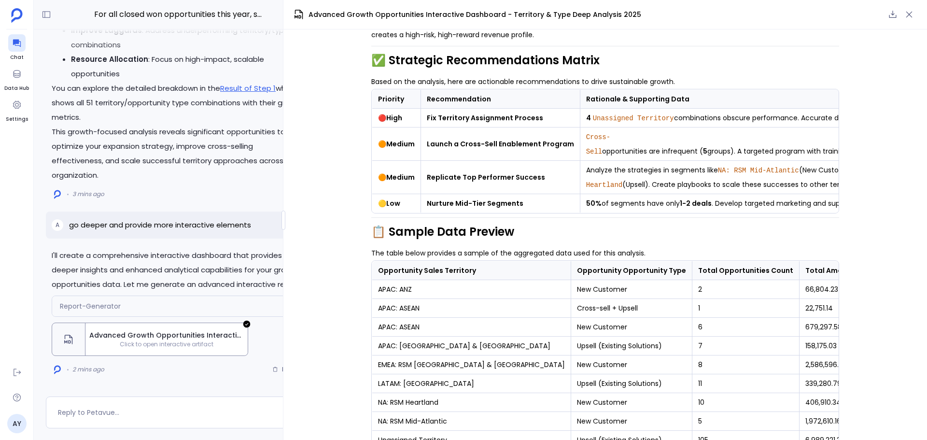
scroll to position [1170, 0]
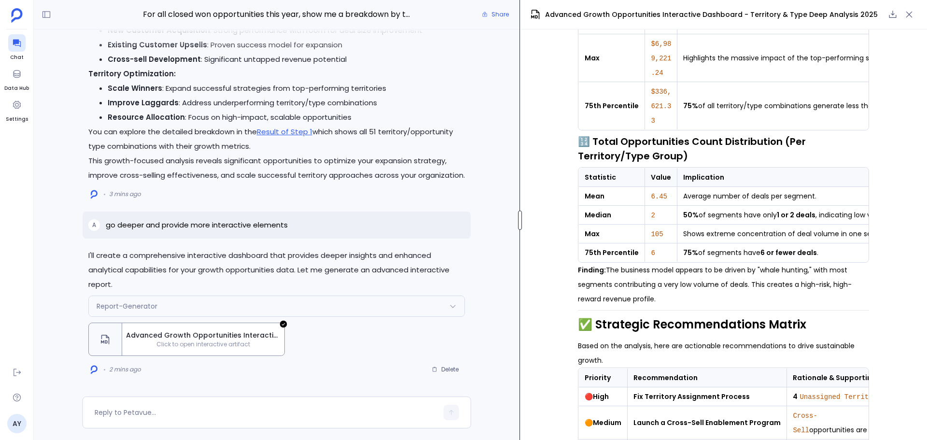
click at [533, 229] on div "For all closed won opportunities this year, show me a breakdown by territory an…" at bounding box center [480, 220] width 893 height 440
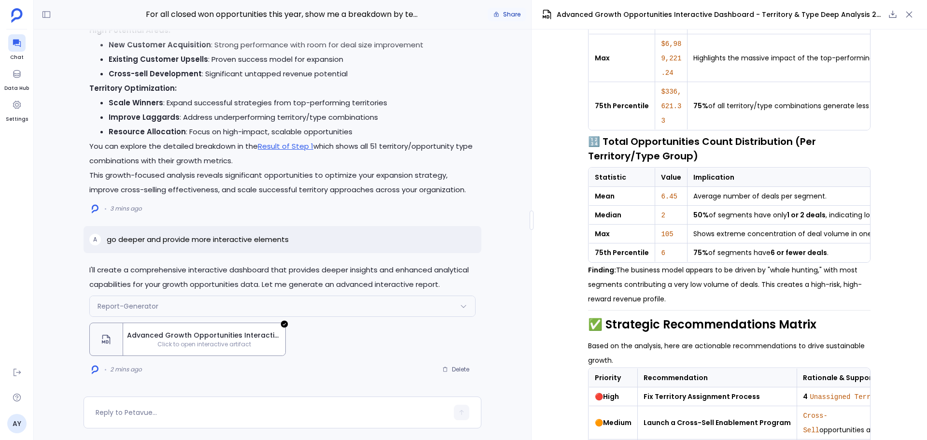
click at [505, 16] on span "Share" at bounding box center [511, 15] width 17 height 8
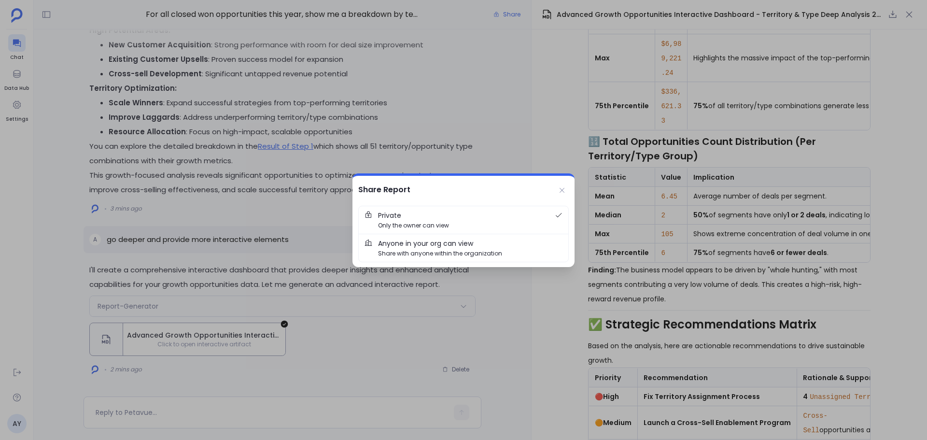
click at [409, 244] on span "Anyone in your org can view" at bounding box center [425, 243] width 95 height 11
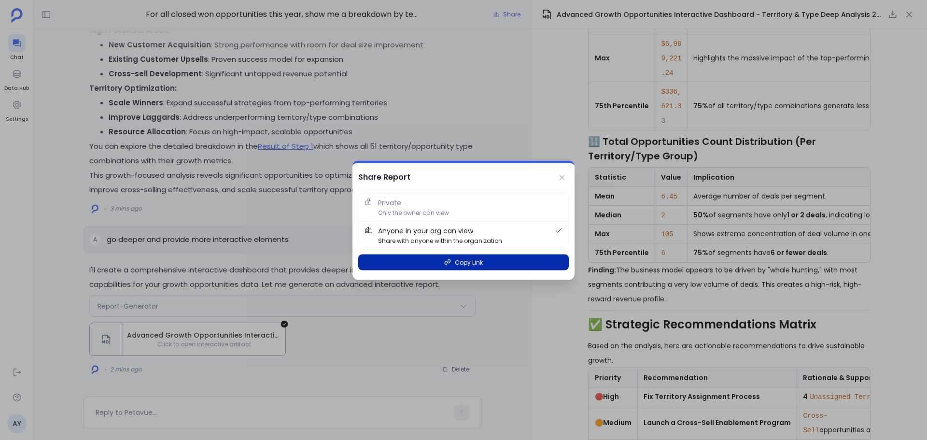
click at [510, 259] on button "Copy Link" at bounding box center [463, 262] width 210 height 16
click at [758, 297] on div at bounding box center [463, 220] width 927 height 440
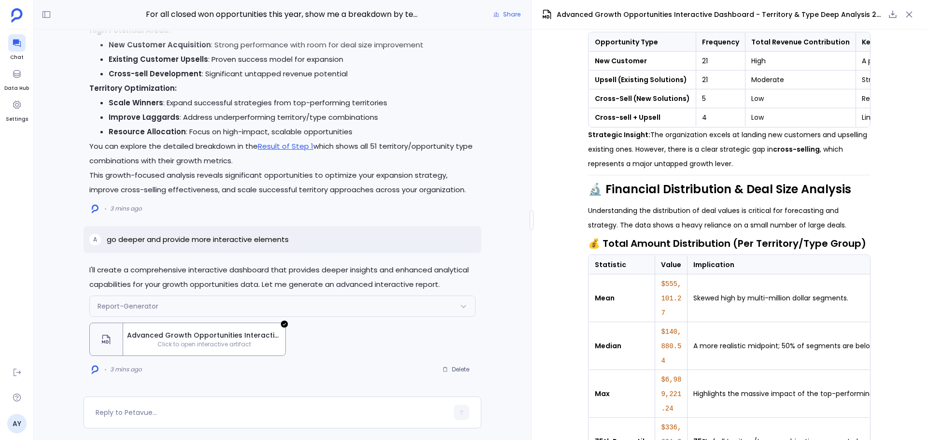
scroll to position [829, 0]
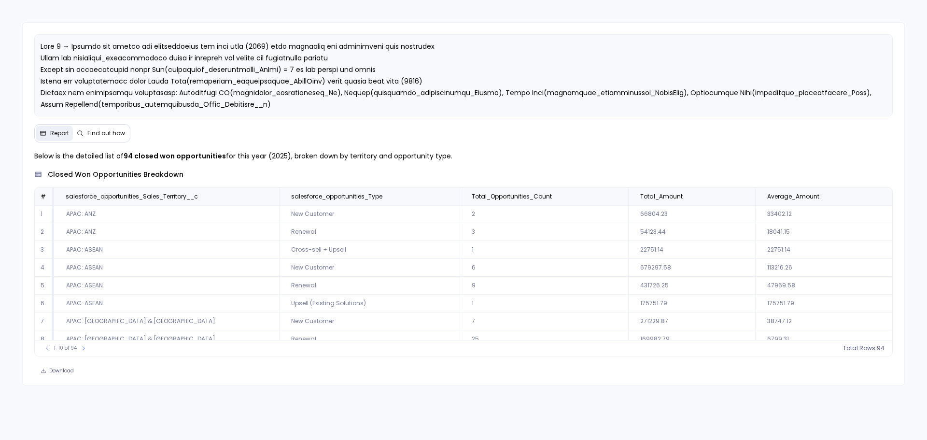
scroll to position [44, 0]
